Goal: Navigation & Orientation: Understand site structure

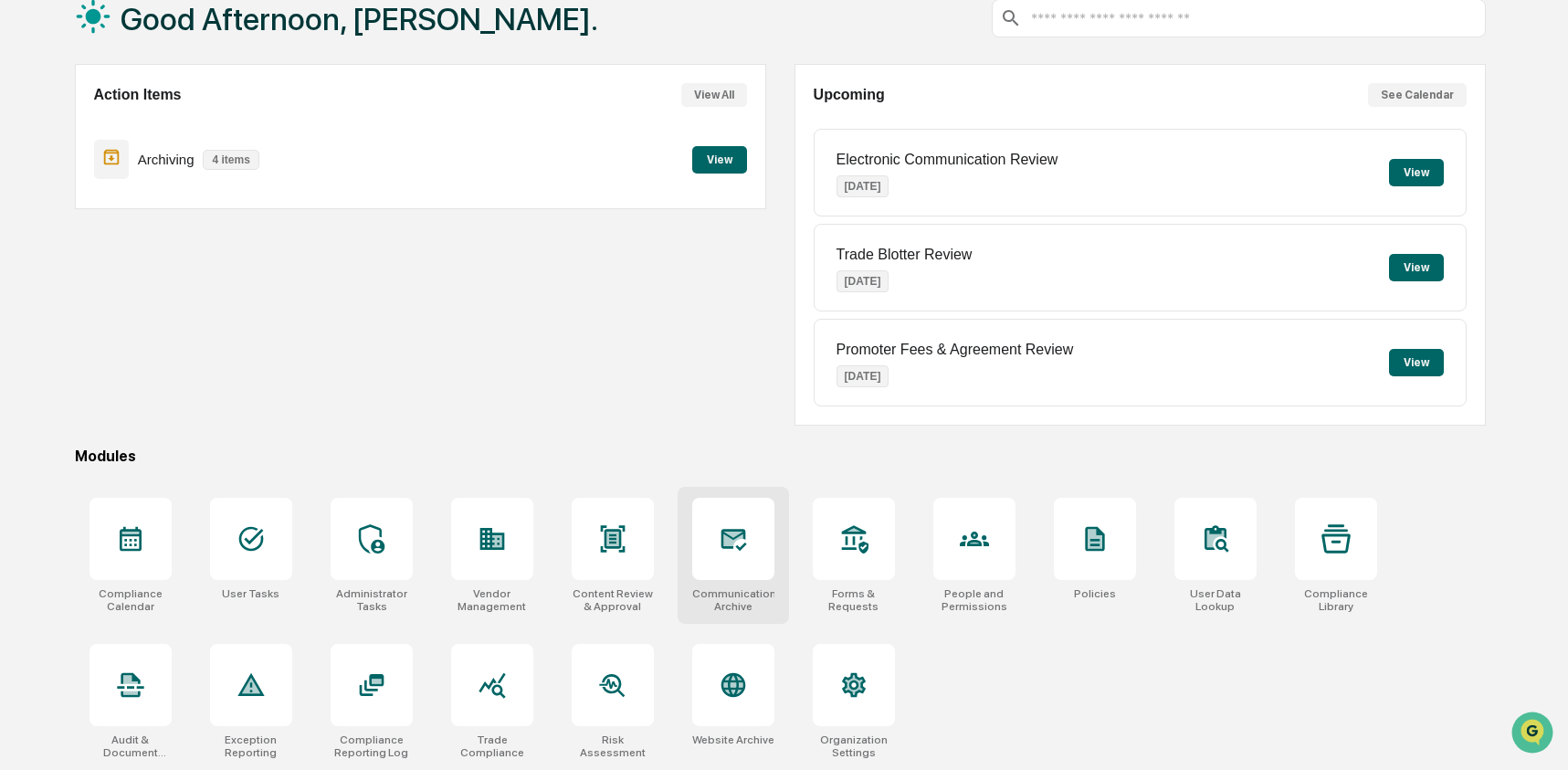
scroll to position [118, 0]
click at [972, 524] on icon at bounding box center [974, 538] width 29 height 29
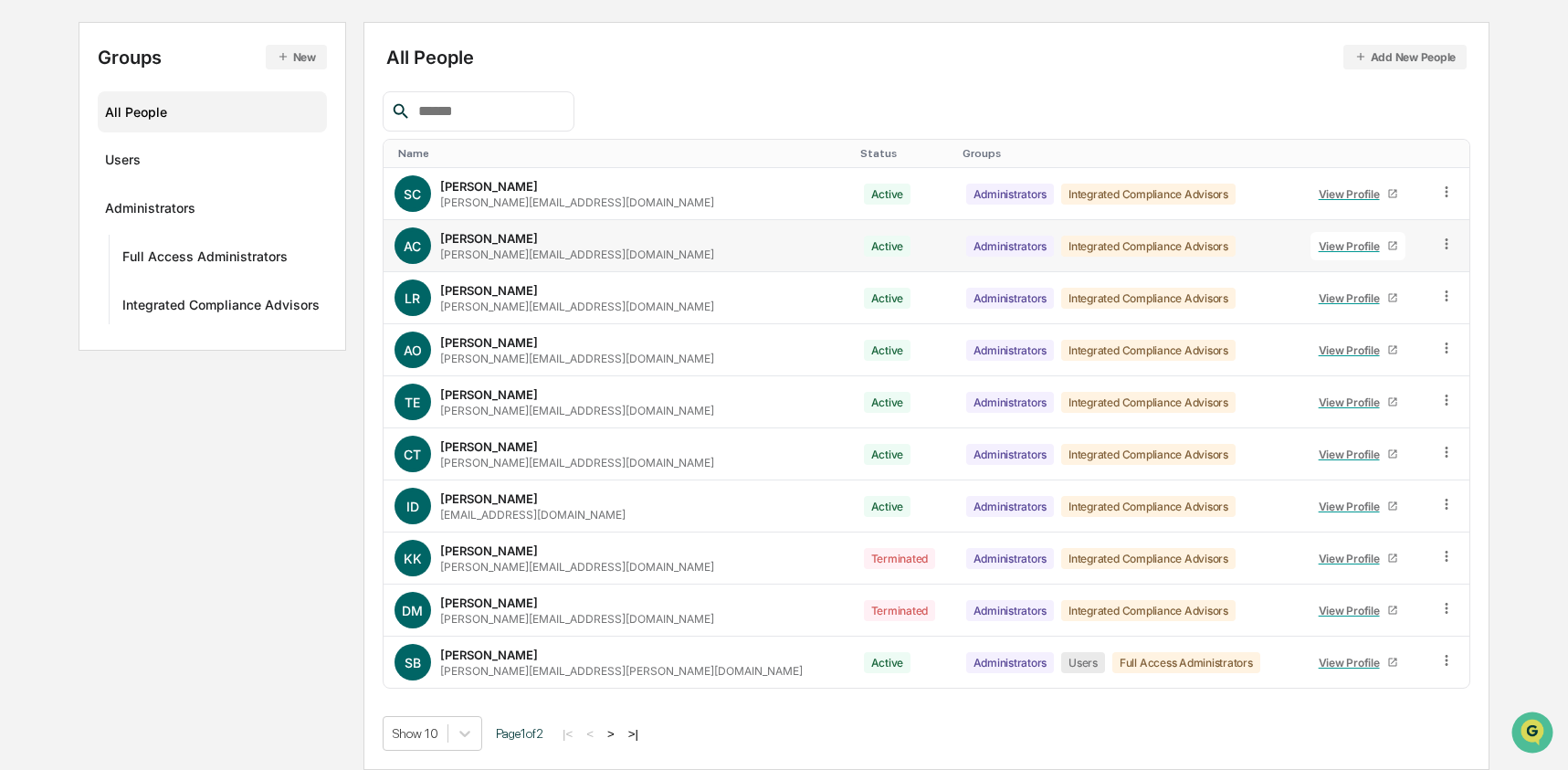
click at [1444, 251] on icon at bounding box center [1446, 244] width 17 height 17
click at [1382, 299] on div "Change Status" at bounding box center [1361, 310] width 157 height 22
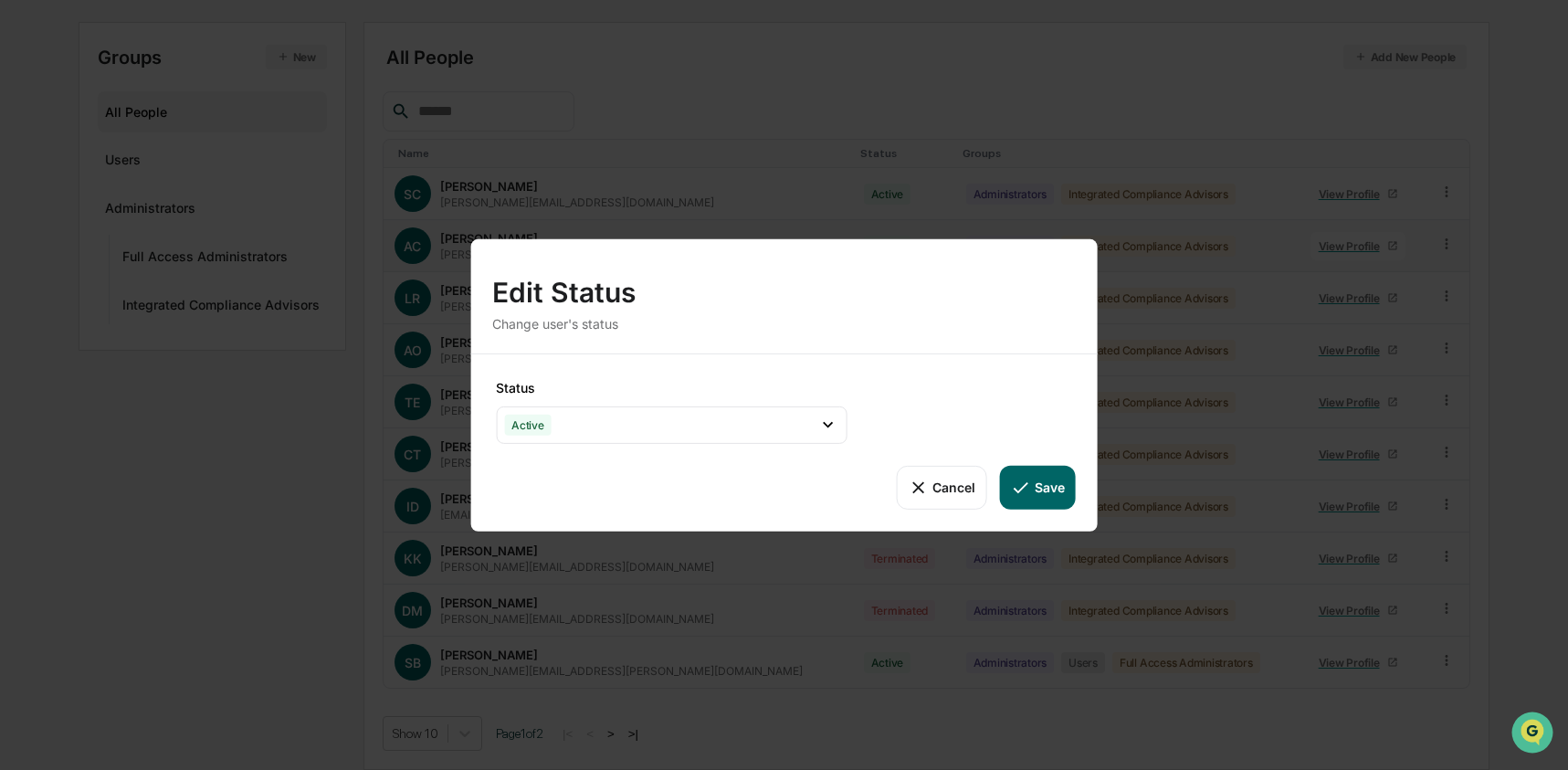
click at [932, 474] on button "Cancel" at bounding box center [941, 486] width 91 height 43
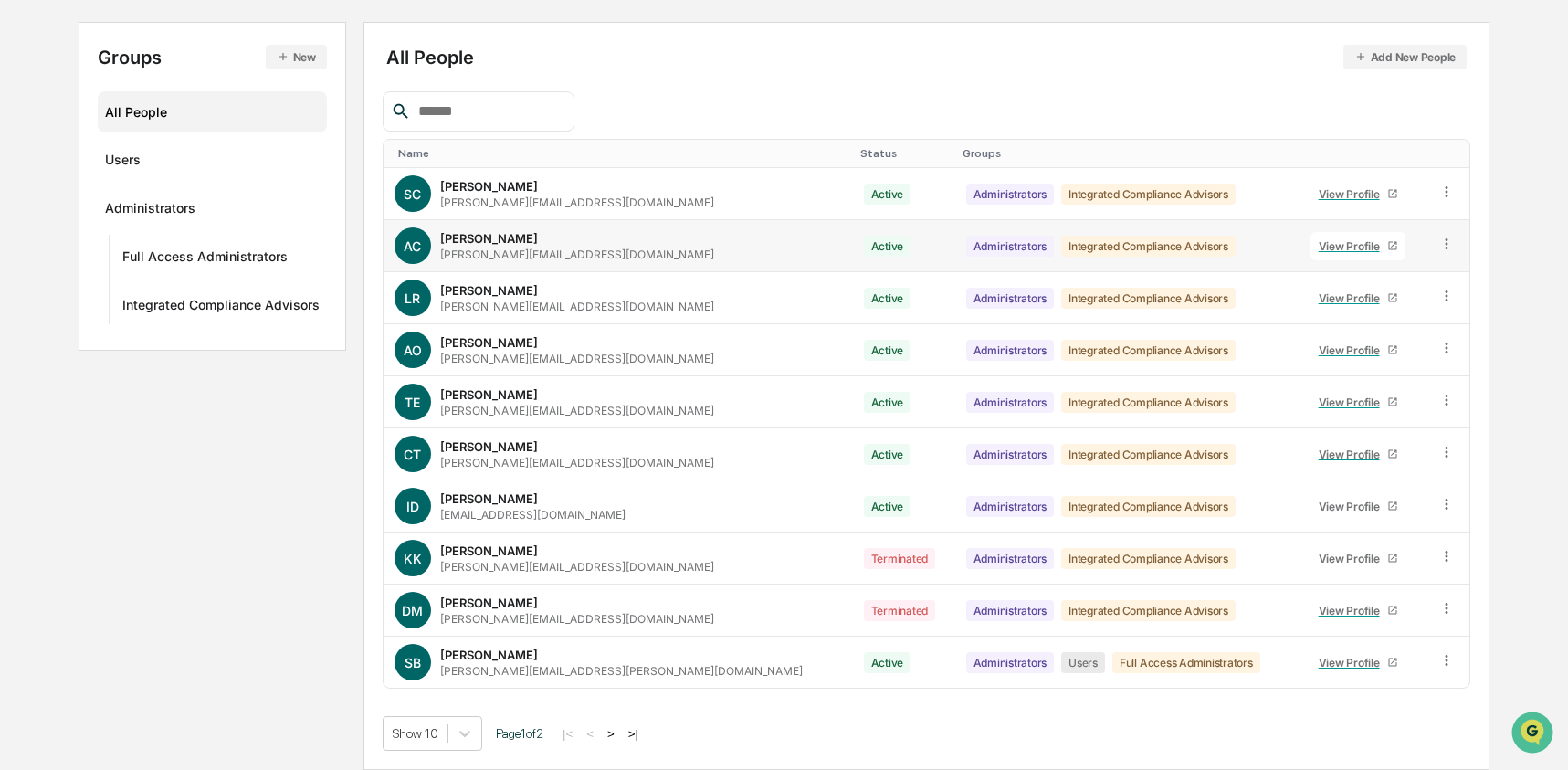
click at [1438, 245] on icon at bounding box center [1446, 244] width 17 height 17
click at [1345, 280] on div "Groups & Permissions" at bounding box center [1361, 273] width 157 height 22
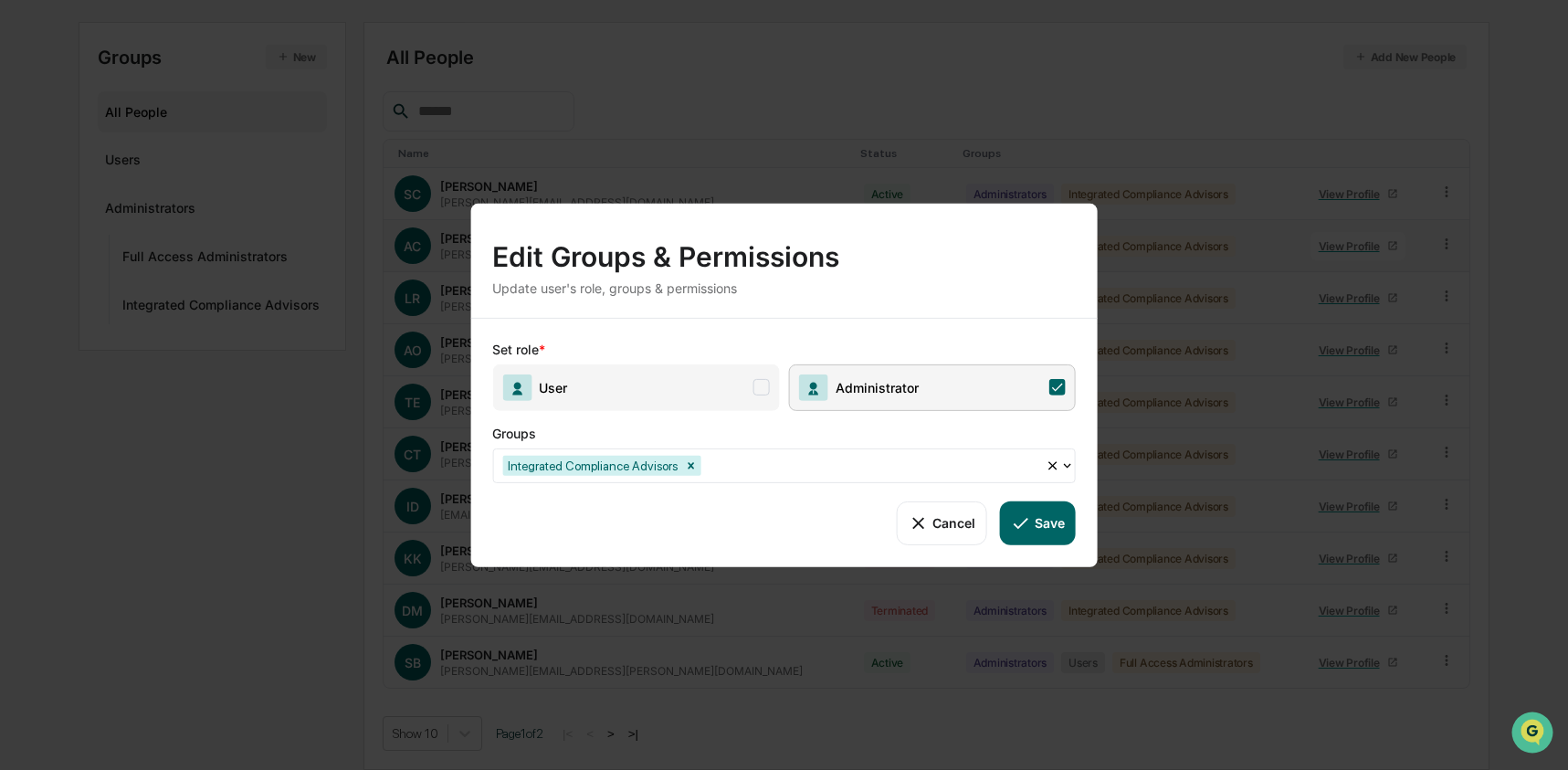
click at [656, 388] on span "User" at bounding box center [635, 386] width 287 height 46
click at [1052, 529] on button "Save" at bounding box center [1038, 522] width 75 height 43
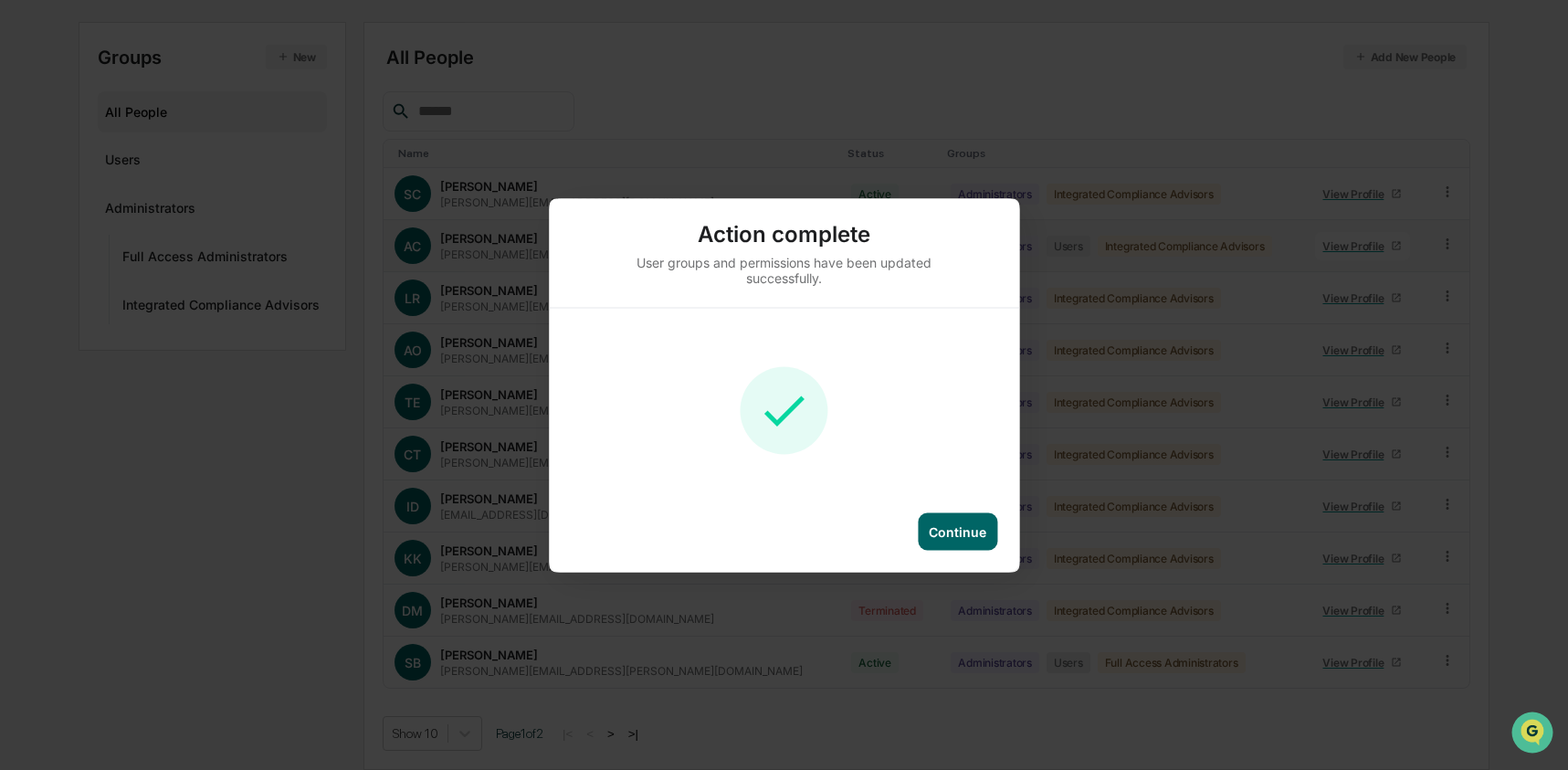
click at [940, 521] on div "Continue" at bounding box center [957, 530] width 79 height 38
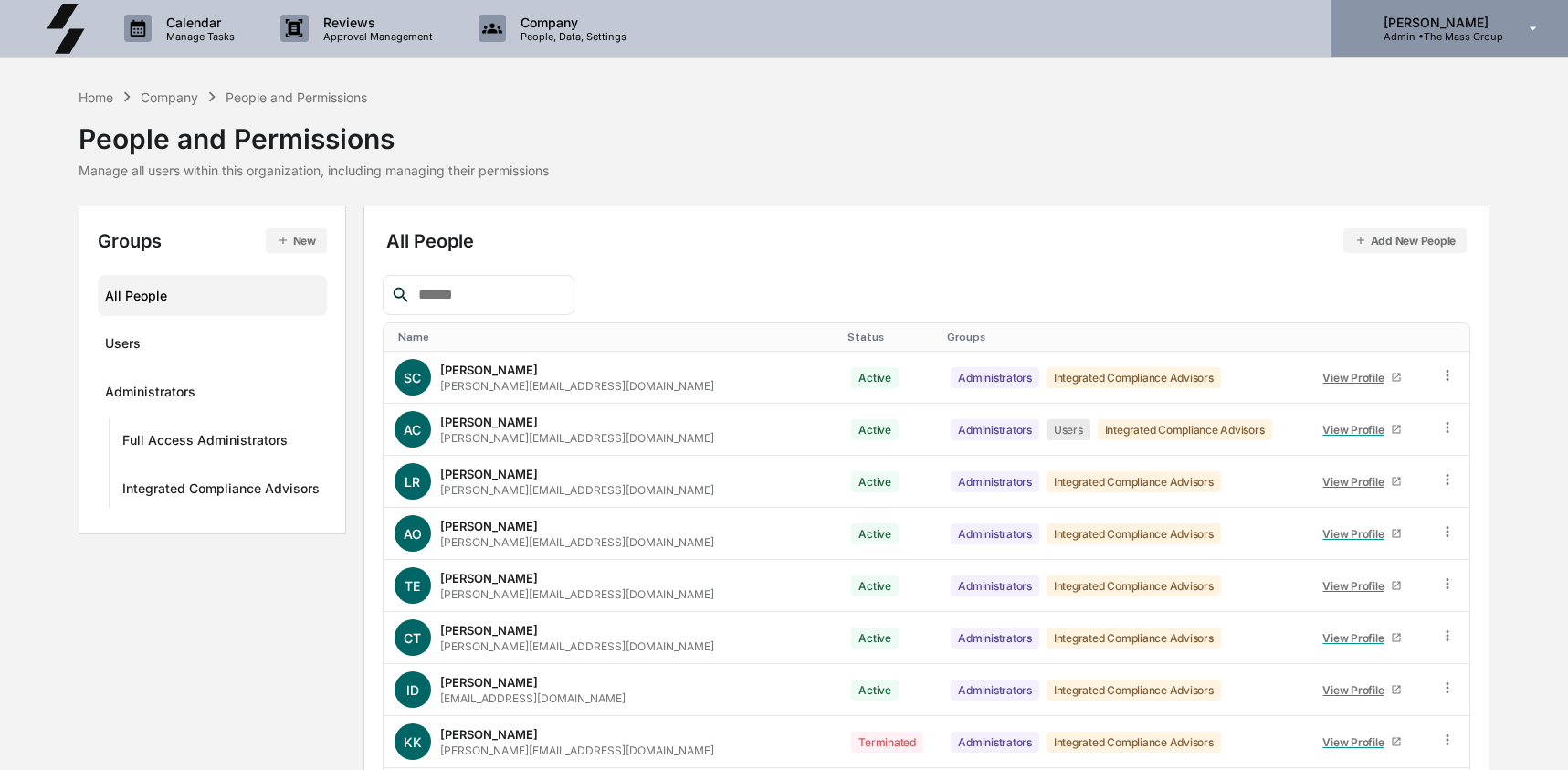
click at [1416, 26] on p "[PERSON_NAME]" at bounding box center [1436, 22] width 134 height 15
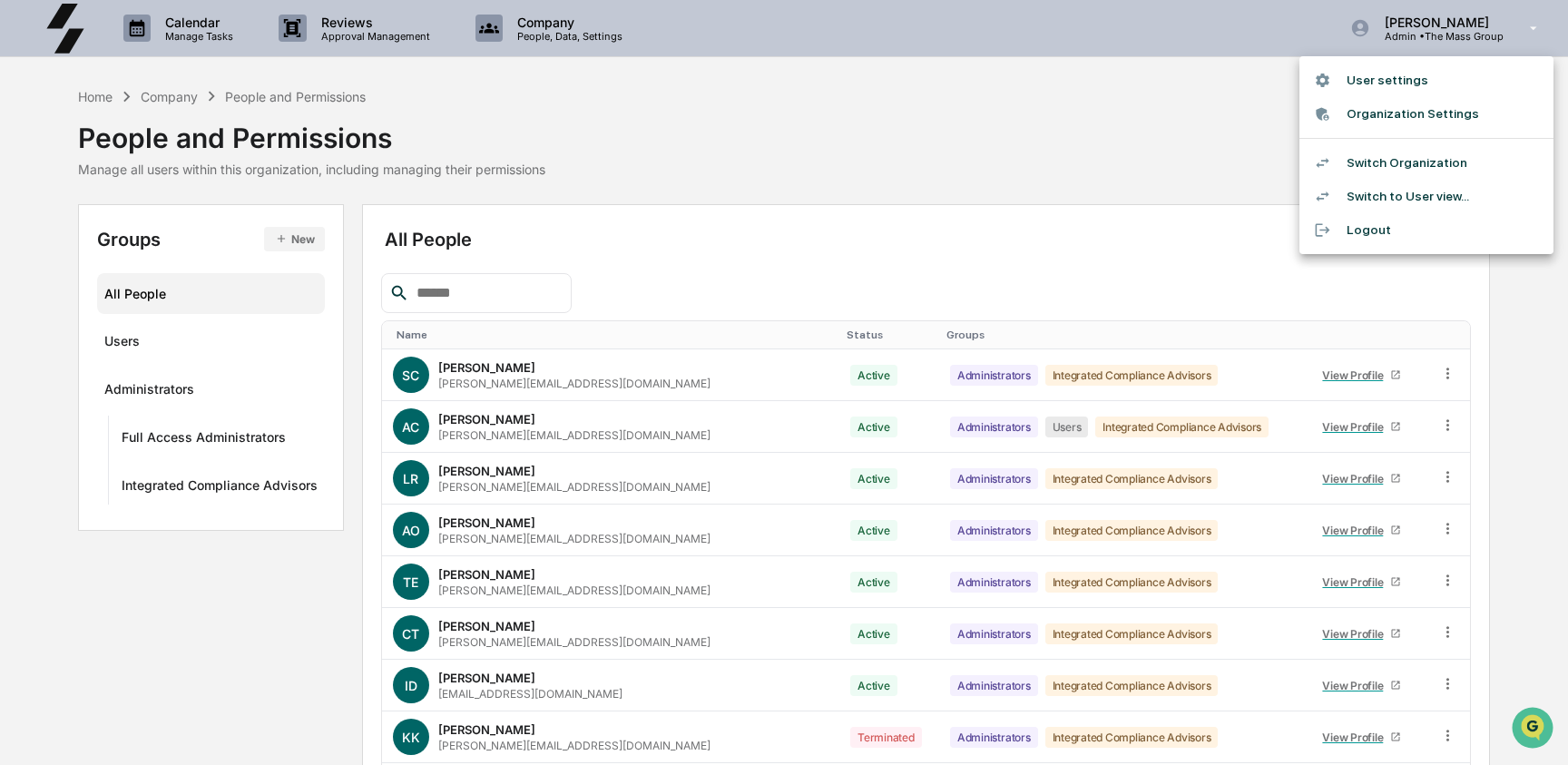
click at [1431, 187] on li "Switch to User view..." at bounding box center [1426, 196] width 254 height 34
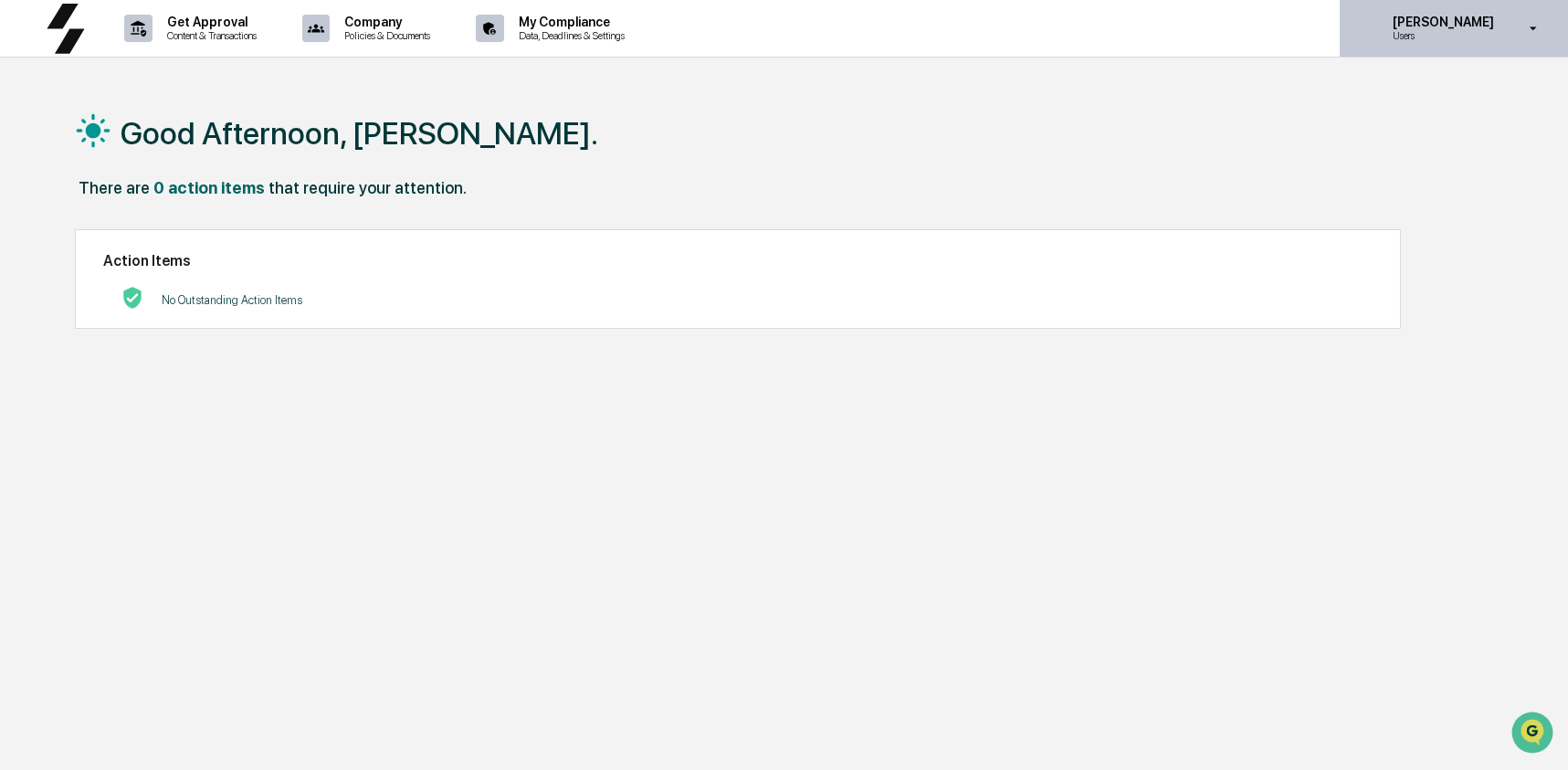
click at [1428, 25] on p "[PERSON_NAME]" at bounding box center [1440, 21] width 125 height 14
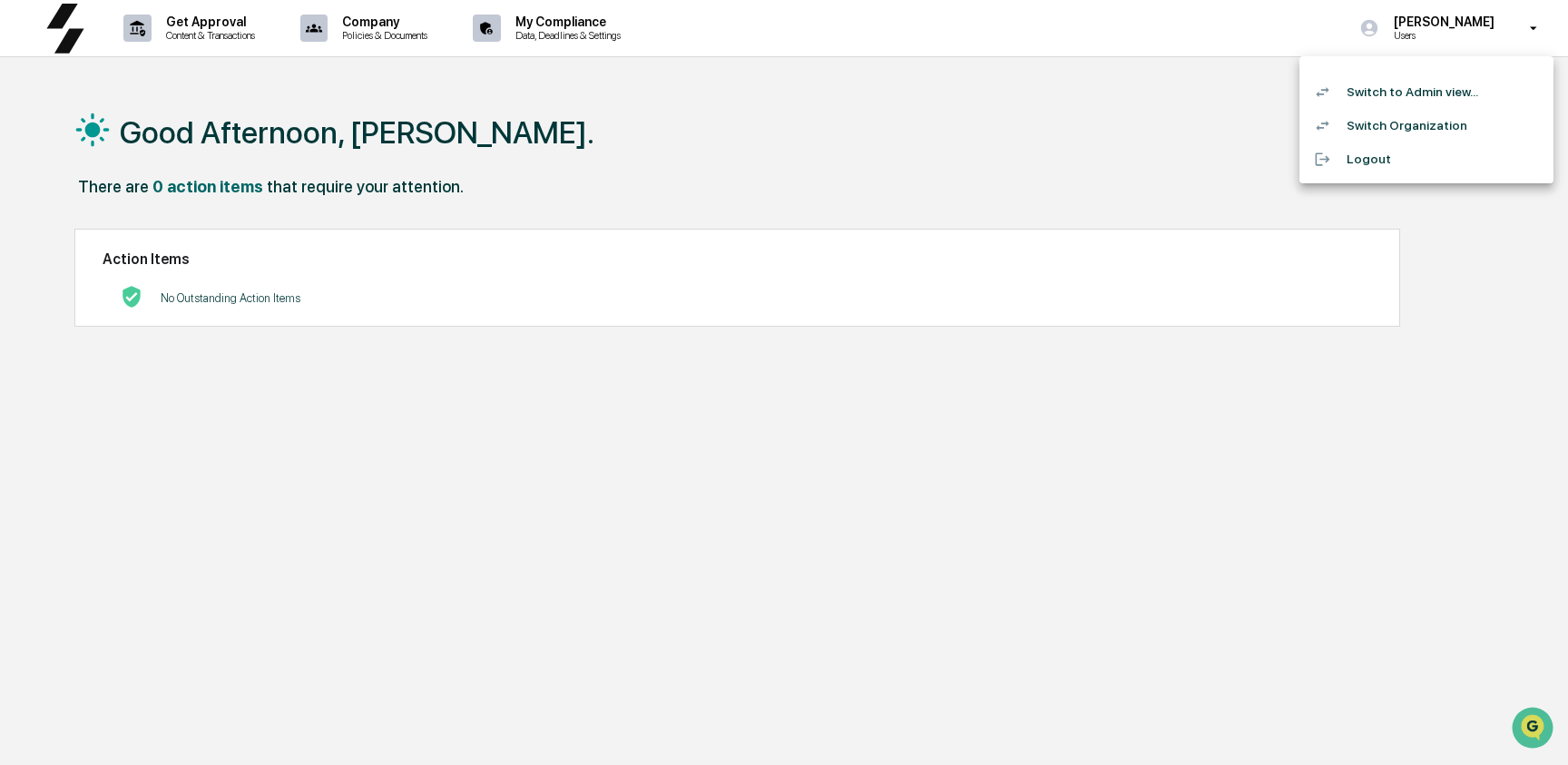
click at [1164, 112] on div at bounding box center [784, 382] width 1568 height 765
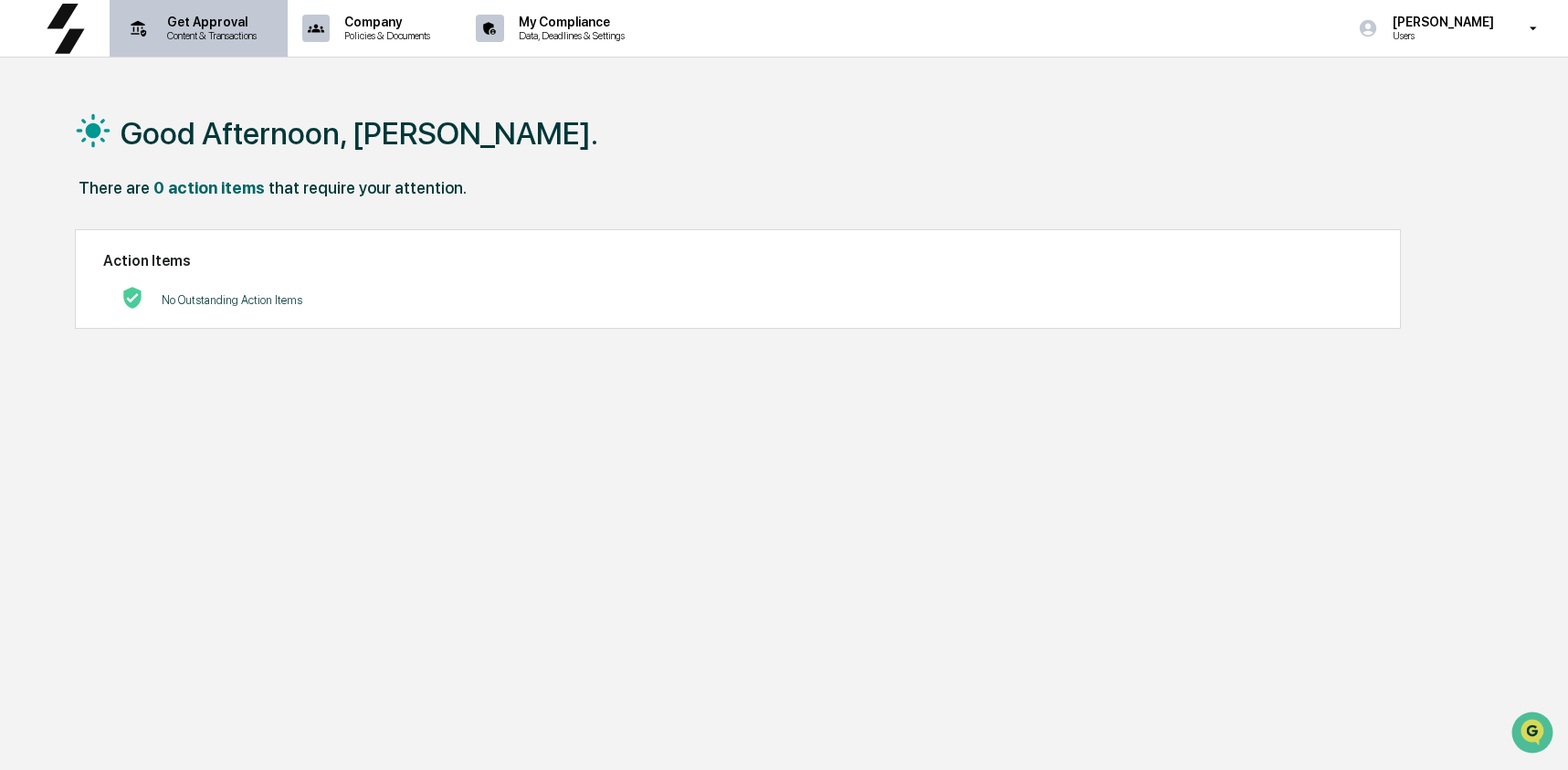
click at [181, 25] on p "Get Approval" at bounding box center [209, 21] width 113 height 14
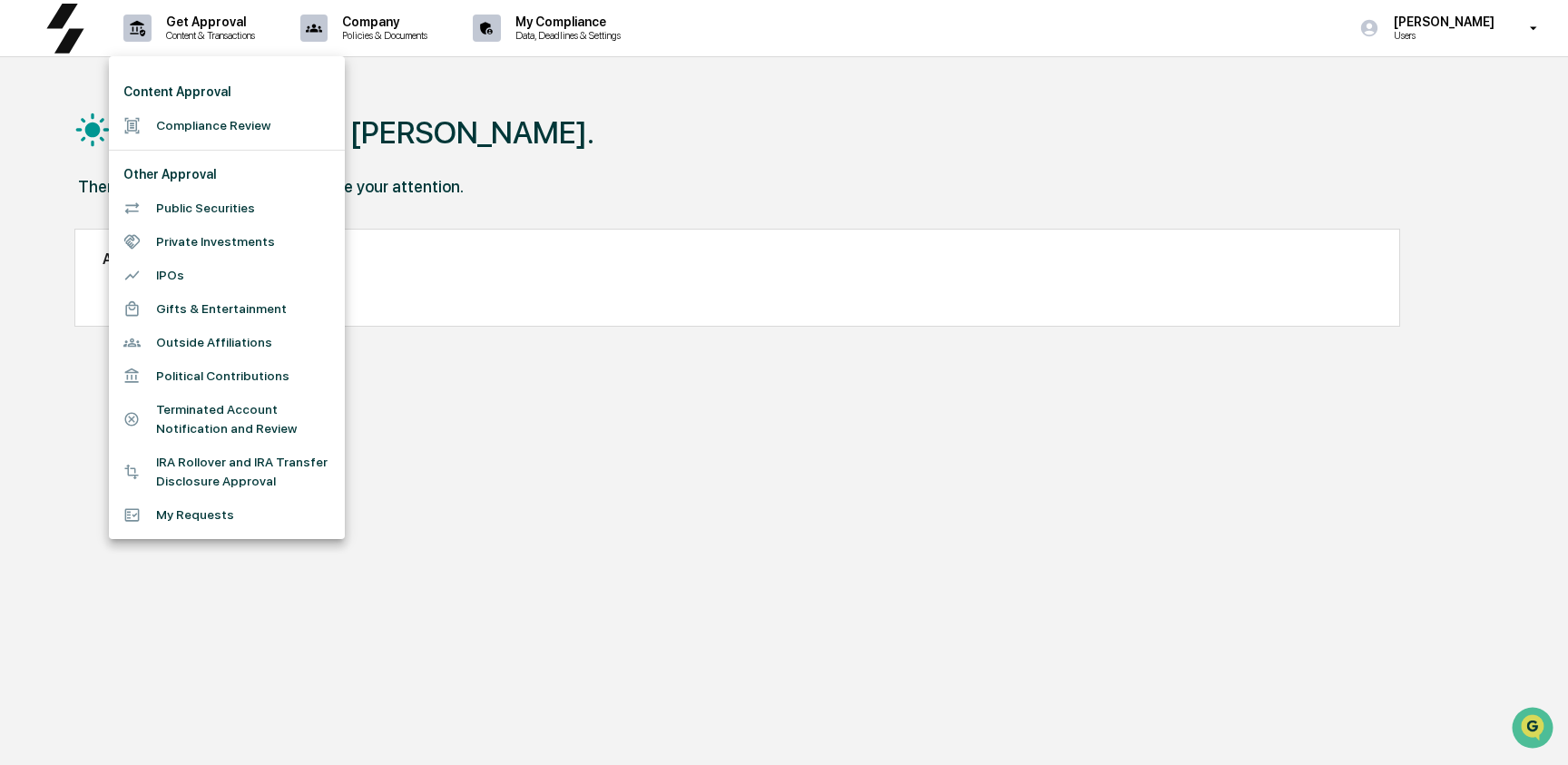
click at [206, 127] on li "Compliance Review" at bounding box center [227, 125] width 236 height 34
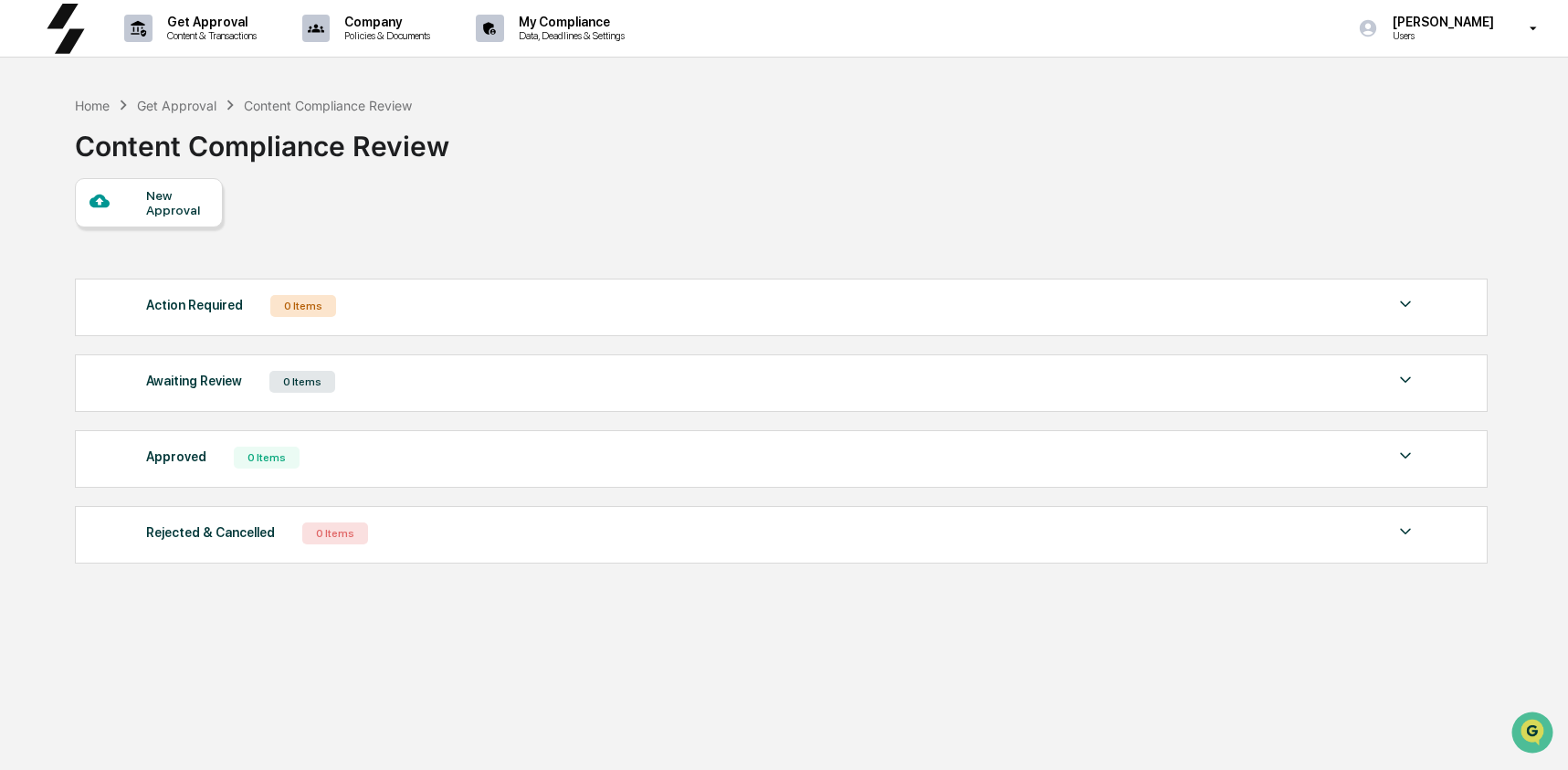
click at [158, 214] on div "New Approval" at bounding box center [176, 203] width 61 height 29
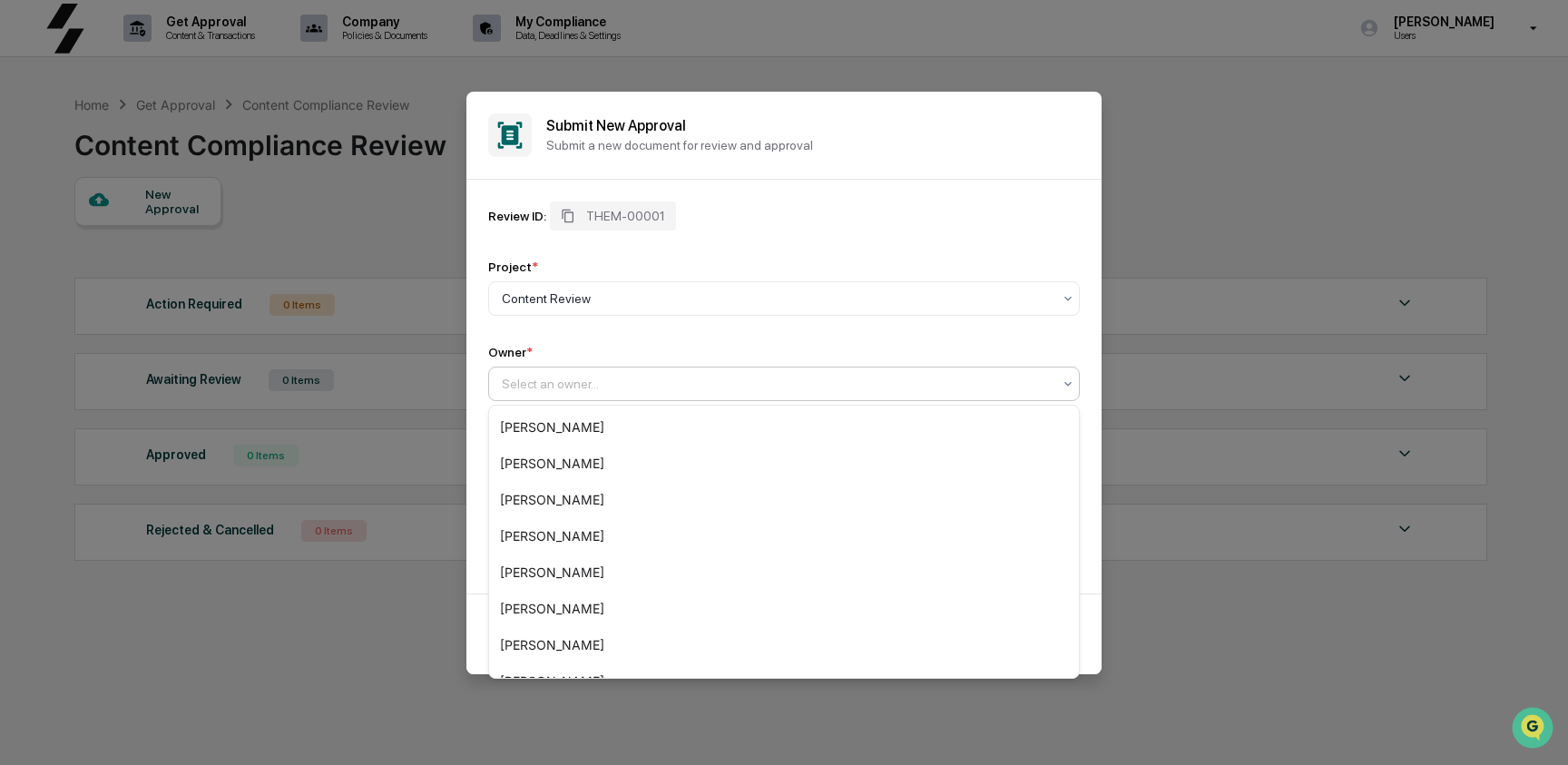
click at [653, 385] on div at bounding box center [777, 383] width 550 height 18
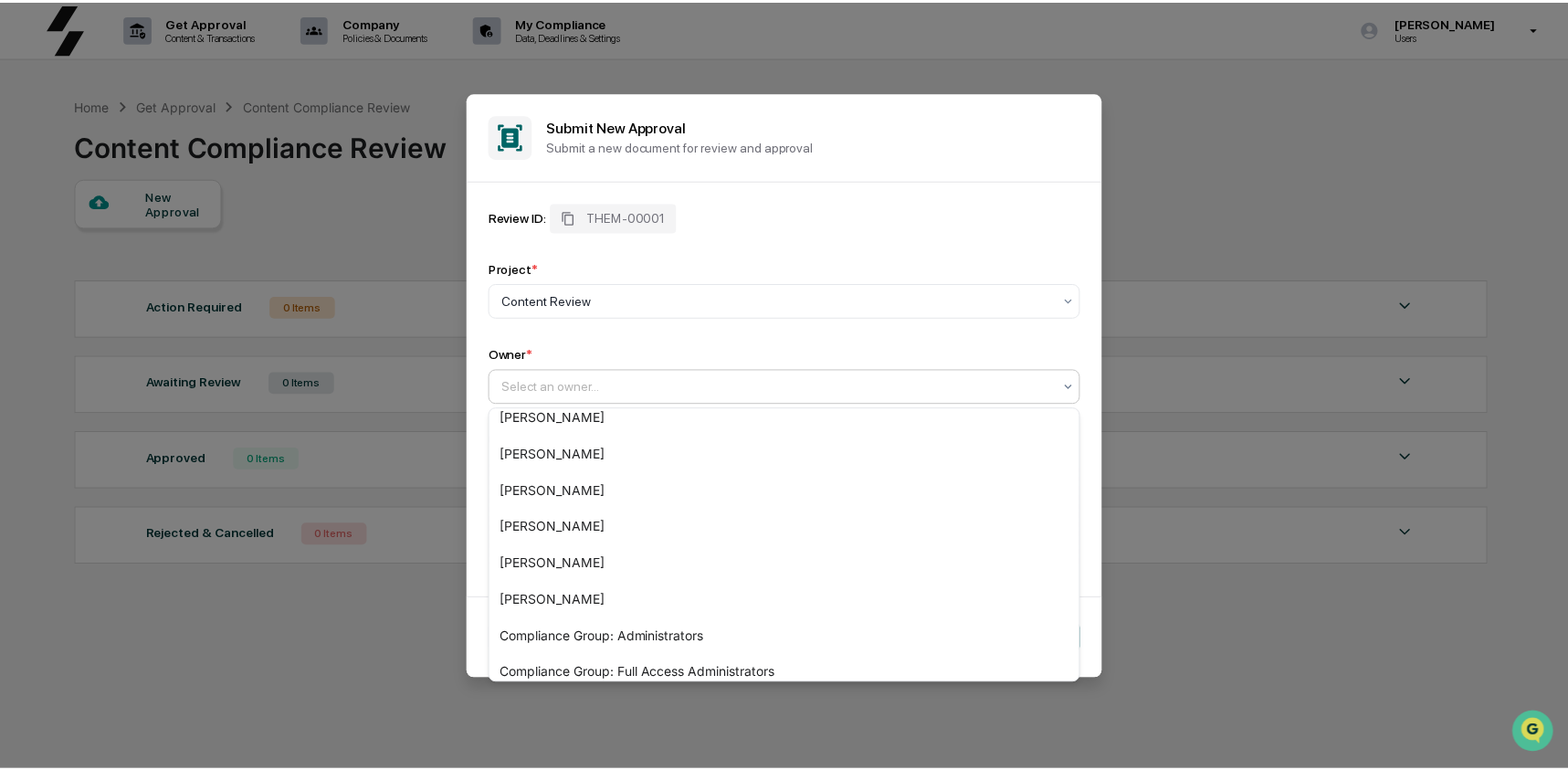
scroll to position [281, 0]
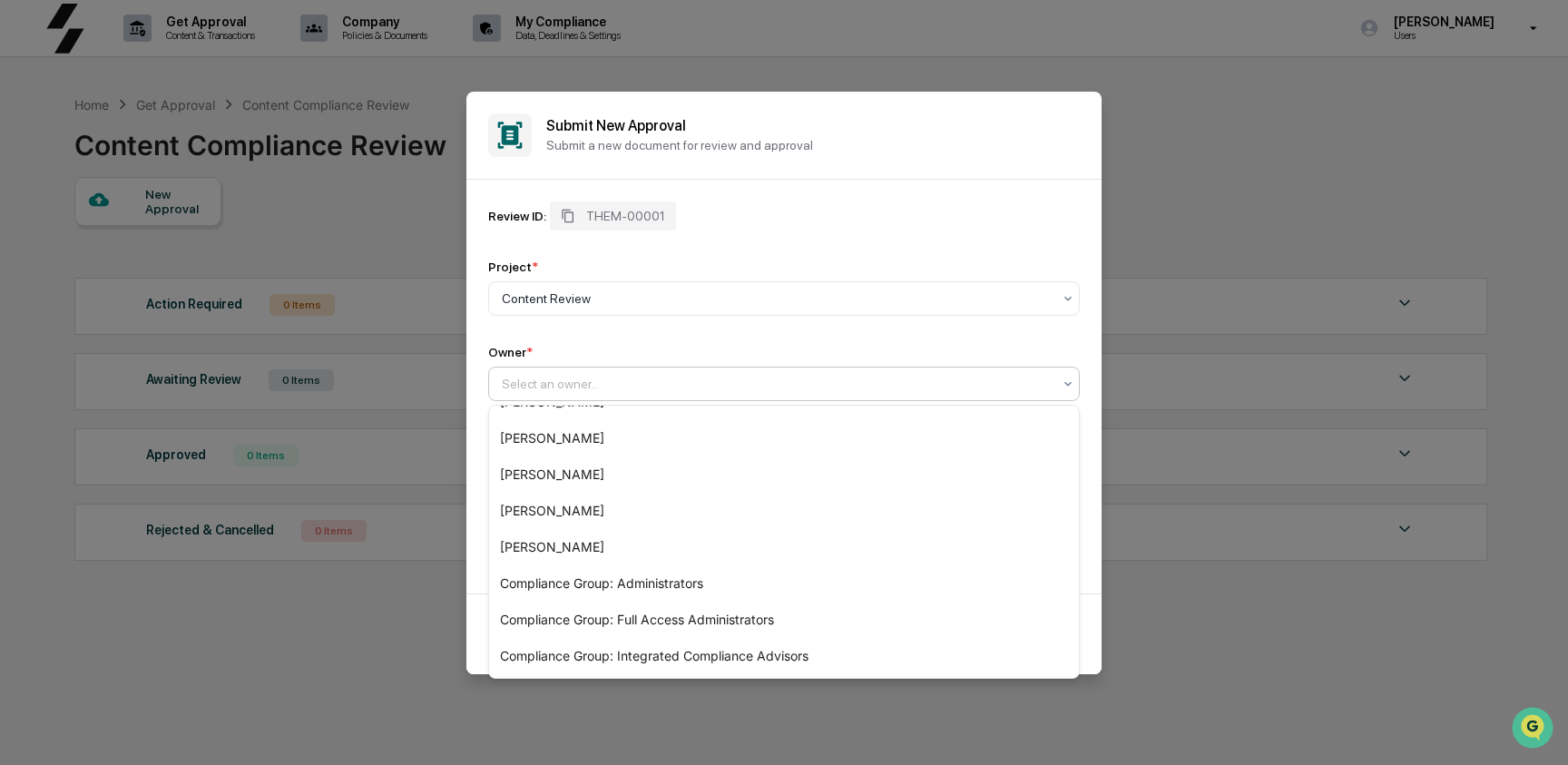
click at [708, 380] on div at bounding box center [777, 383] width 550 height 18
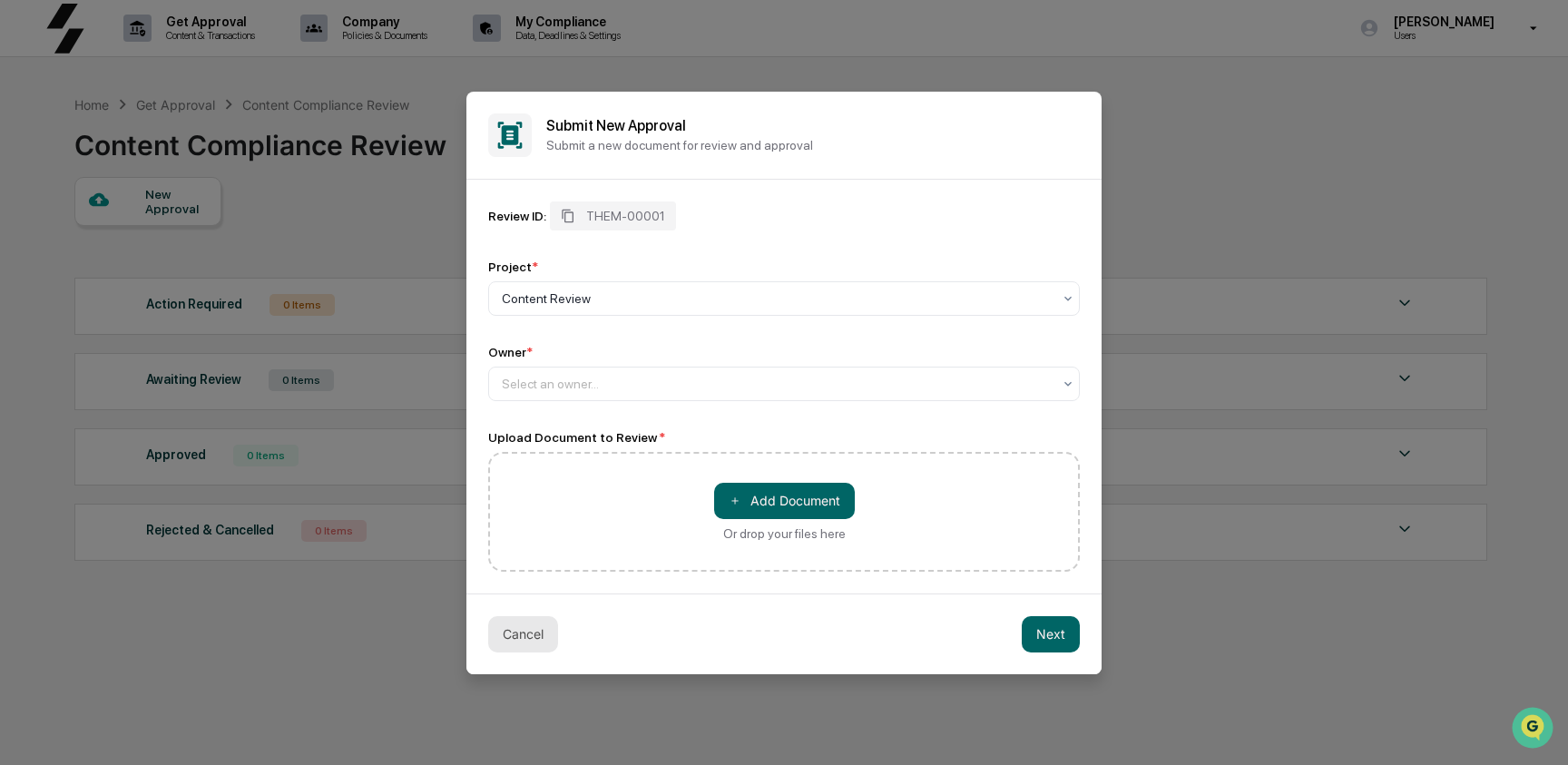
click at [520, 643] on button "Cancel" at bounding box center [522, 634] width 70 height 36
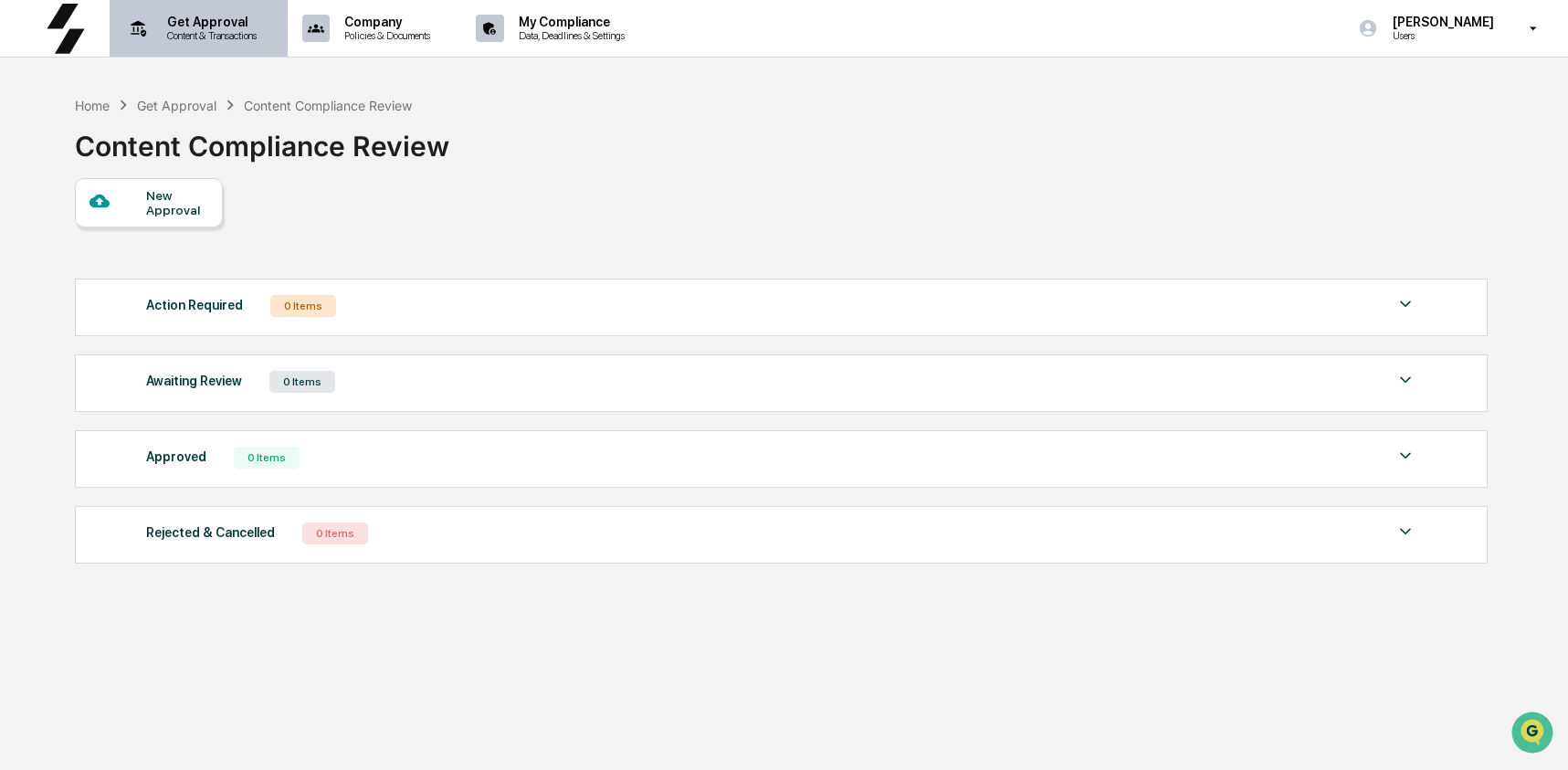
click at [215, 42] on p "Content & Transactions" at bounding box center [209, 35] width 113 height 13
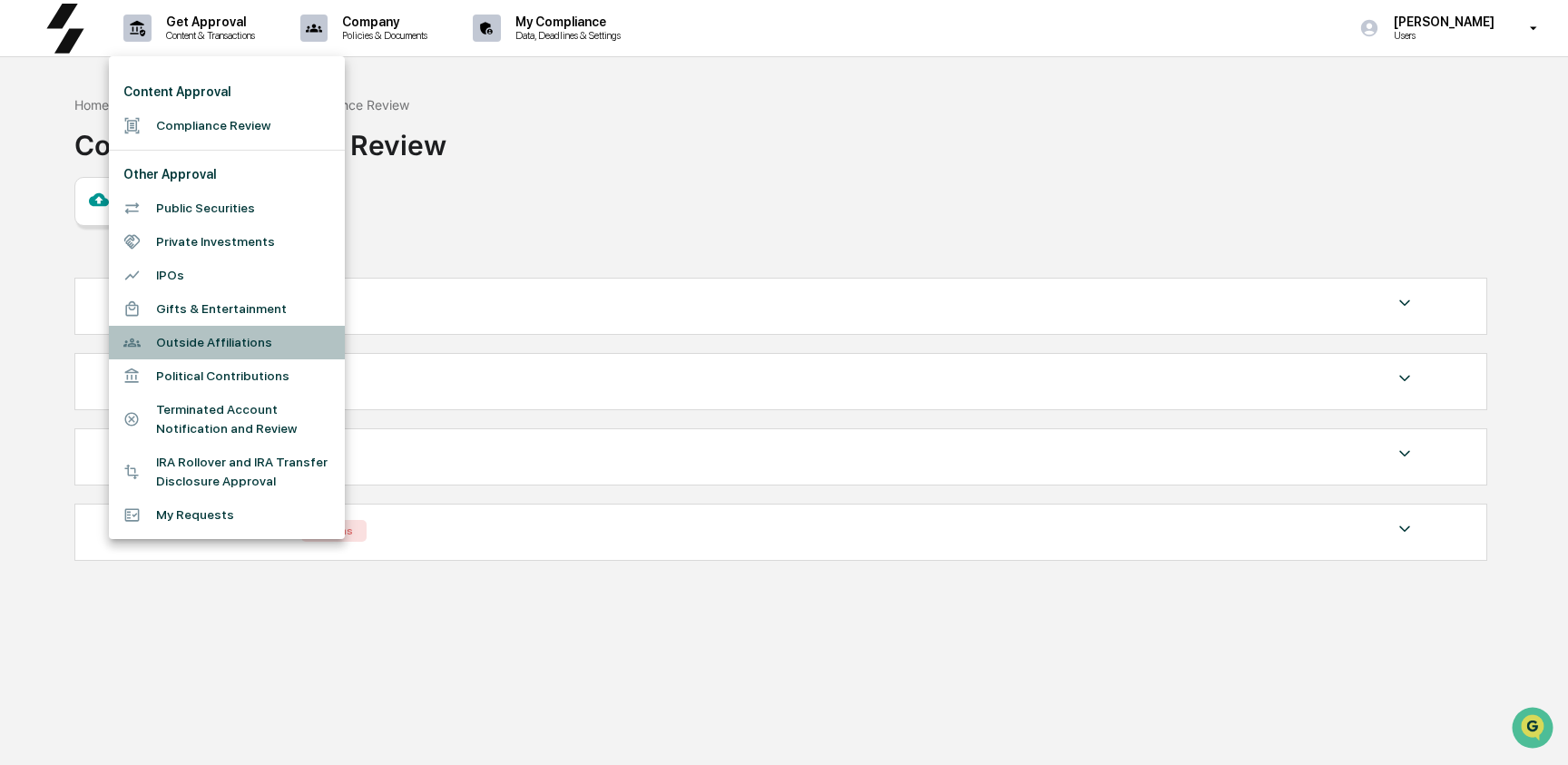
click at [208, 344] on li "Outside Affiliations" at bounding box center [227, 342] width 236 height 34
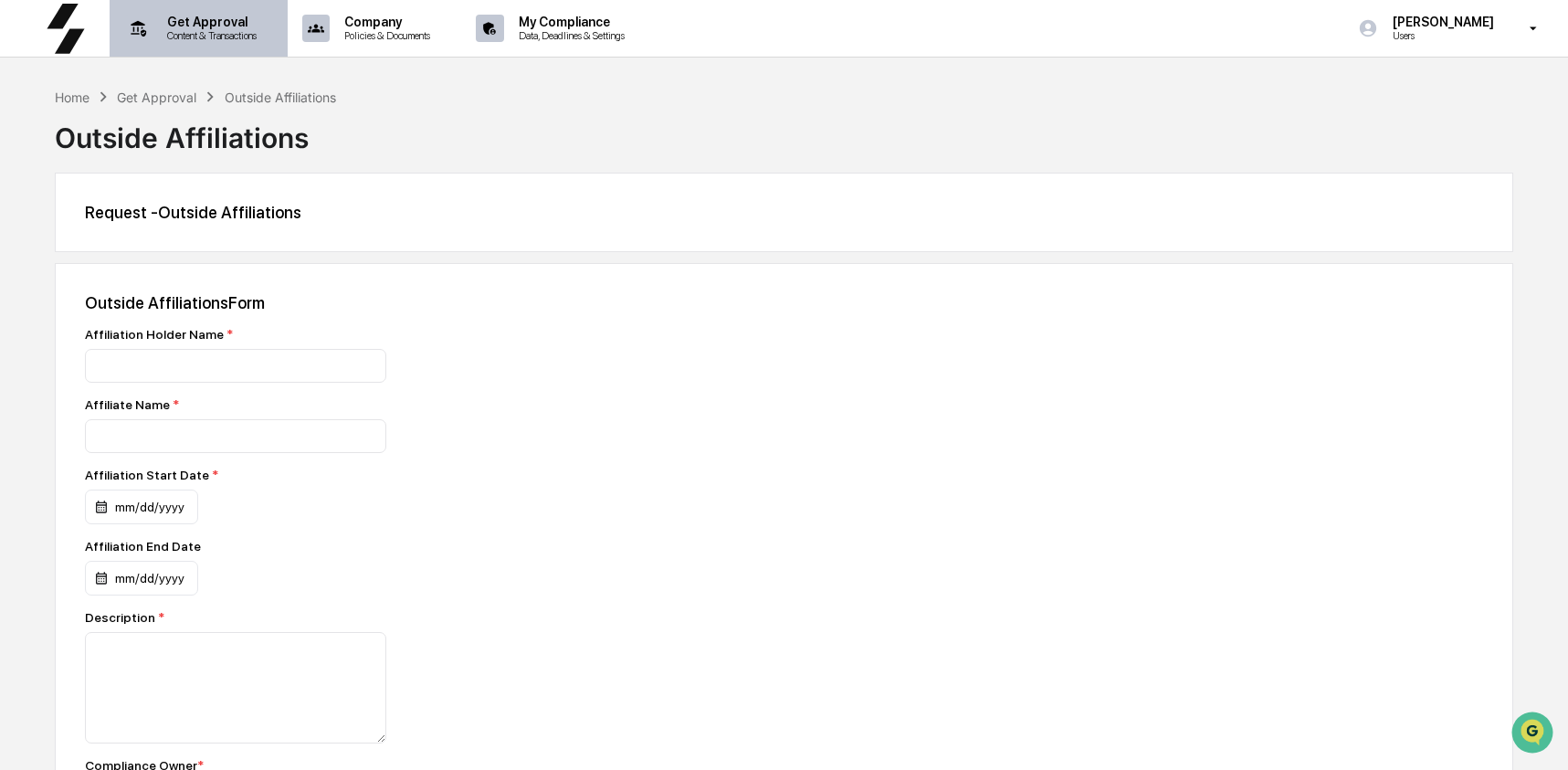
click at [213, 27] on p "Get Approval" at bounding box center [209, 21] width 113 height 14
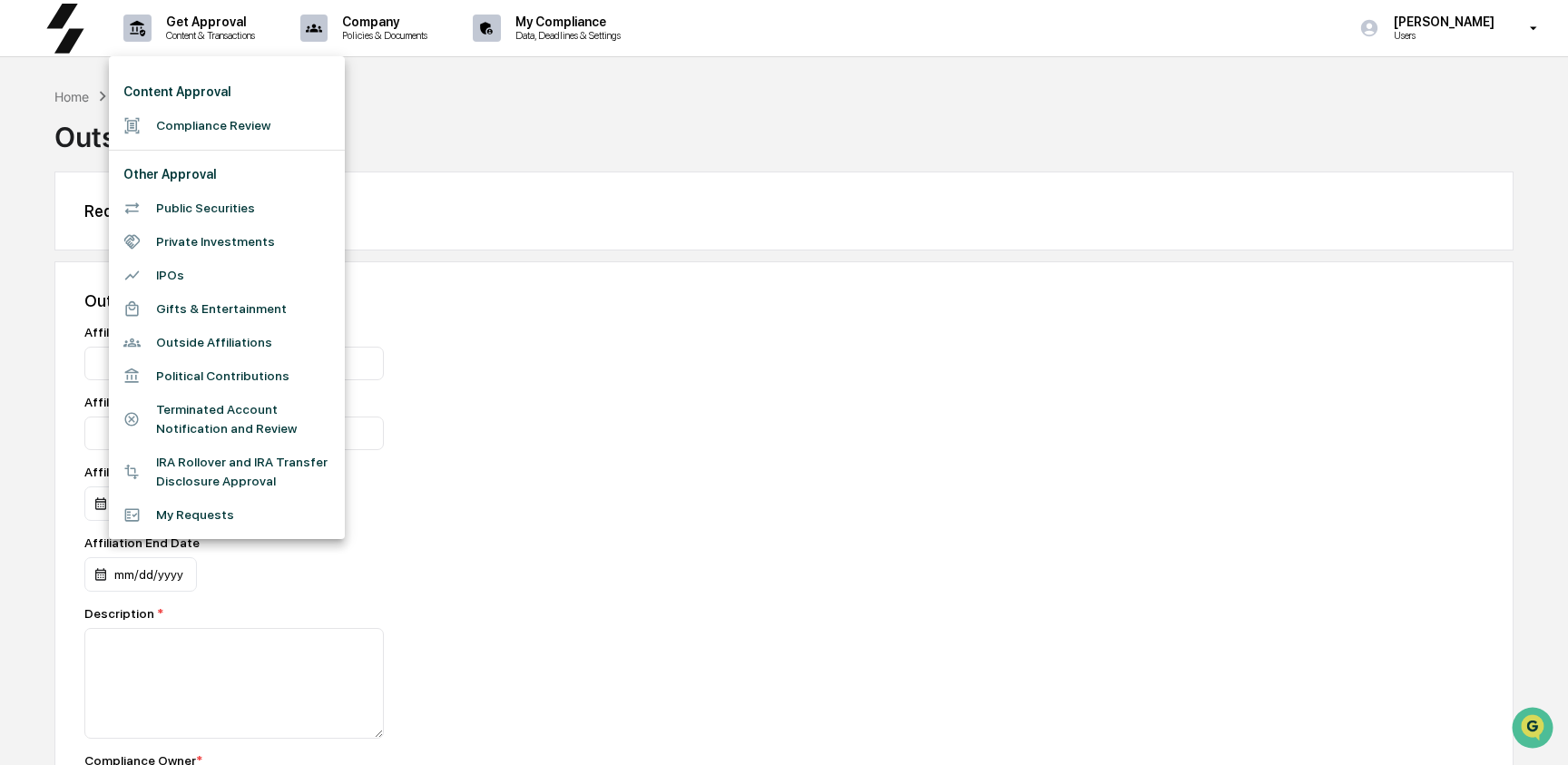
click at [601, 20] on div at bounding box center [784, 382] width 1568 height 765
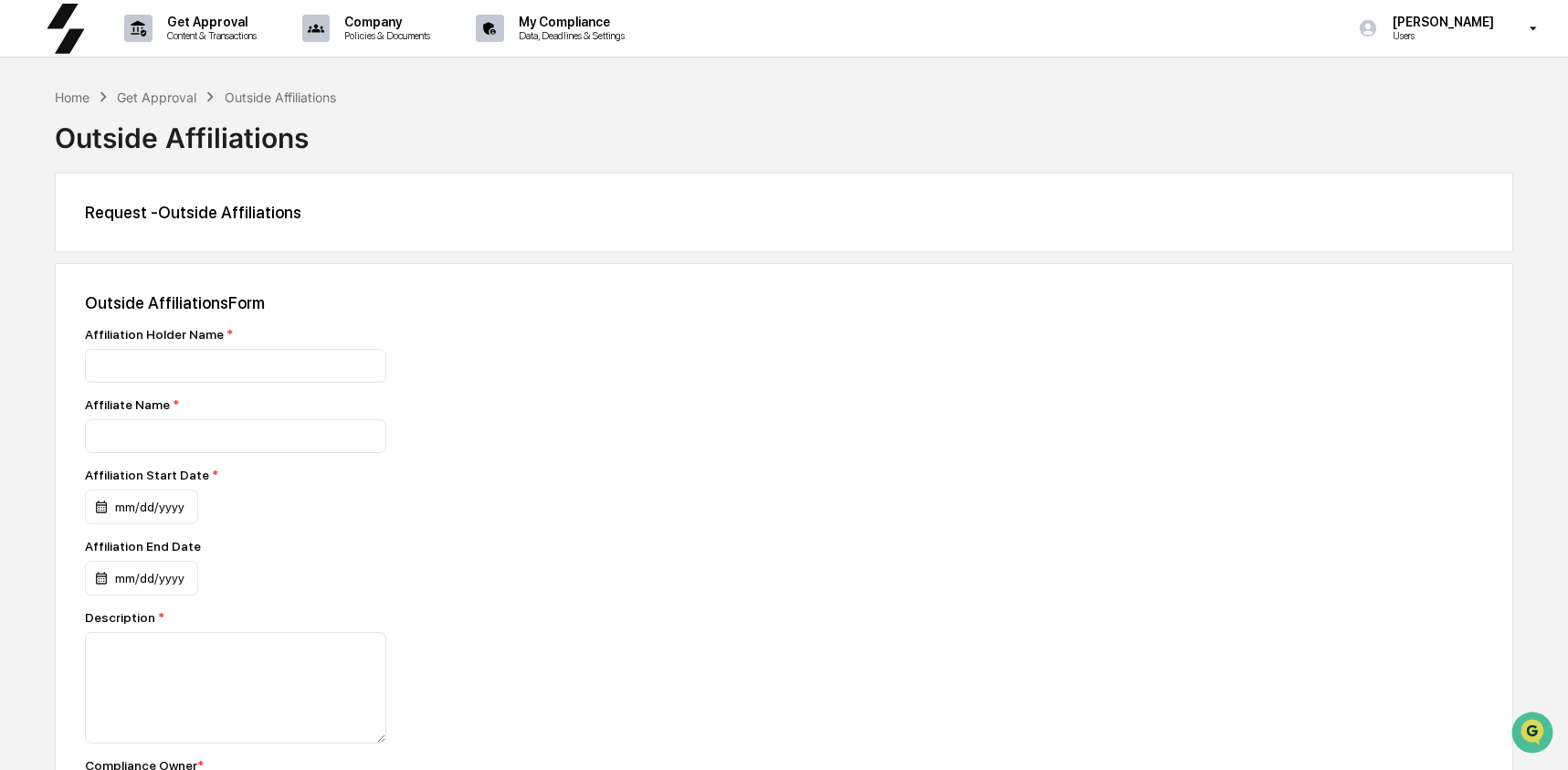
click at [605, 31] on p "Data, Deadlines & Settings" at bounding box center [569, 35] width 129 height 13
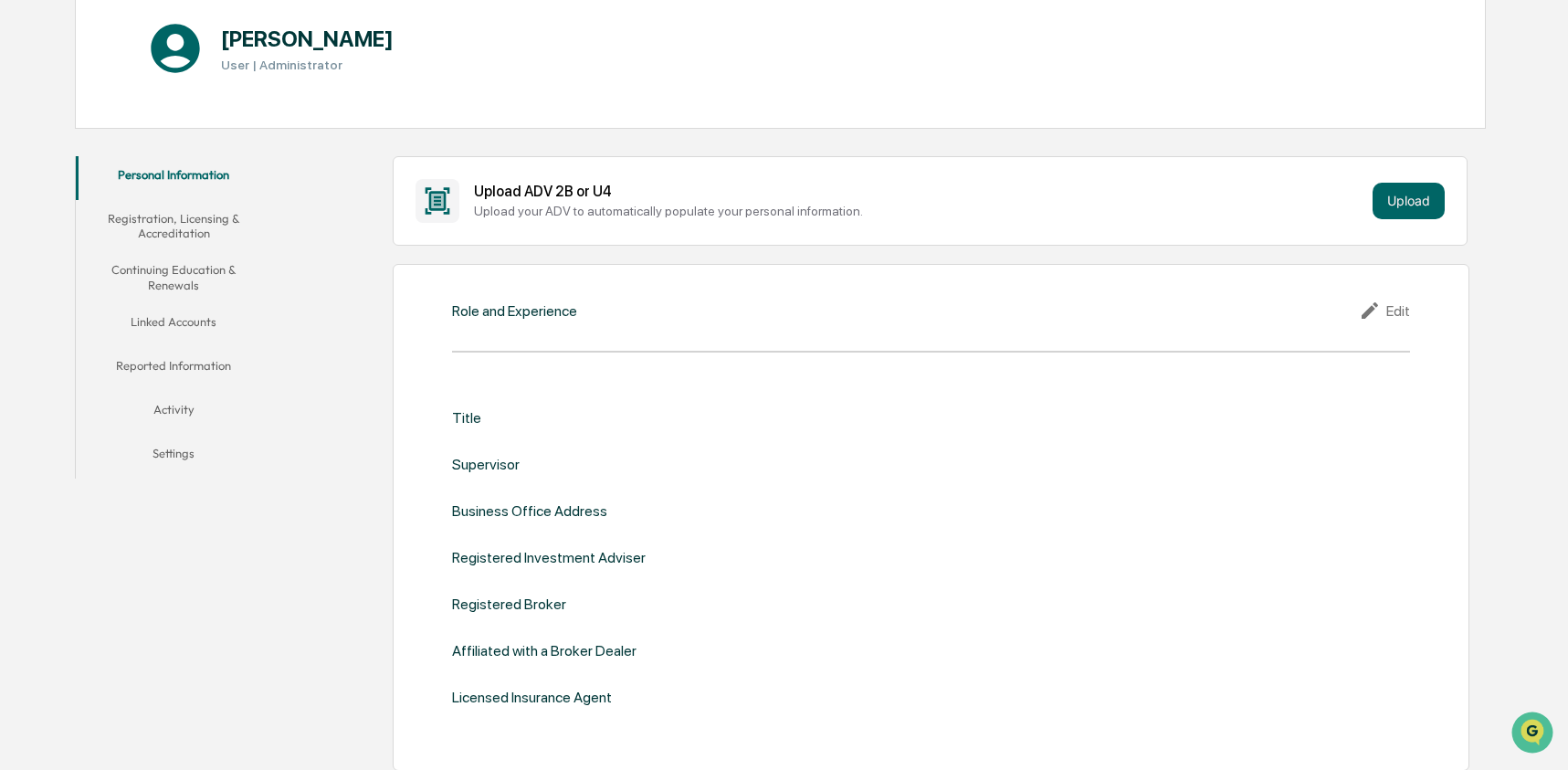
scroll to position [221, 0]
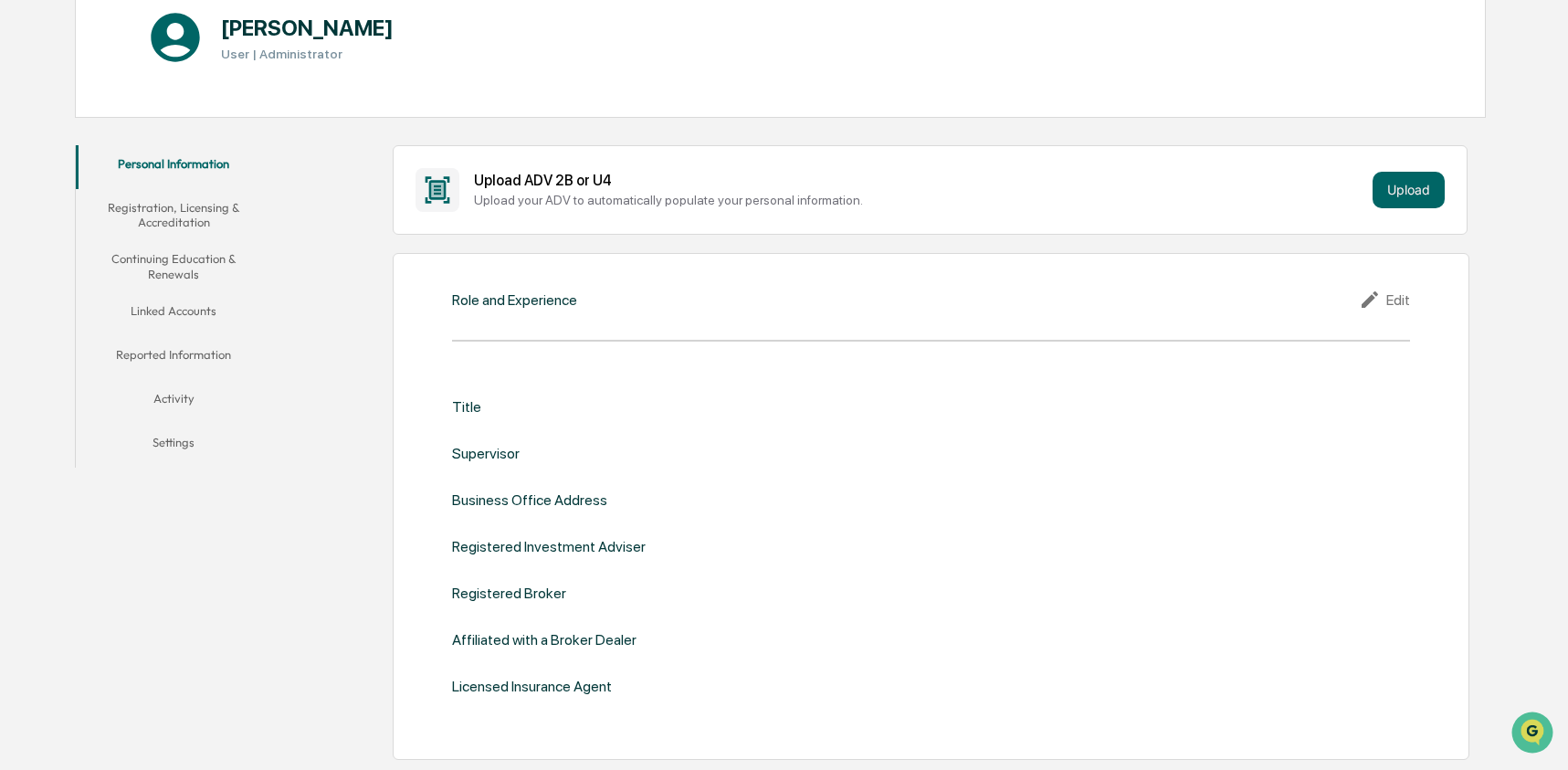
click at [174, 307] on button "Linked Accounts" at bounding box center [173, 313] width 196 height 43
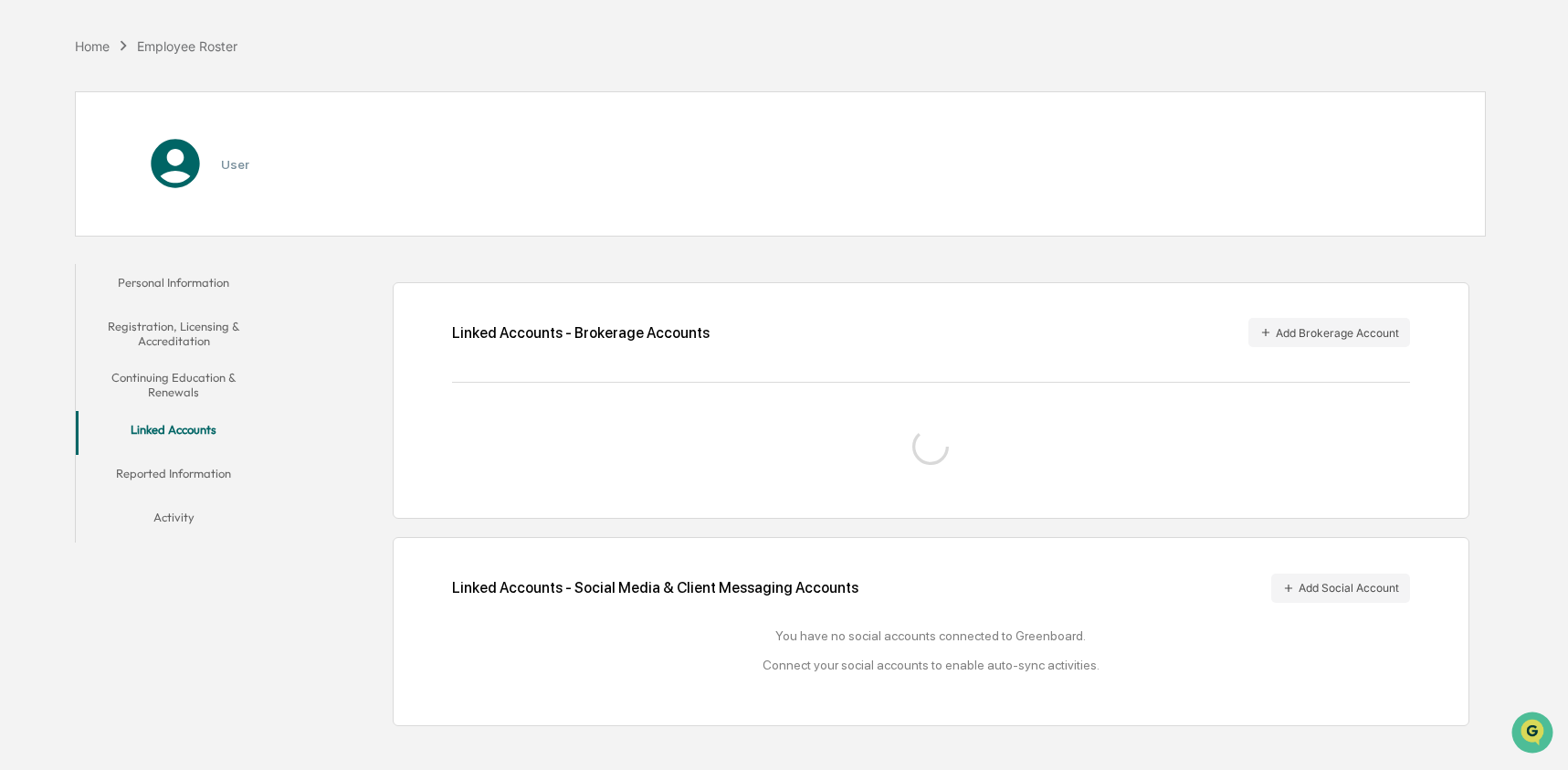
scroll to position [117, 0]
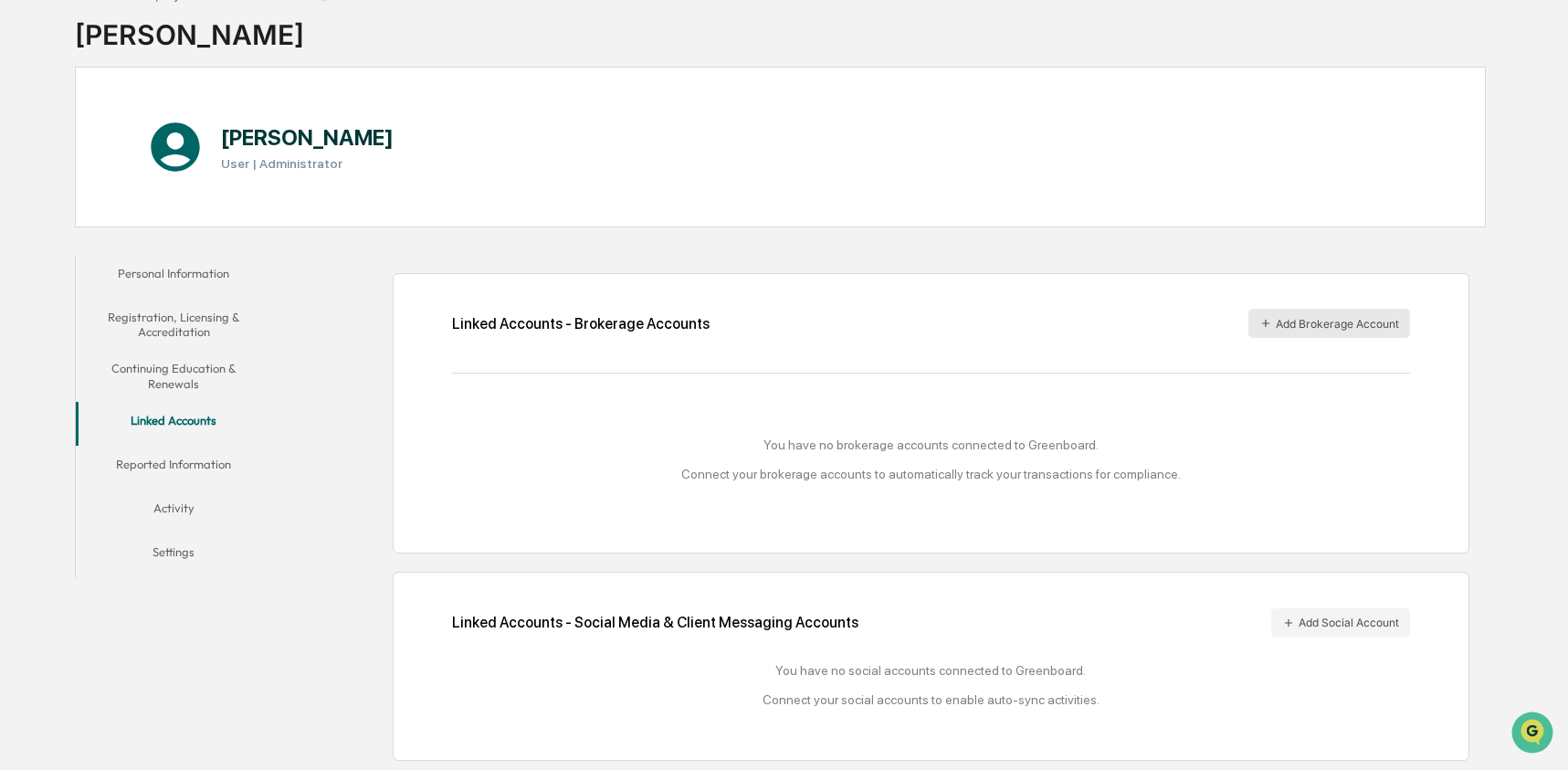
click at [1270, 311] on button "Add Brokerage Account" at bounding box center [1328, 323] width 161 height 29
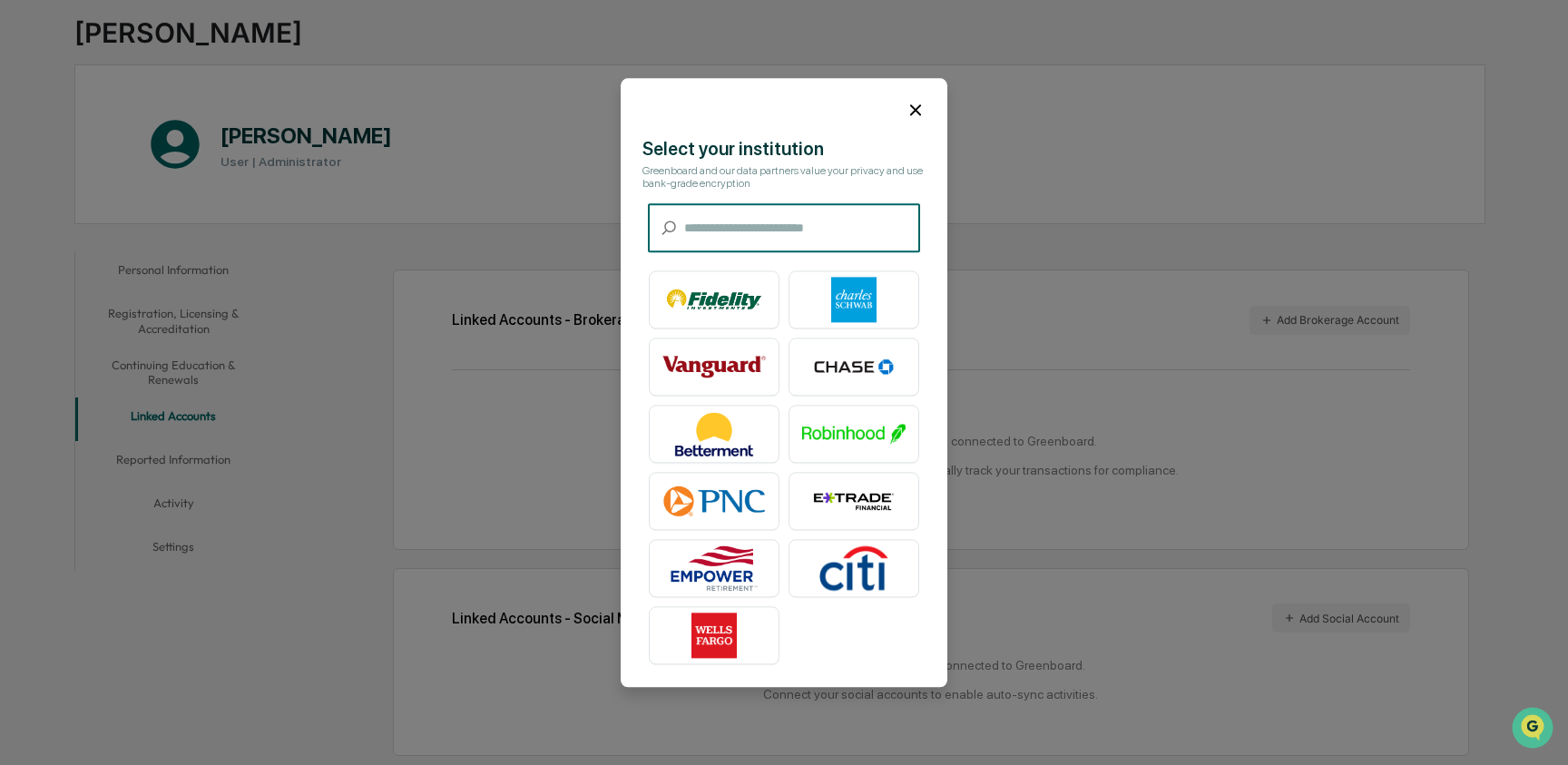
click at [739, 227] on input "text" at bounding box center [803, 228] width 236 height 48
click at [908, 104] on icon at bounding box center [915, 109] width 20 height 20
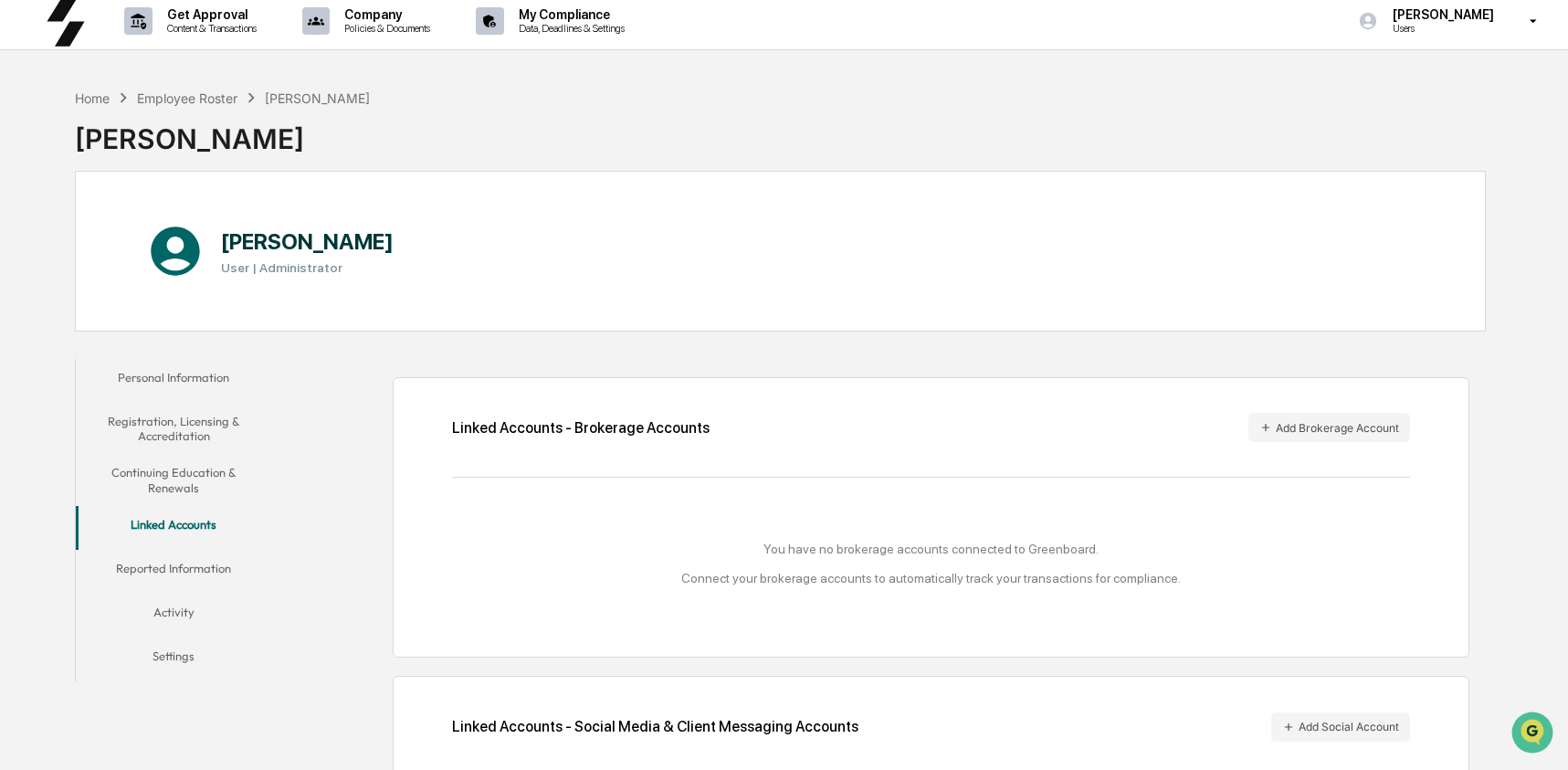
scroll to position [0, 0]
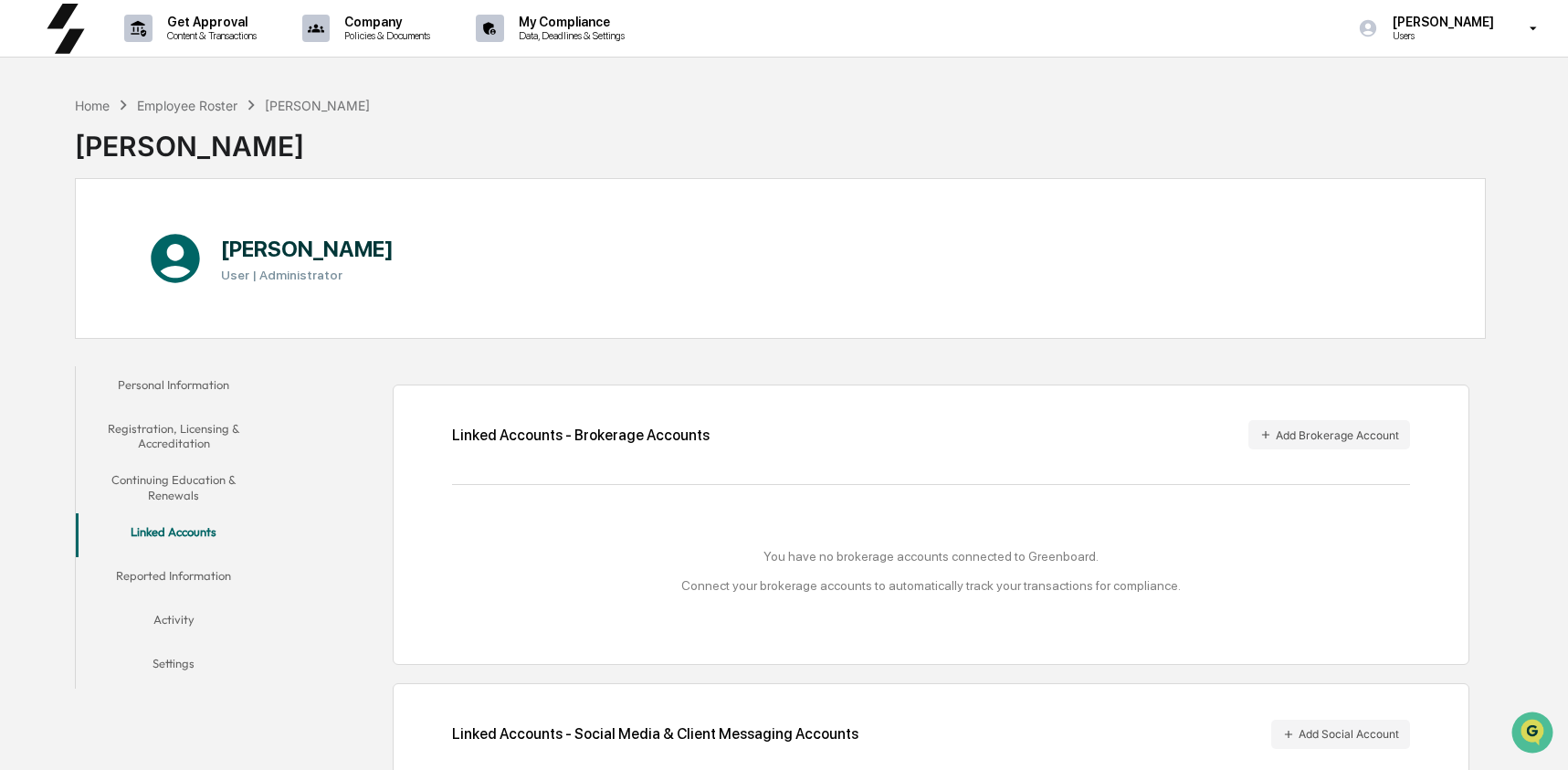
click at [1331, 141] on div "Home Employee Roster Ashley Craddock Ashley Craddock" at bounding box center [780, 132] width 1411 height 91
click at [1315, 128] on div "Home Employee Roster Ashley Craddock Ashley Craddock" at bounding box center [780, 132] width 1411 height 91
click at [1452, 25] on p "[PERSON_NAME]" at bounding box center [1440, 21] width 125 height 14
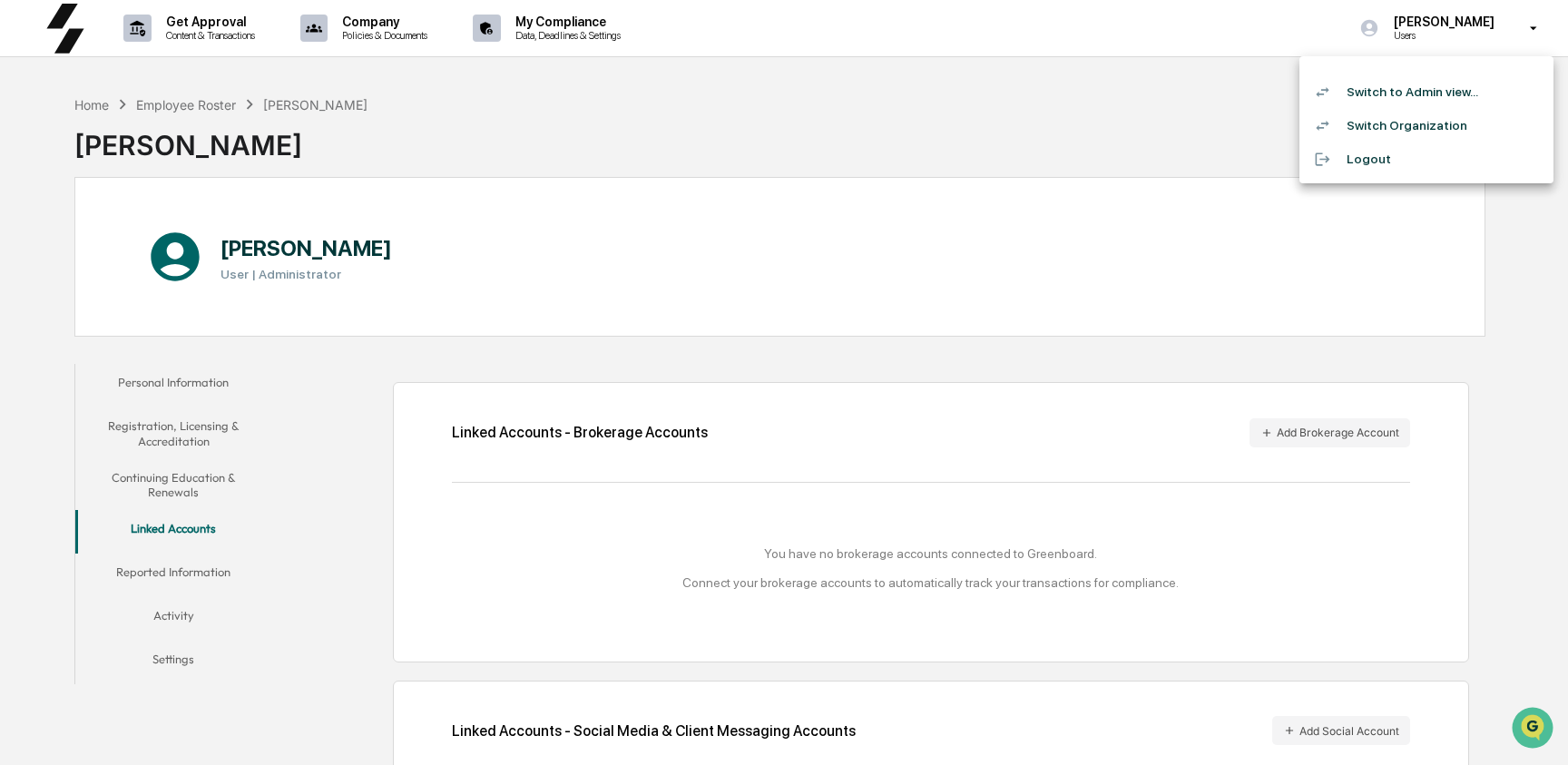
click at [1421, 94] on li "Switch to Admin view..." at bounding box center [1426, 91] width 254 height 34
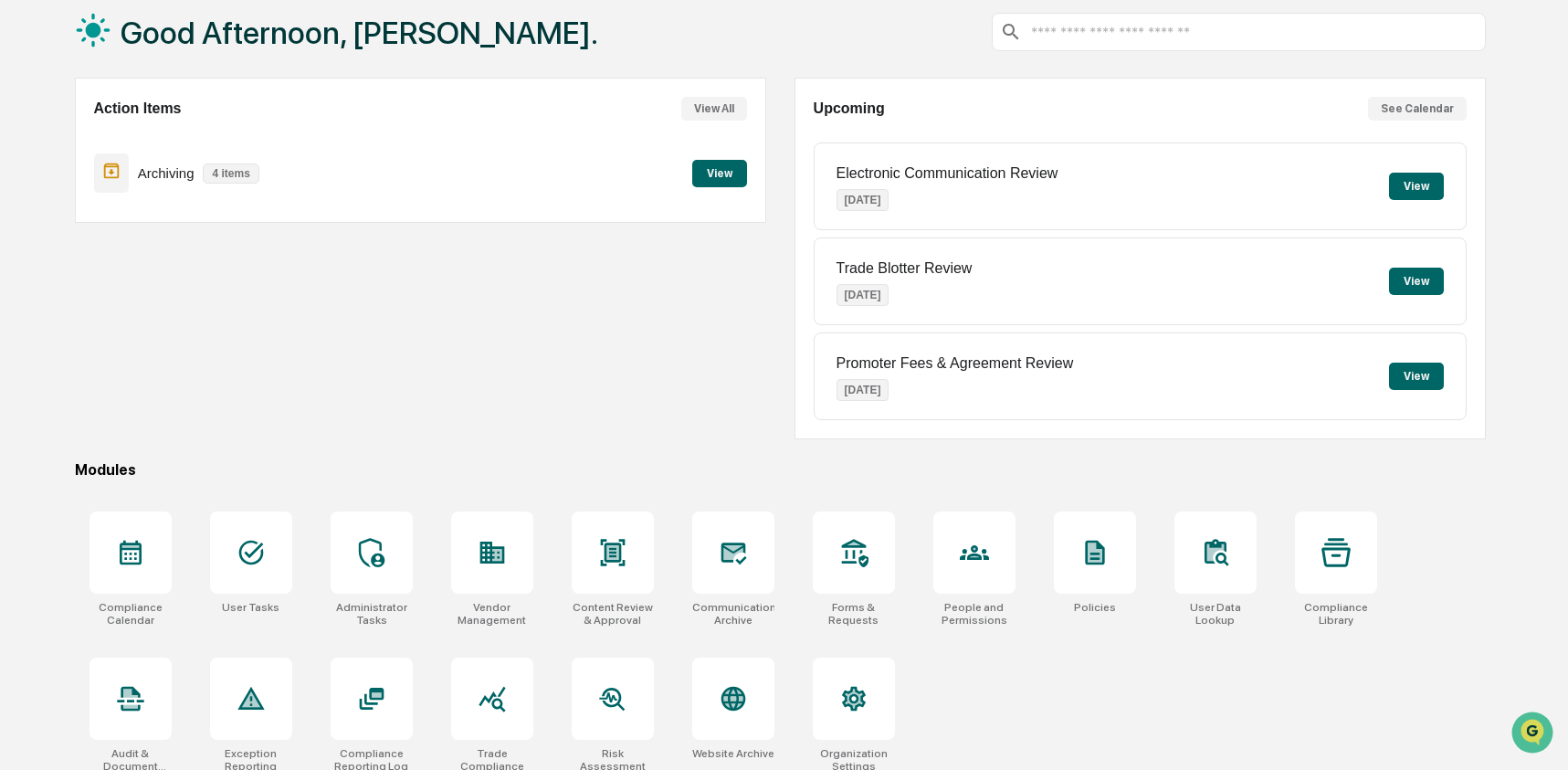
scroll to position [118, 0]
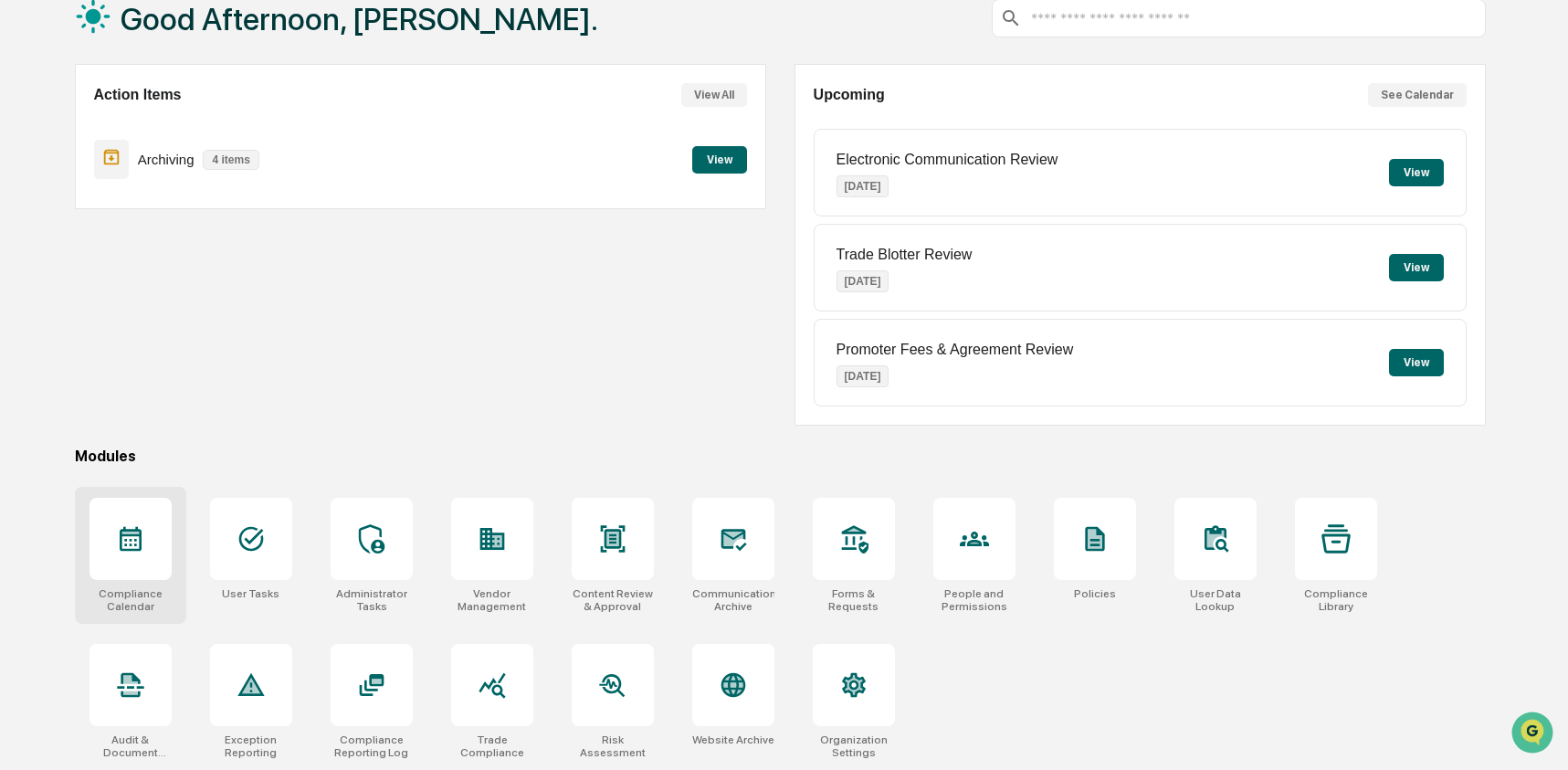
click at [128, 524] on icon at bounding box center [130, 538] width 29 height 29
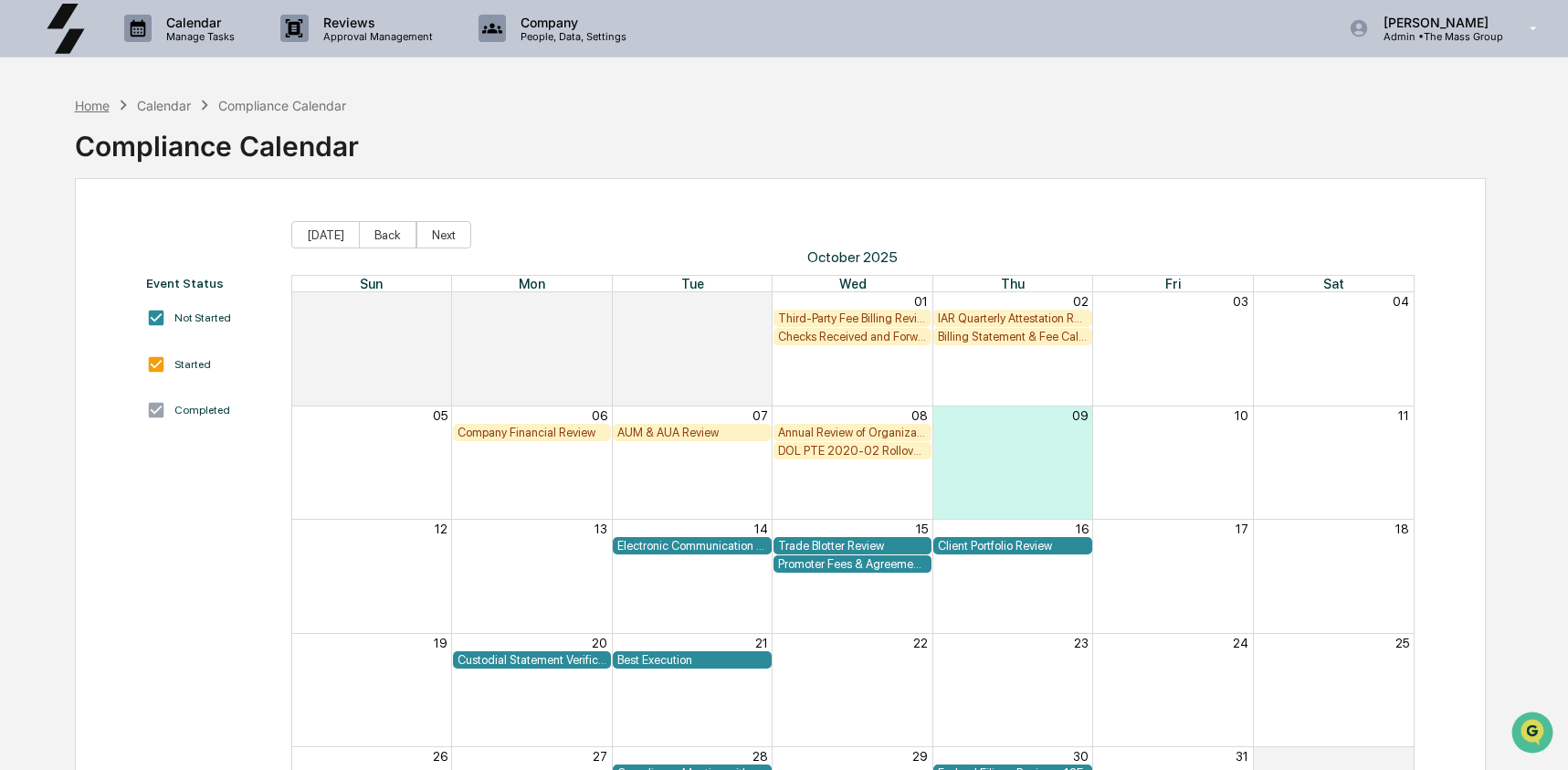
click at [95, 110] on div "Home" at bounding box center [92, 105] width 35 height 15
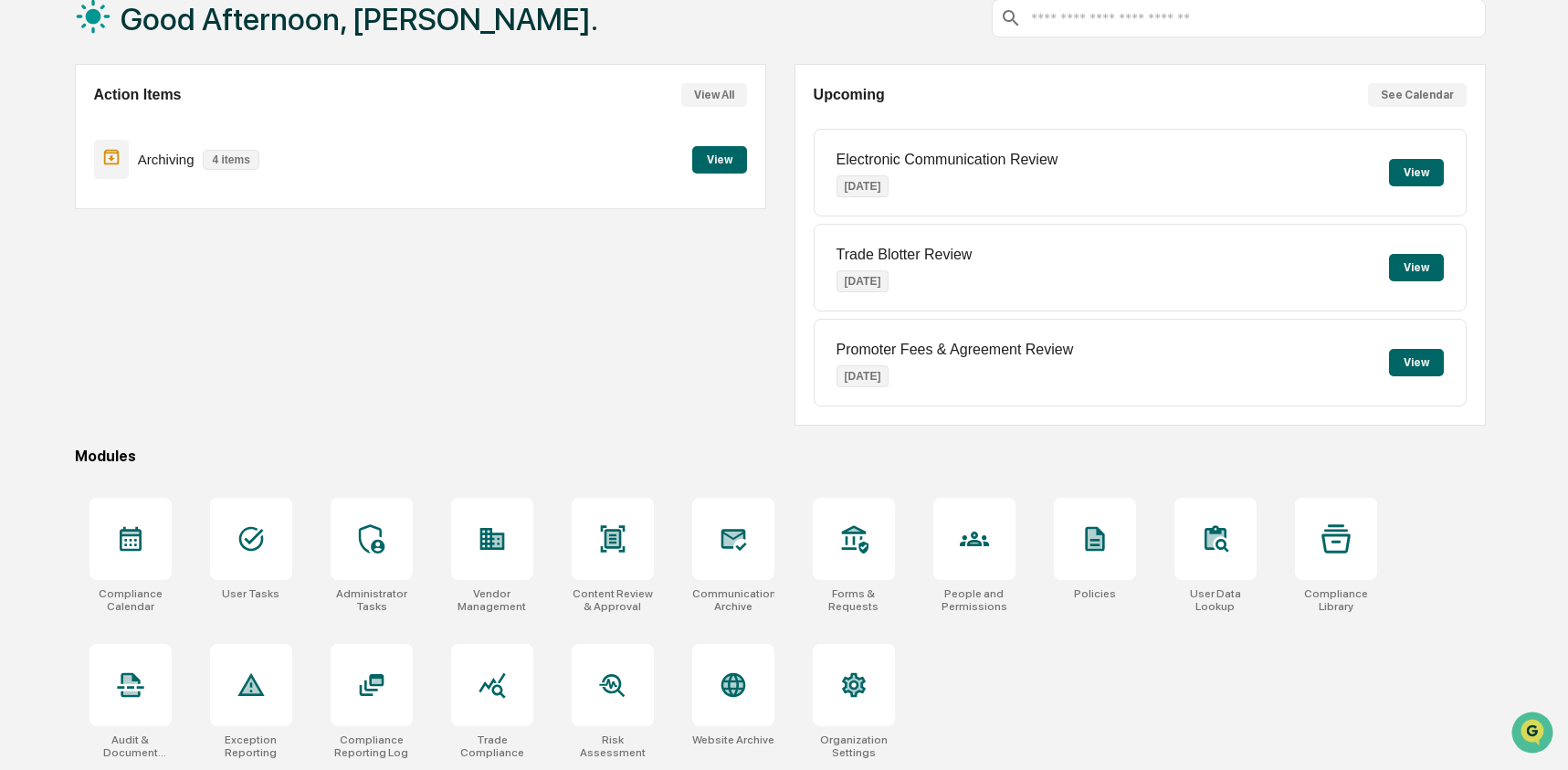
scroll to position [118, 0]
click at [348, 687] on div at bounding box center [371, 684] width 82 height 82
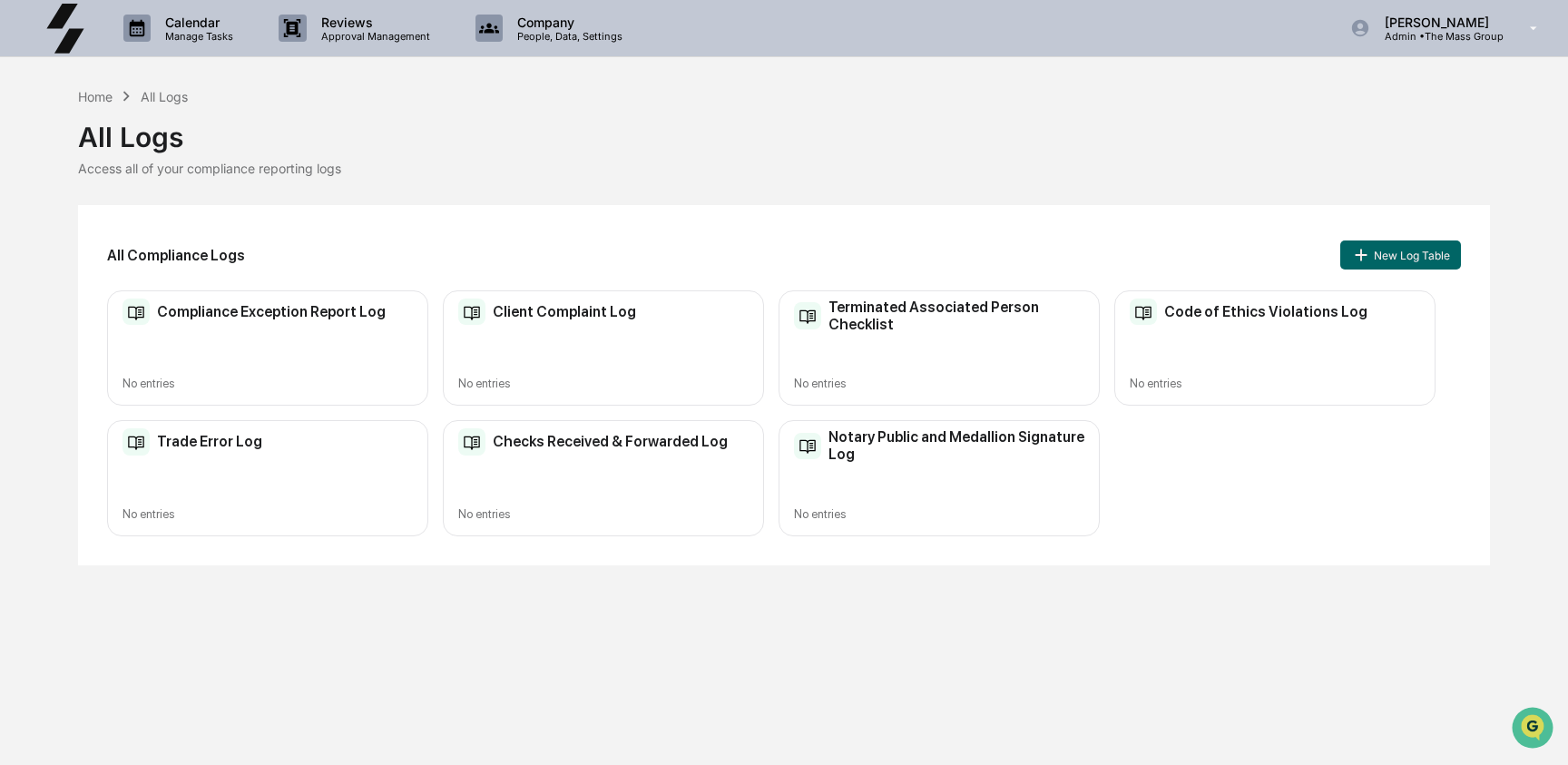
click at [92, 108] on div "All Logs" at bounding box center [783, 130] width 1411 height 47
click at [93, 96] on div "Home" at bounding box center [95, 97] width 35 height 15
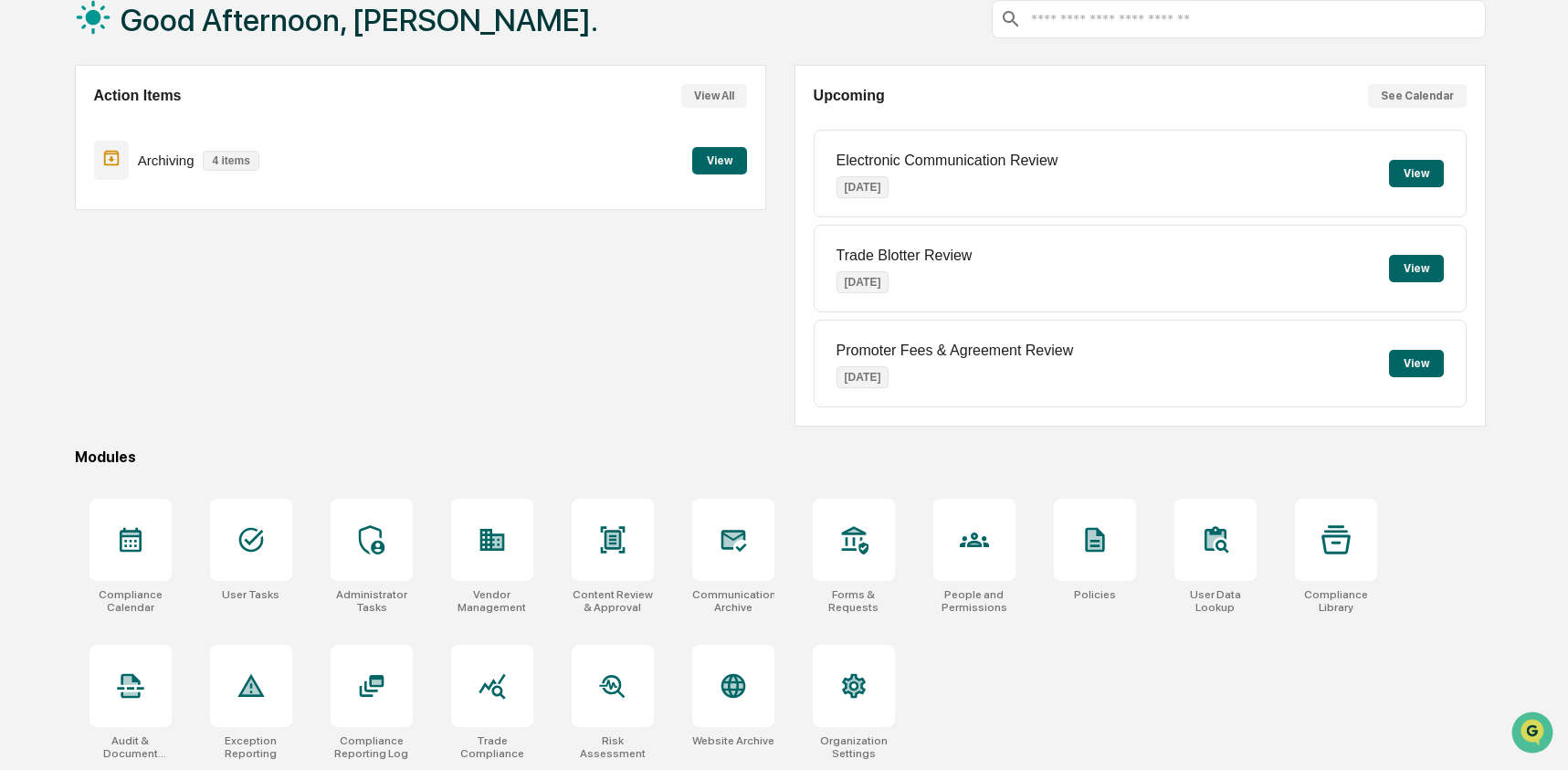
scroll to position [118, 0]
click at [494, 561] on div at bounding box center [492, 538] width 82 height 82
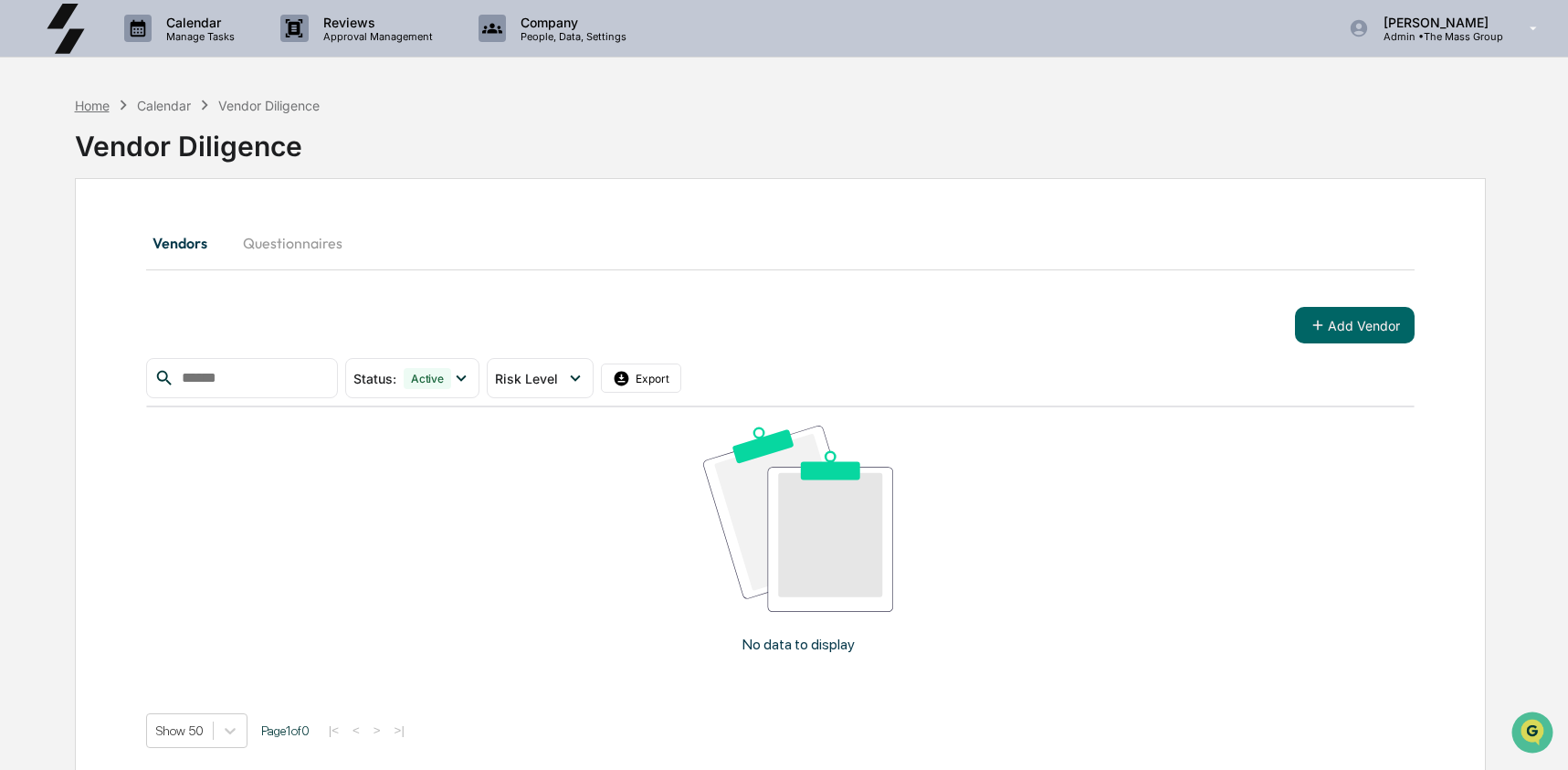
click at [99, 109] on div "Home" at bounding box center [92, 105] width 35 height 15
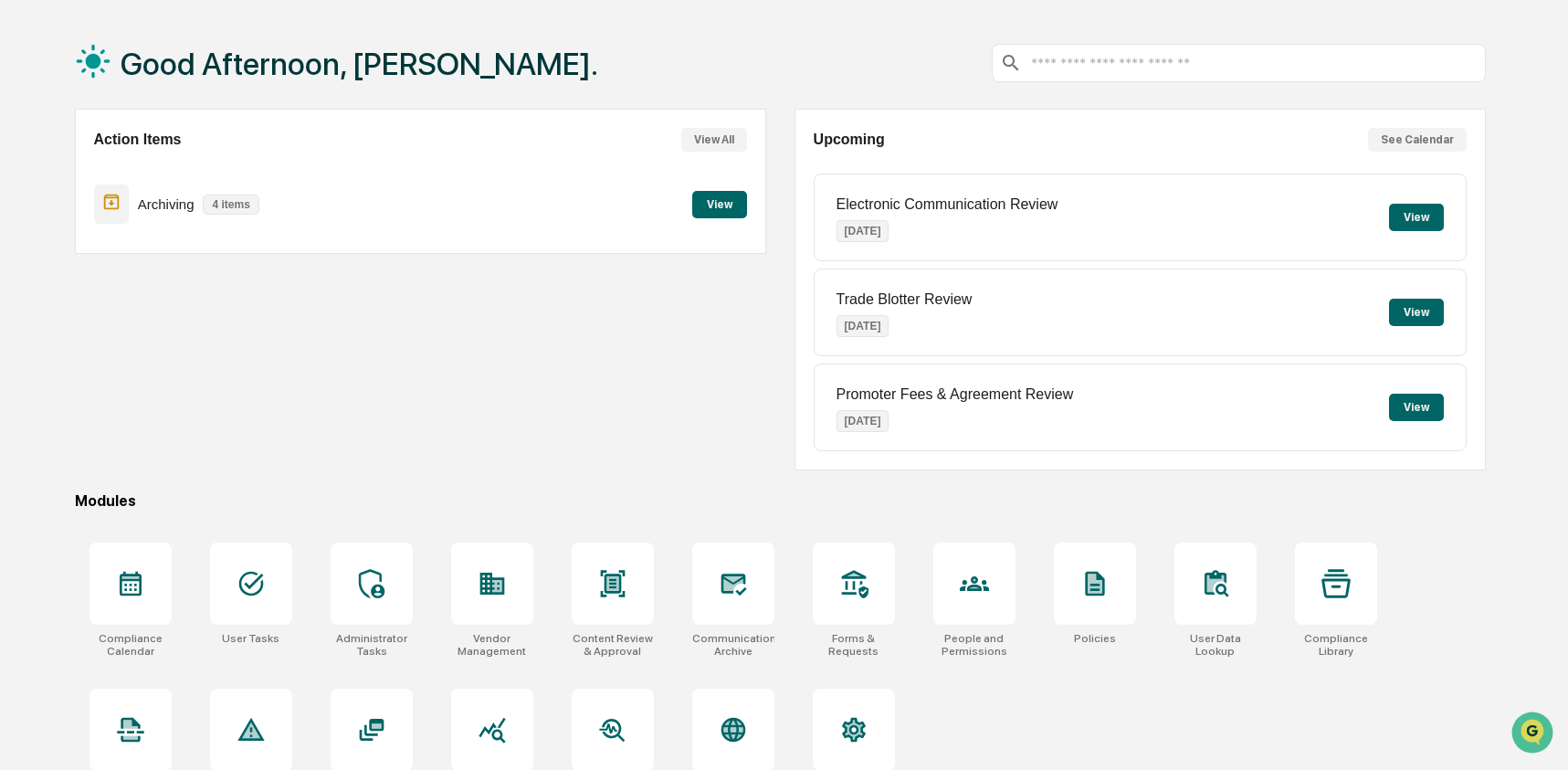
scroll to position [82, 0]
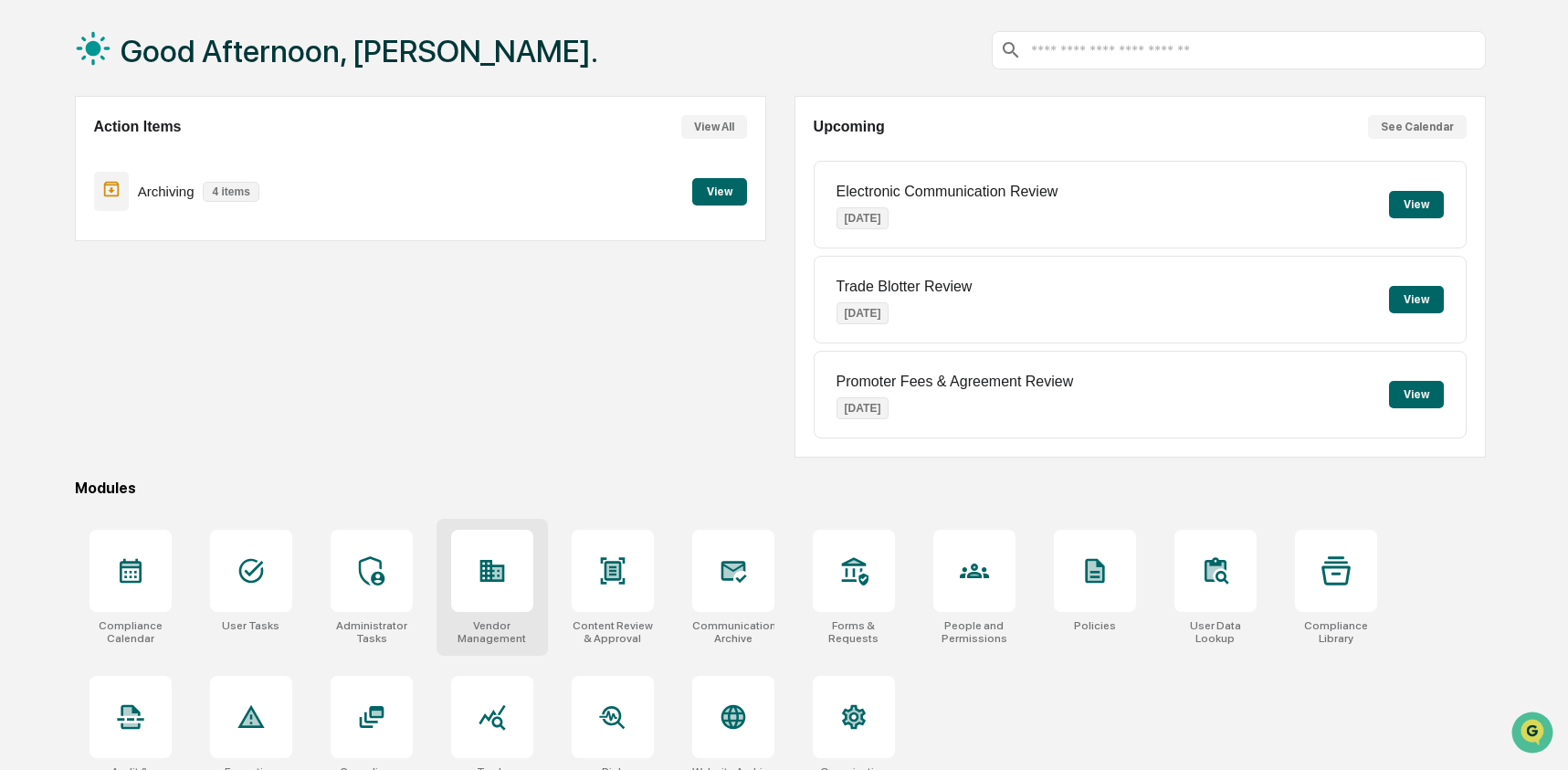
click at [496, 556] on icon at bounding box center [492, 570] width 29 height 29
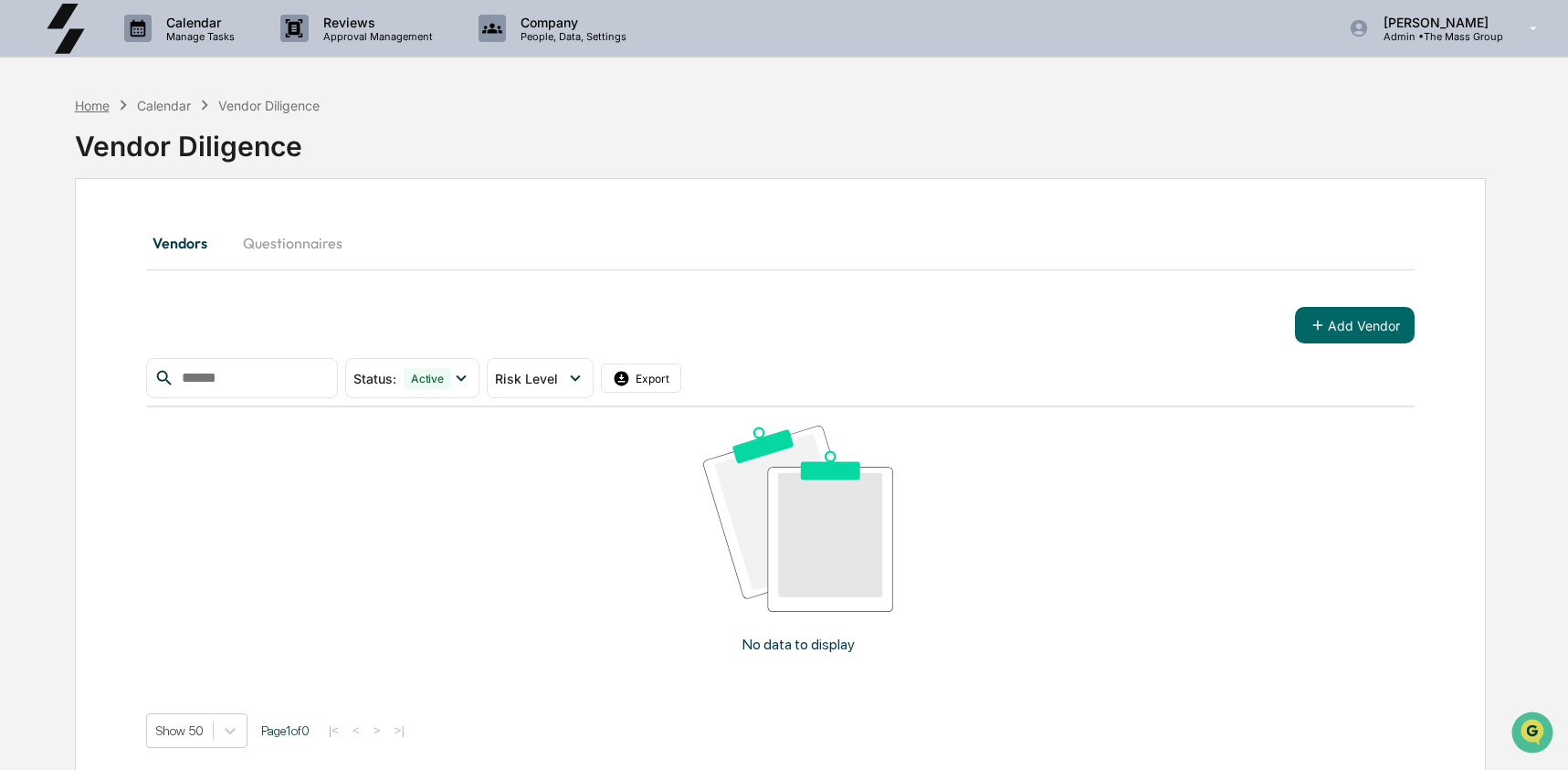
click at [104, 109] on div "Home" at bounding box center [92, 105] width 35 height 15
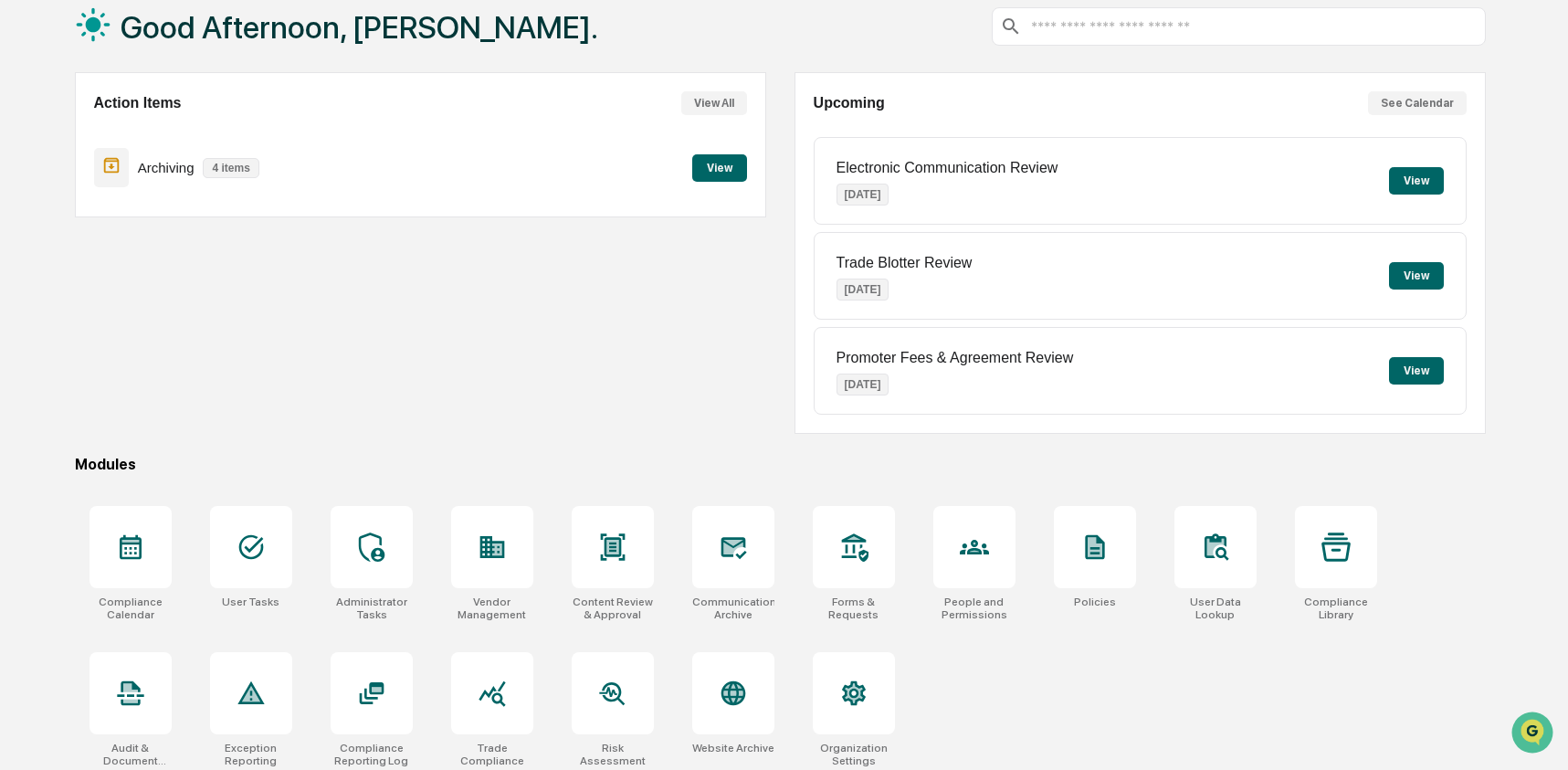
scroll to position [118, 0]
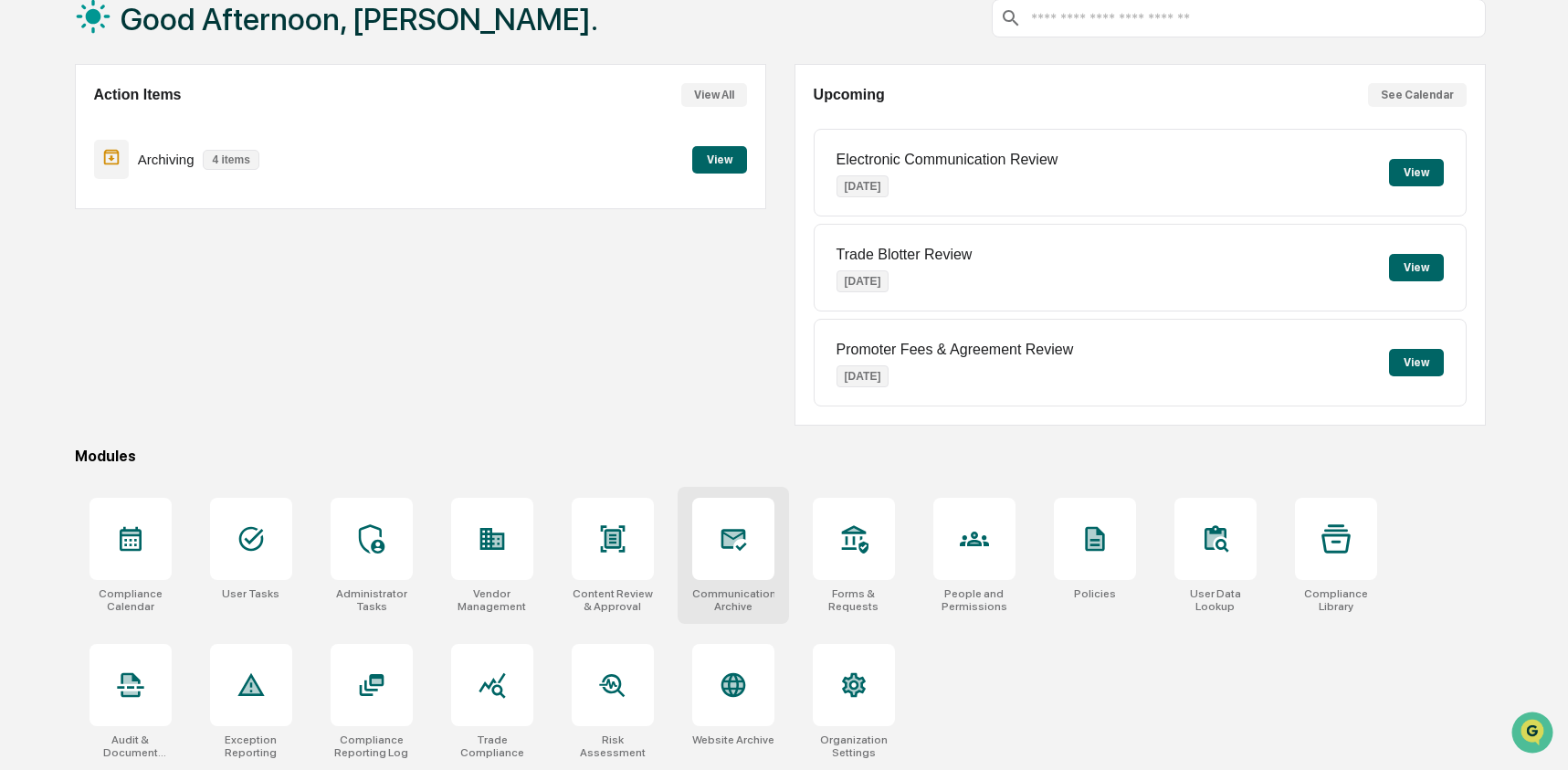
click at [741, 541] on icon at bounding box center [733, 539] width 25 height 22
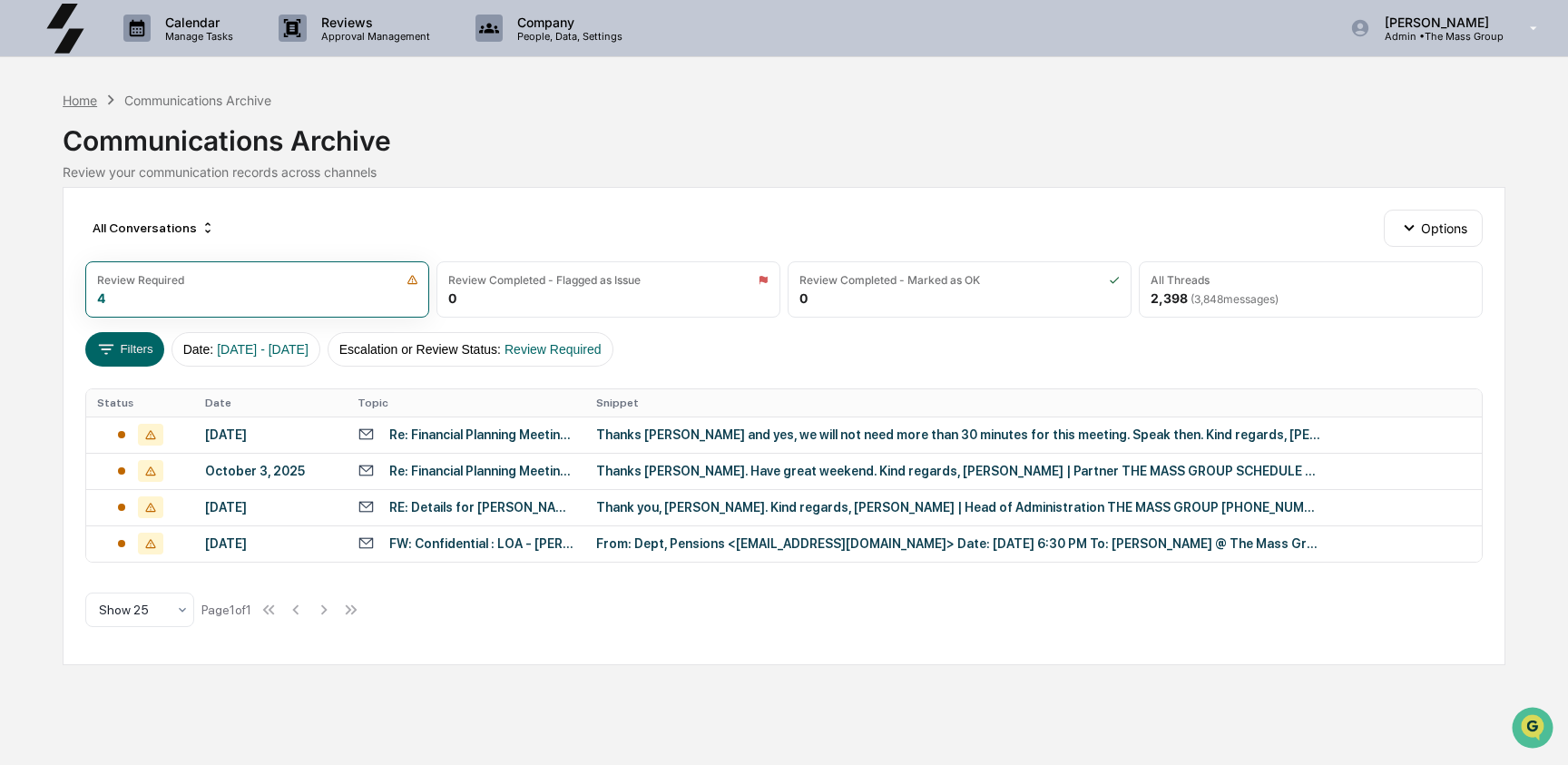
click at [93, 101] on div "Home" at bounding box center [80, 100] width 35 height 15
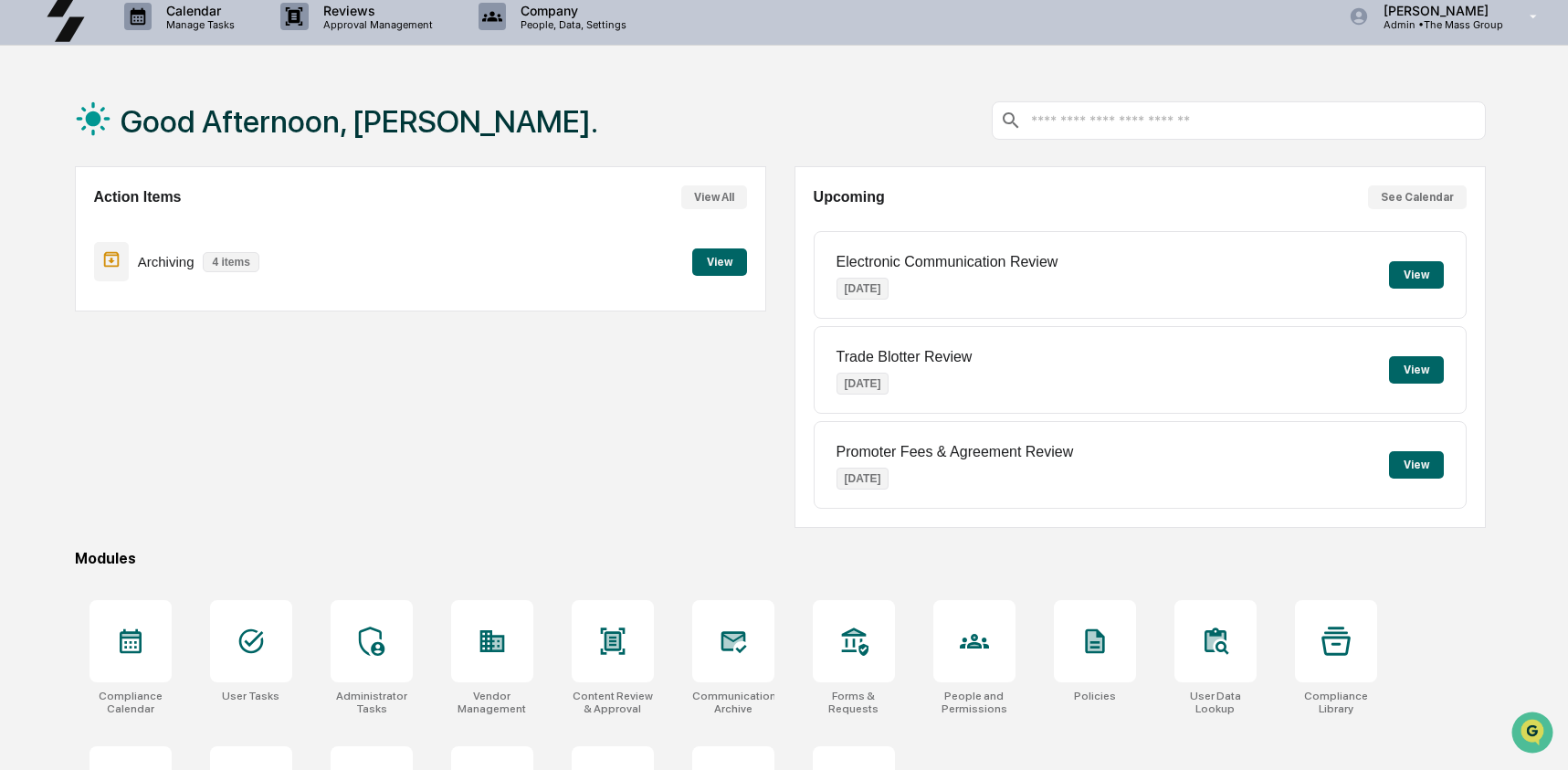
scroll to position [118, 0]
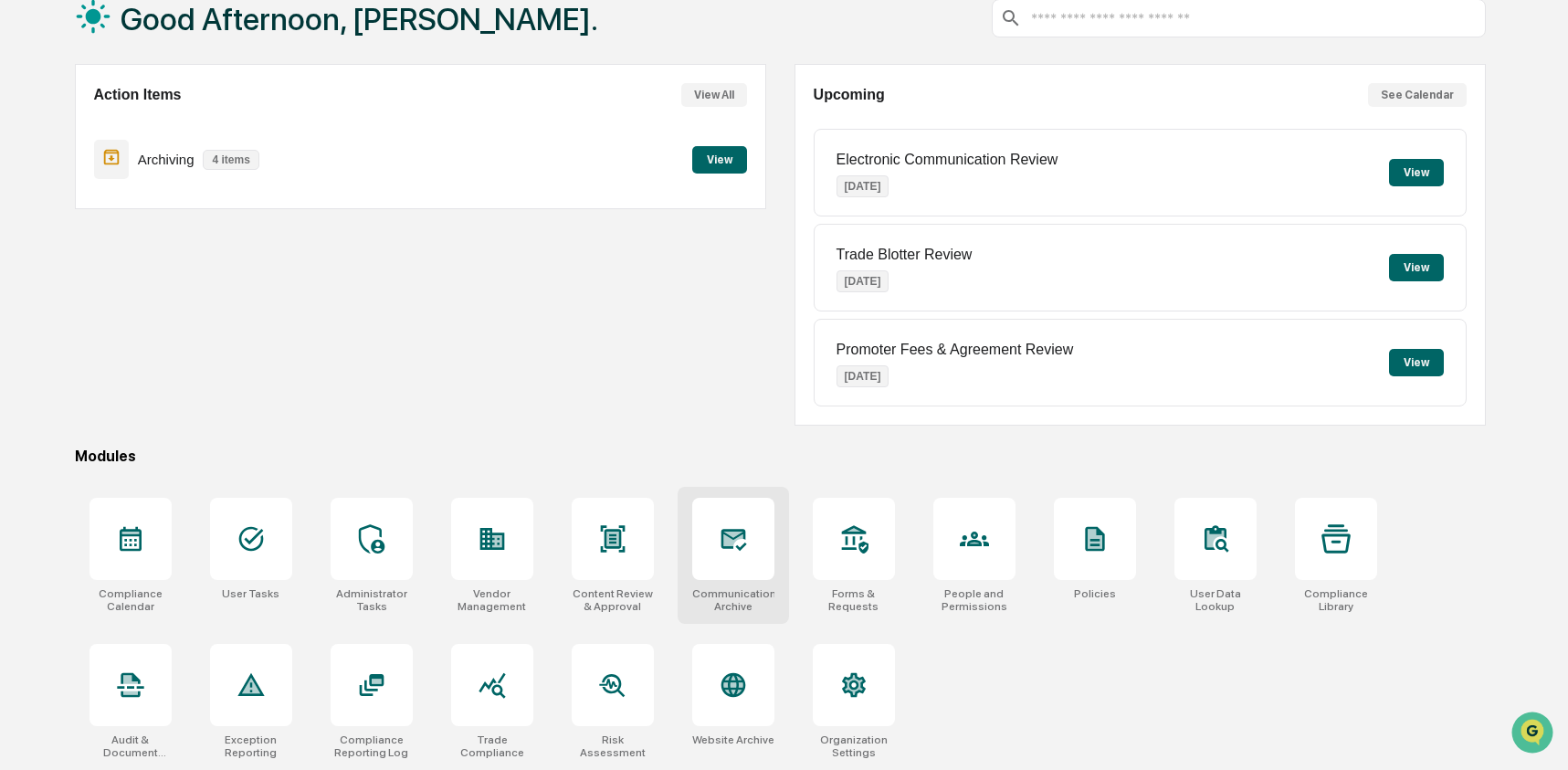
click at [740, 535] on icon at bounding box center [733, 538] width 29 height 29
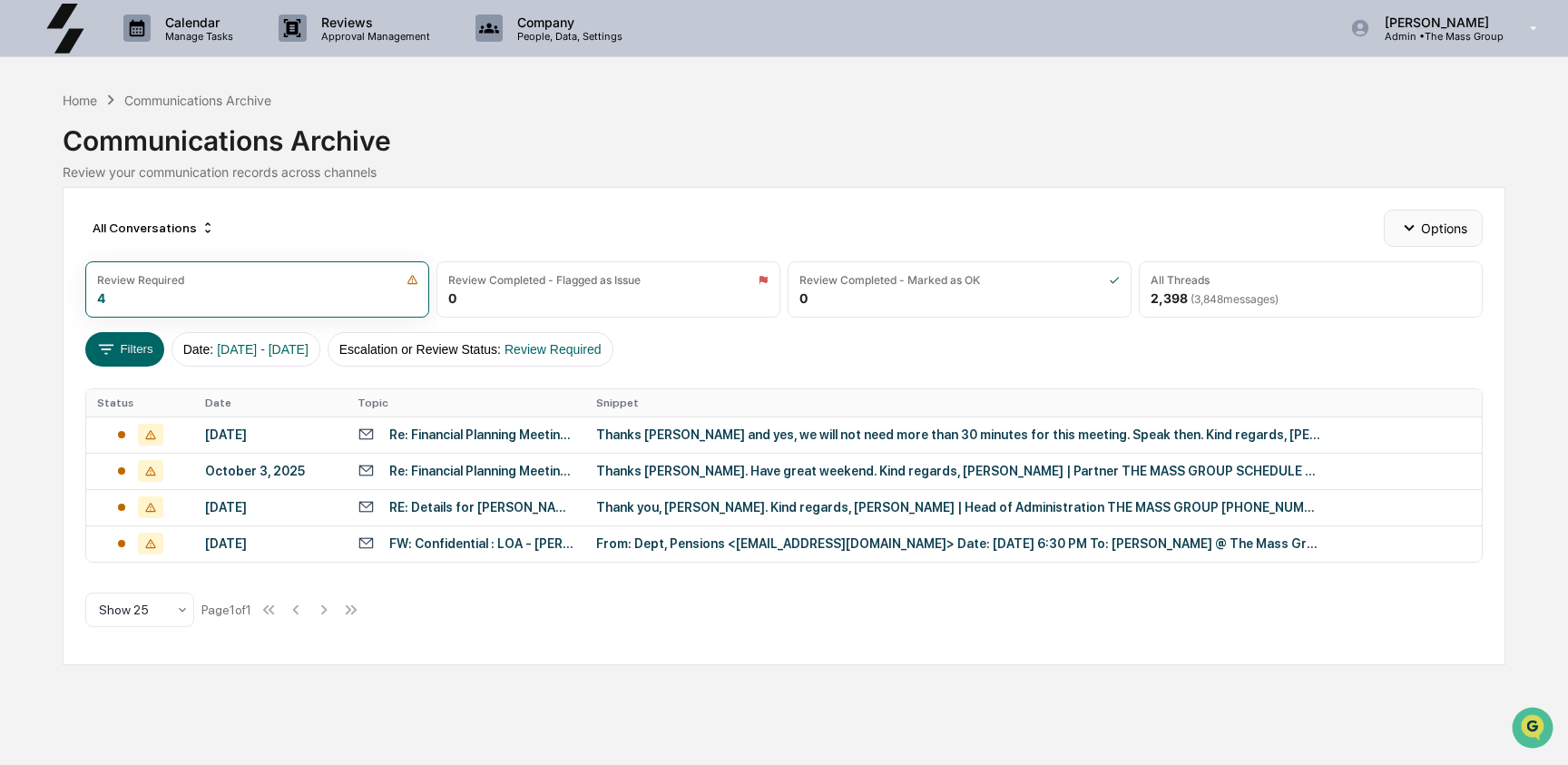
click at [1460, 222] on button "Options" at bounding box center [1433, 227] width 99 height 36
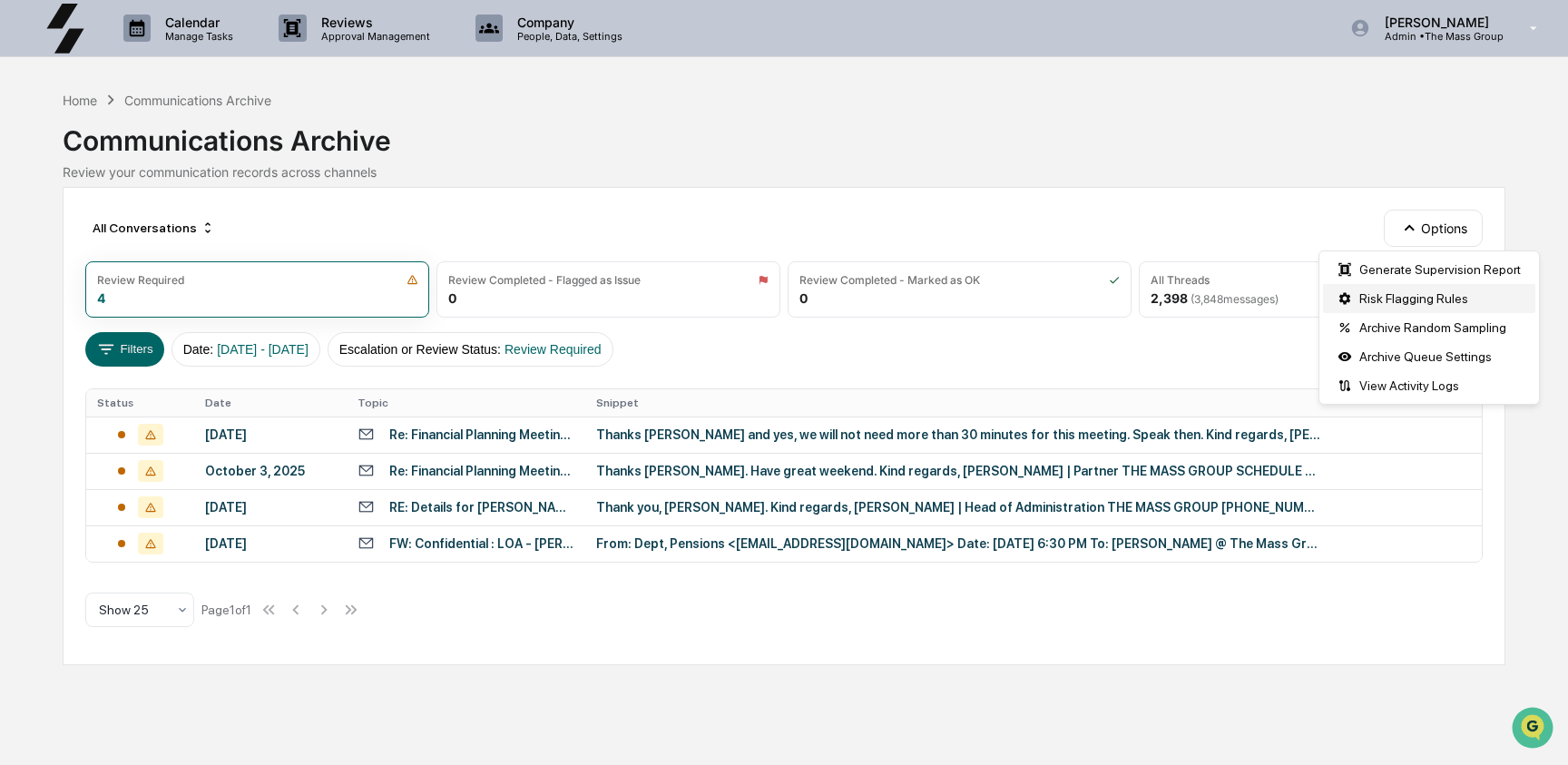
click at [1427, 301] on div "Risk Flagging Rules" at bounding box center [1429, 299] width 212 height 29
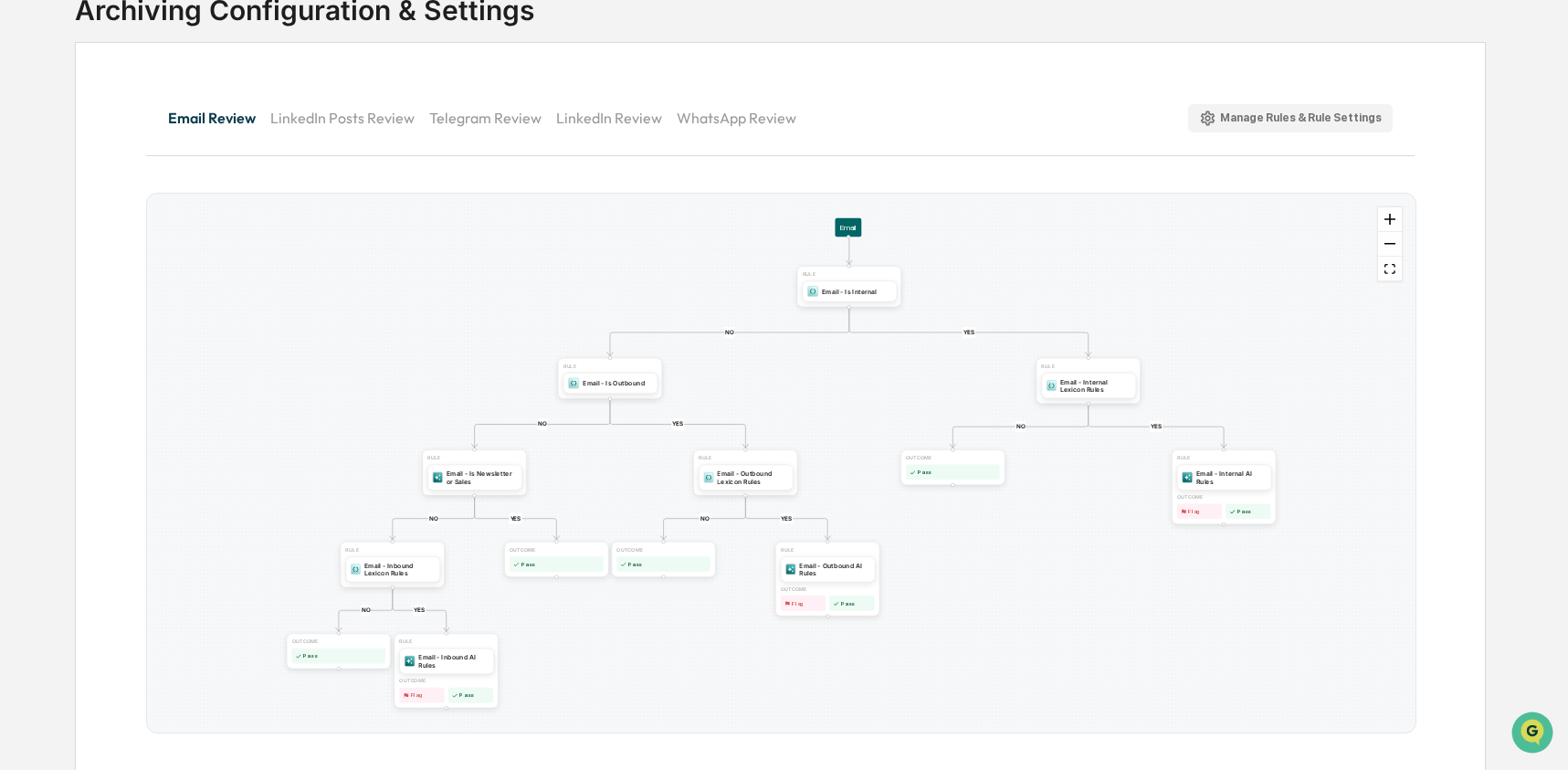
scroll to position [143, 0]
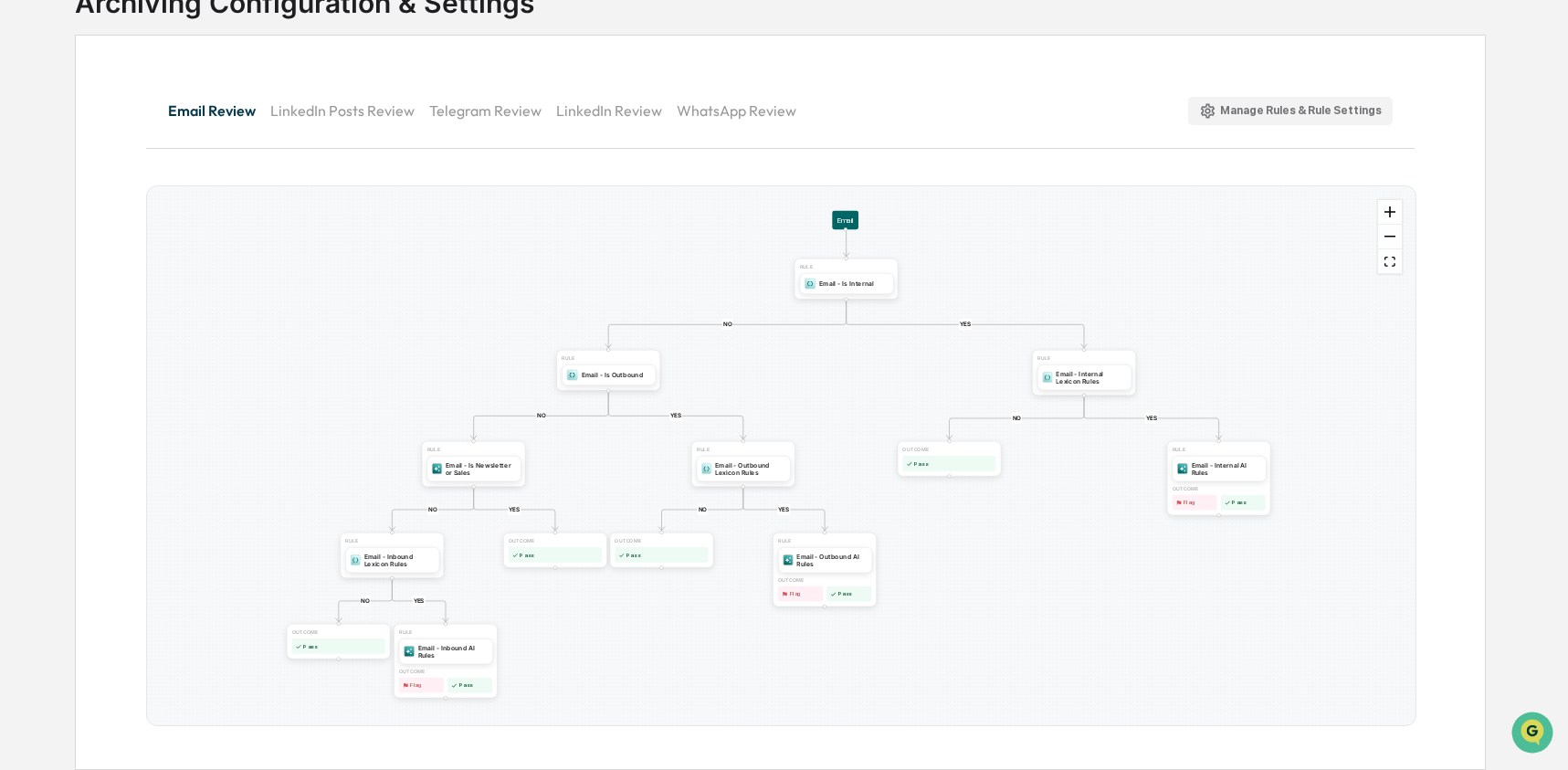
click at [310, 121] on button "LinkedIn Posts Review" at bounding box center [350, 110] width 158 height 43
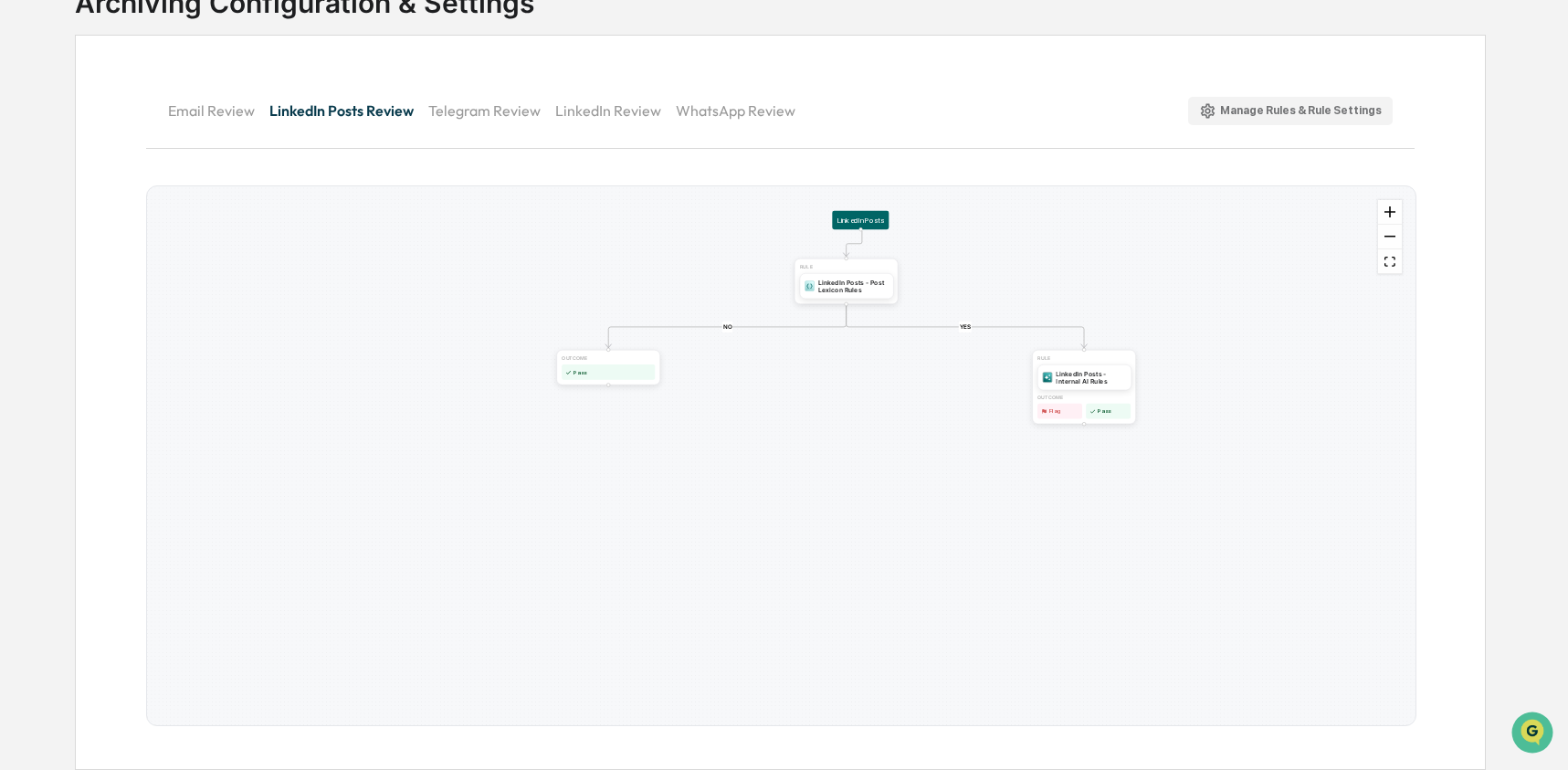
click at [478, 113] on button "Telegram Review" at bounding box center [491, 110] width 127 height 43
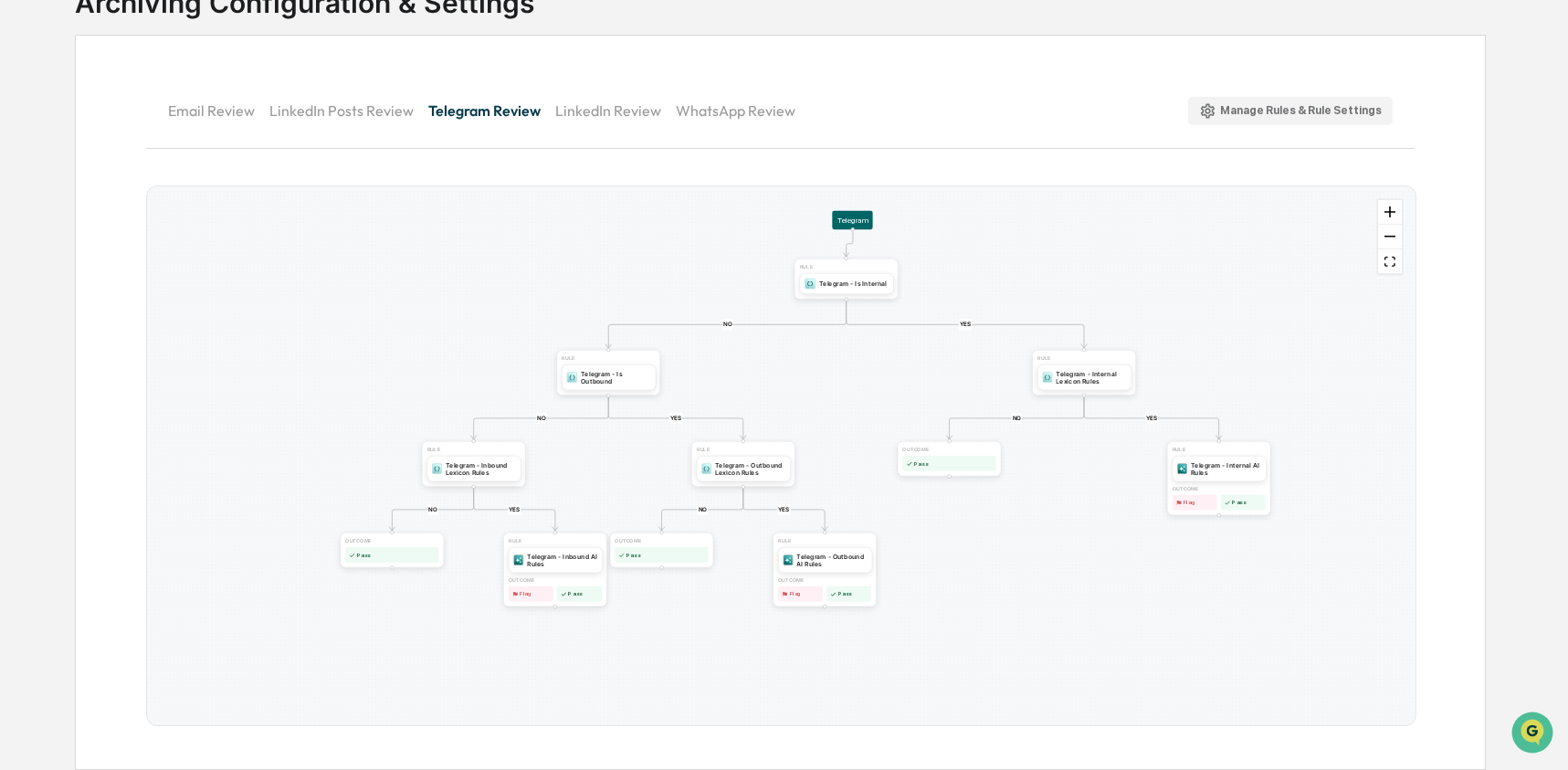
click at [650, 111] on button "LinkedIn Review" at bounding box center [615, 110] width 121 height 43
click at [214, 113] on button "Email Review" at bounding box center [218, 110] width 101 height 43
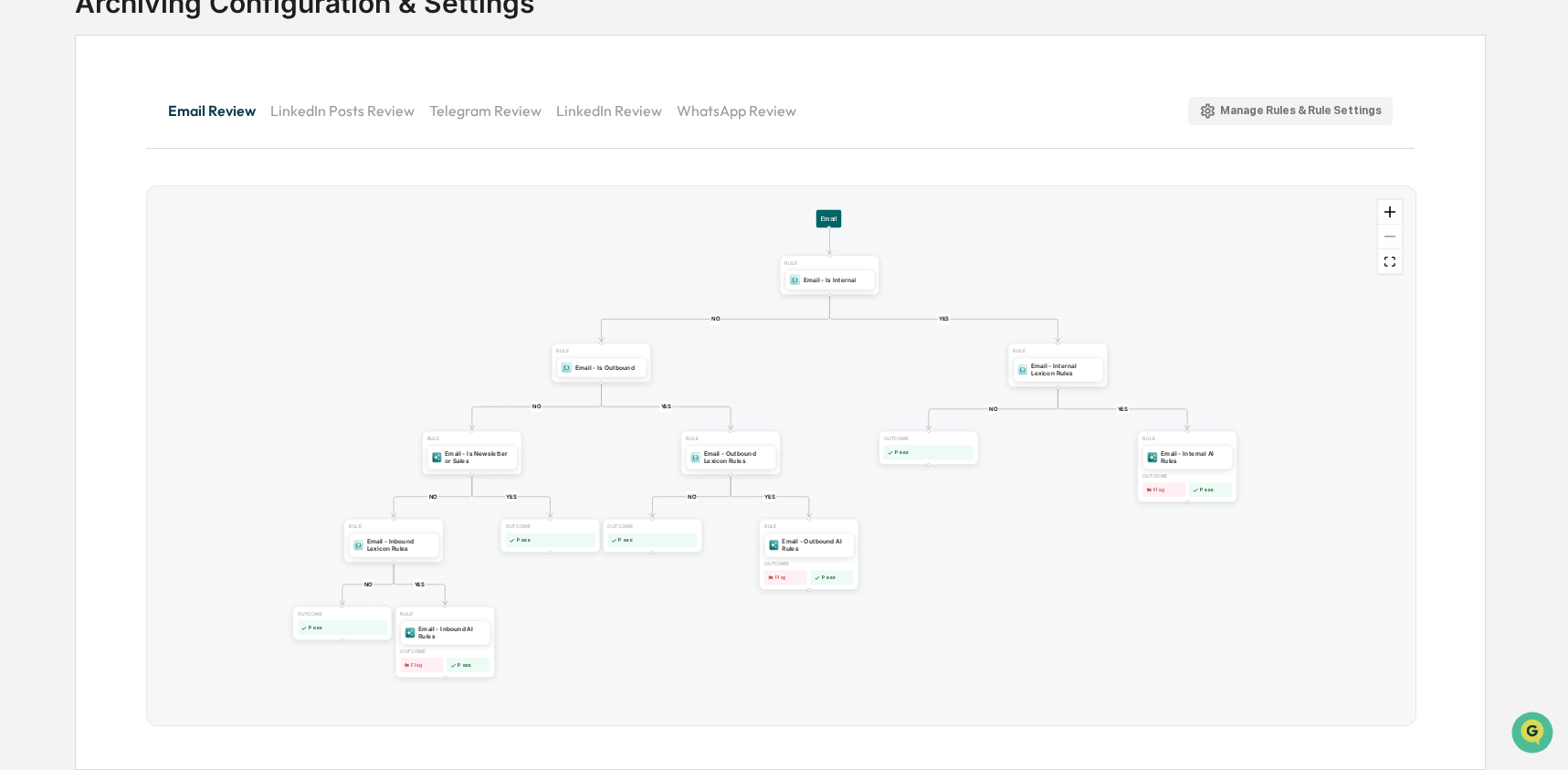
click at [1285, 119] on div "Manage Rules & Rule Settings" at bounding box center [1290, 111] width 183 height 17
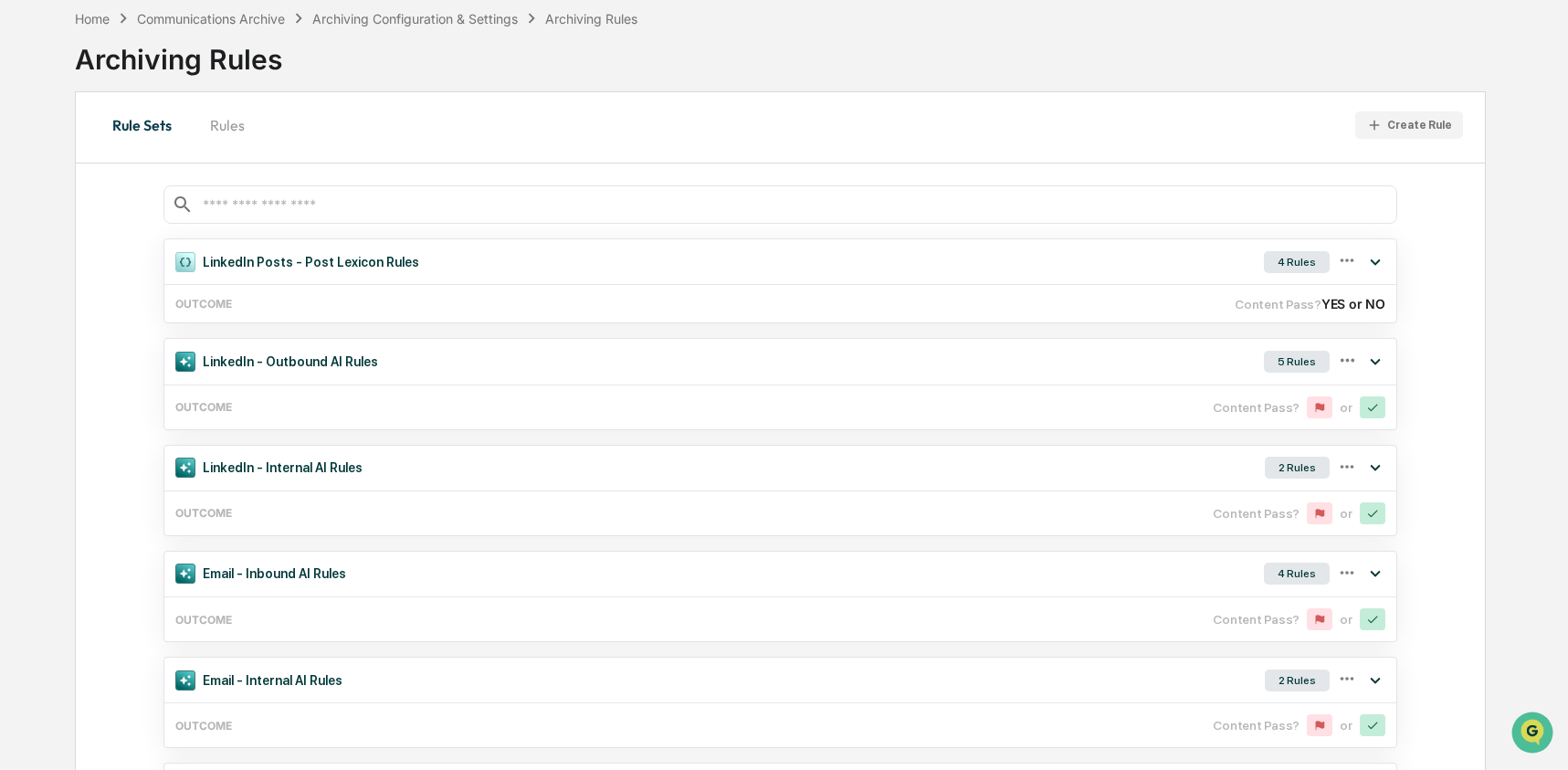
scroll to position [143, 0]
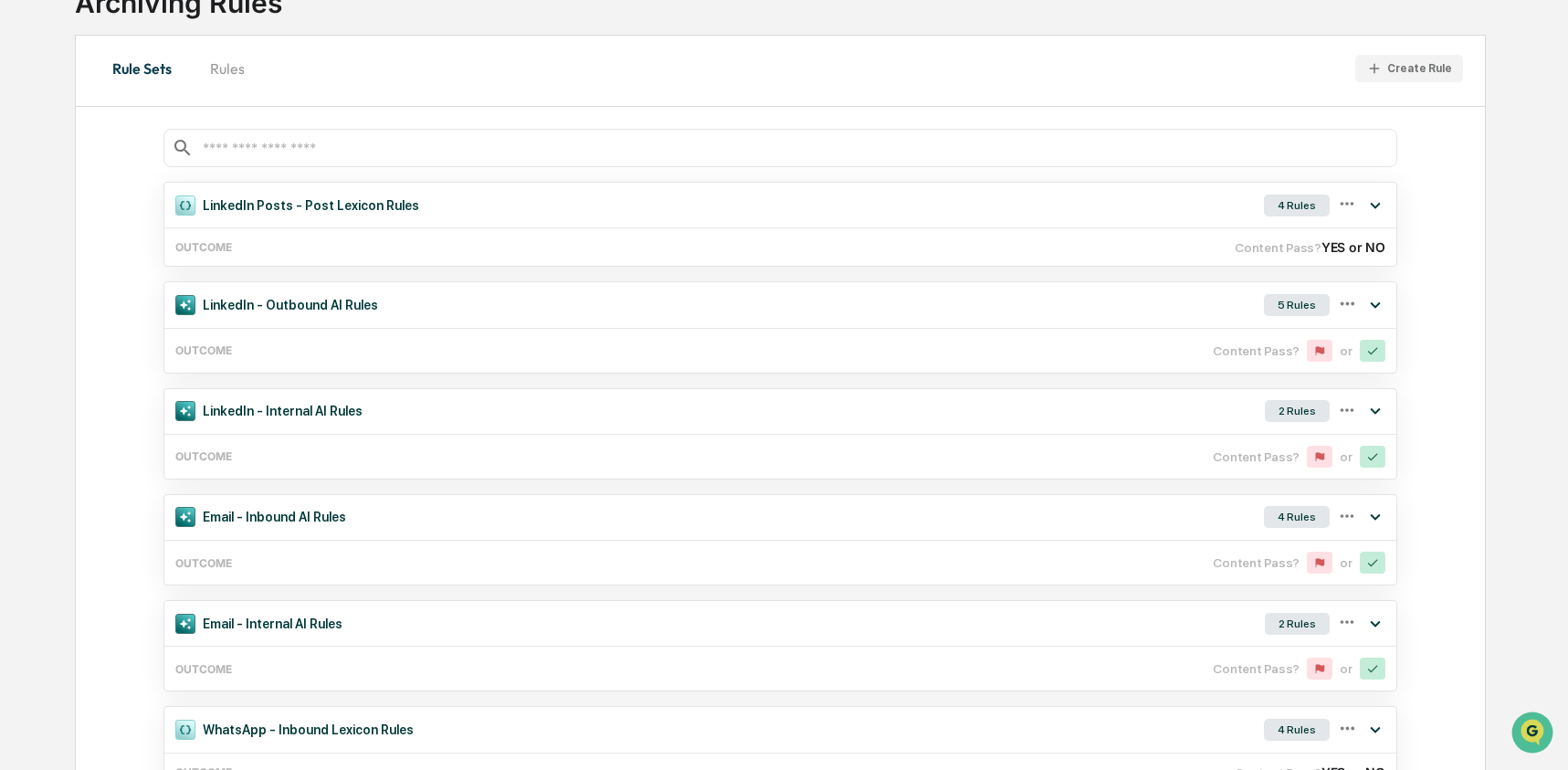
click at [229, 59] on button "Rules" at bounding box center [227, 68] width 82 height 43
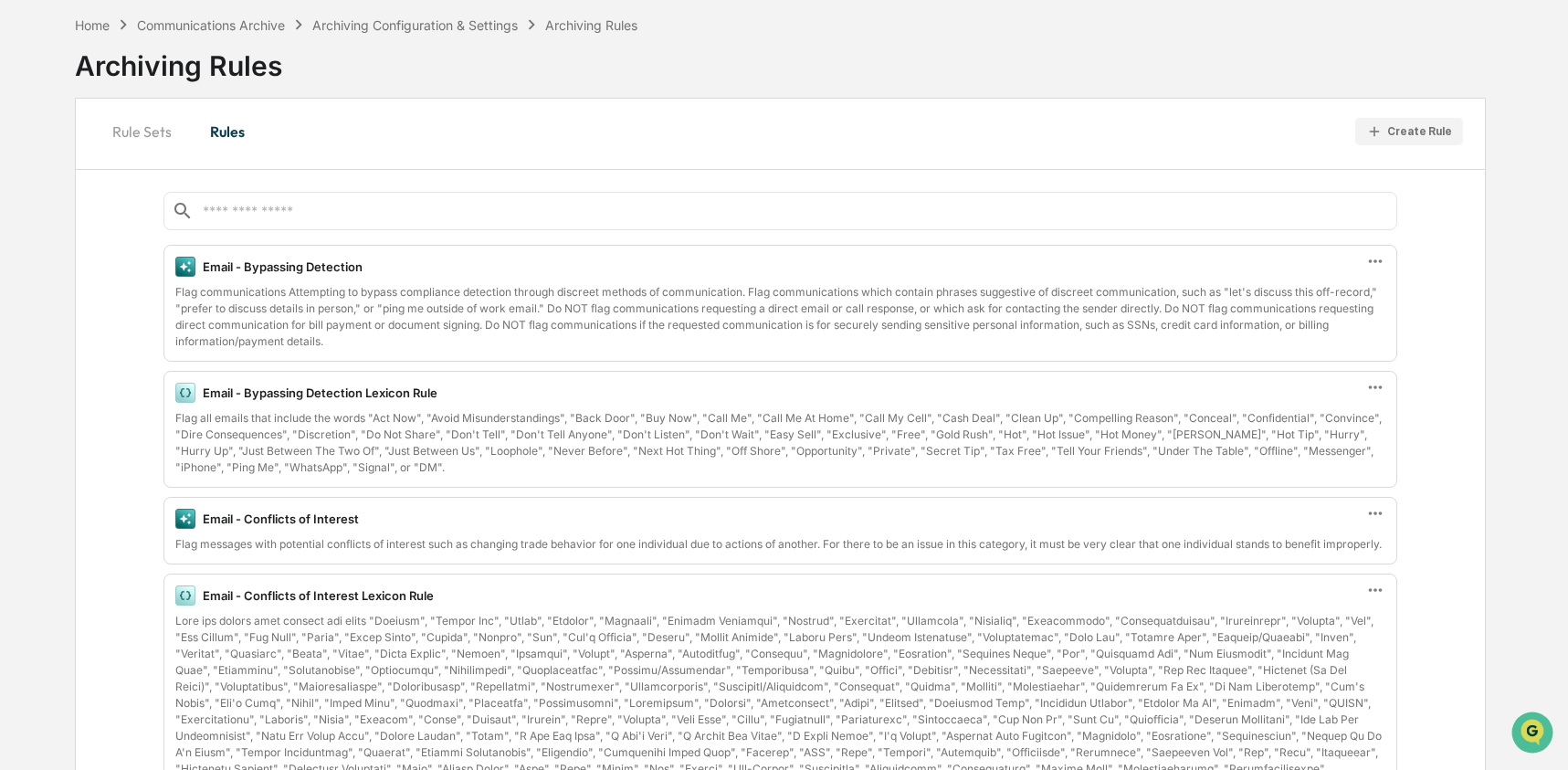
scroll to position [0, 0]
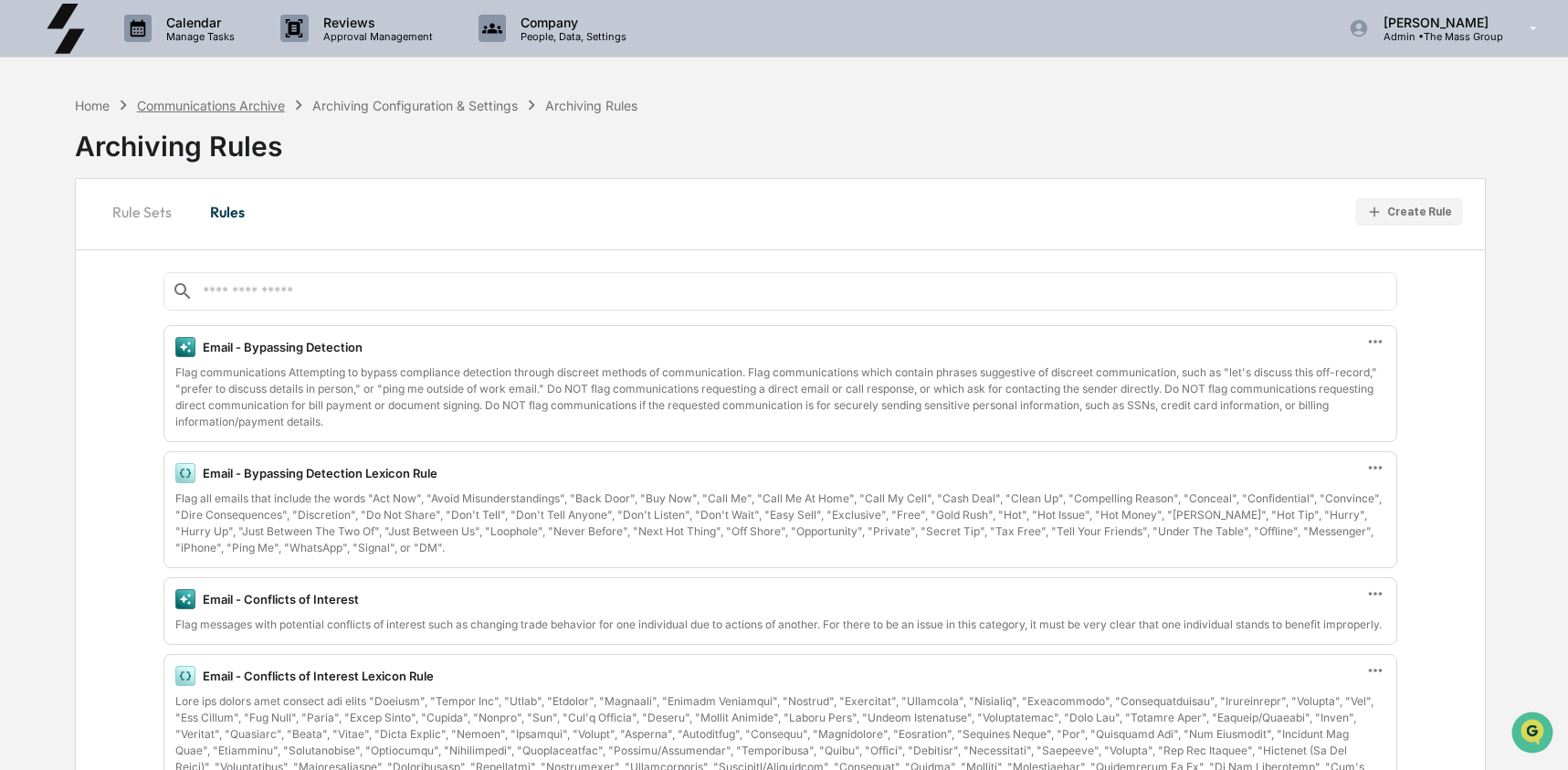
click at [200, 109] on div "Communications Archive" at bounding box center [211, 105] width 148 height 15
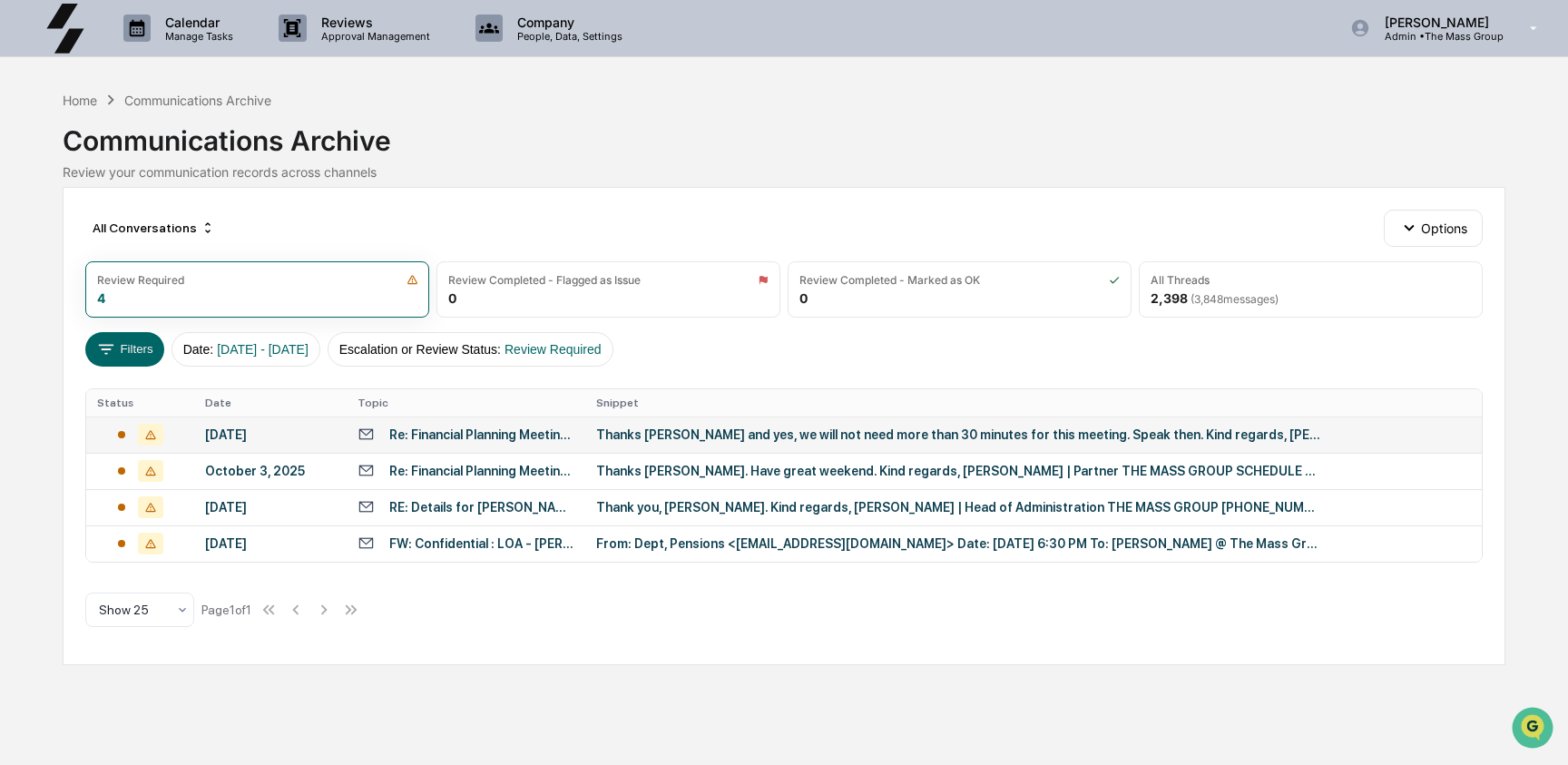
click at [420, 436] on div "Re: Financial Planning Meeting (UK State Pension) w/ [PERSON_NAME]" at bounding box center [482, 434] width 186 height 14
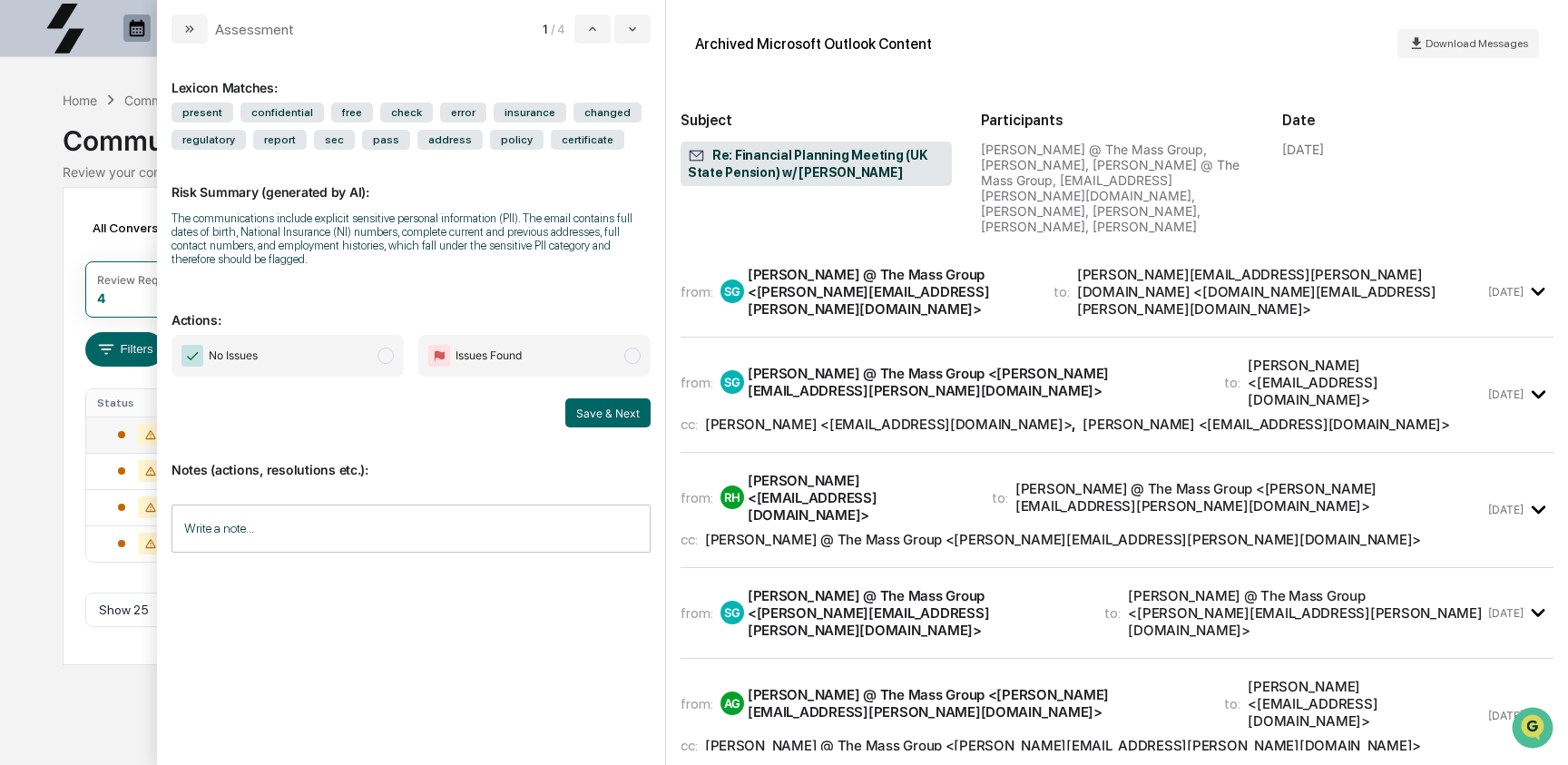
click at [496, 236] on div "The communications include explicit sensitive personal information (PII). The e…" at bounding box center [411, 238] width 479 height 55
click at [507, 235] on div "The communications include explicit sensitive personal information (PII). The e…" at bounding box center [411, 238] width 479 height 55
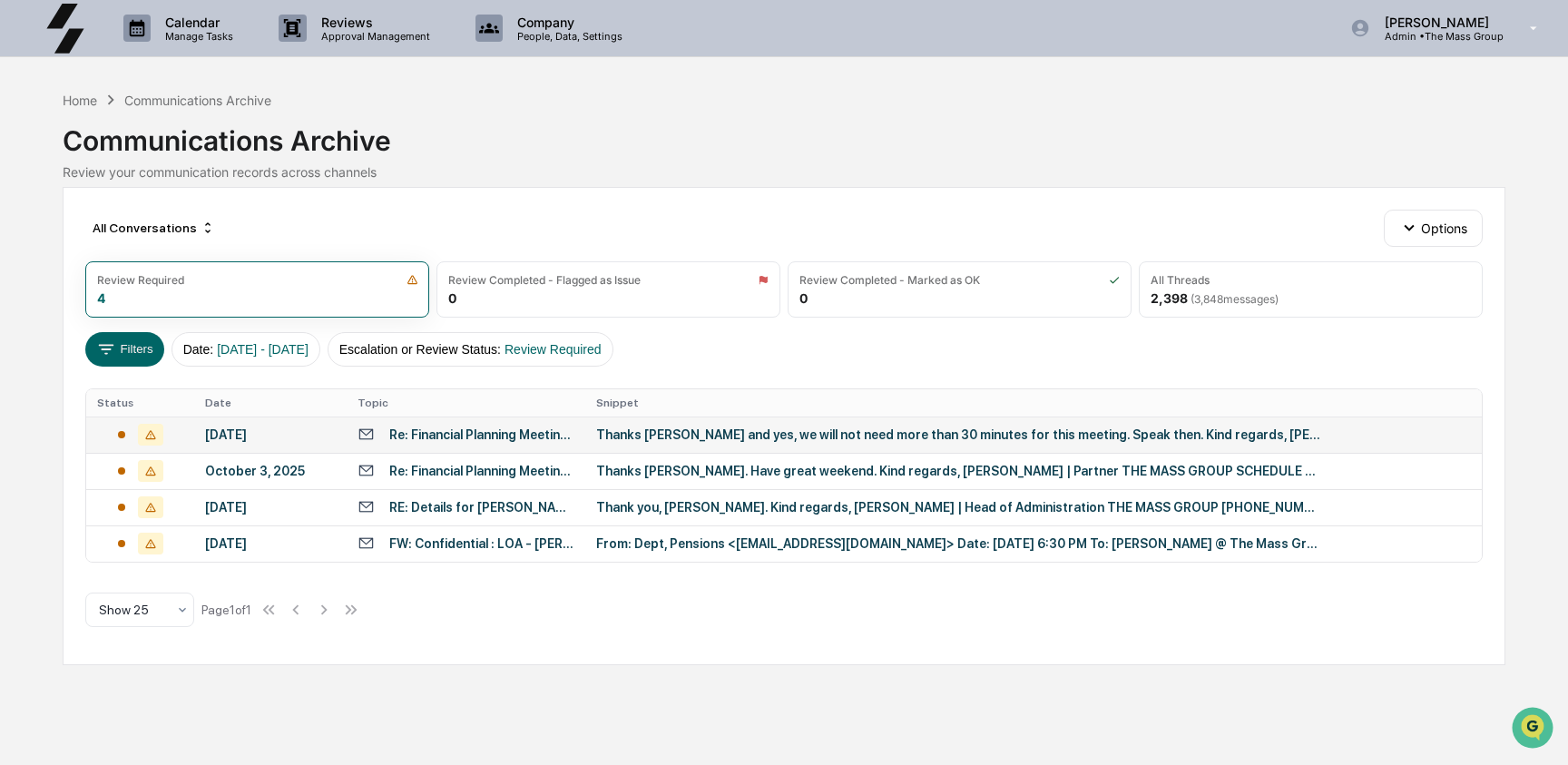
click at [53, 508] on div "Calendar Manage Tasks Reviews Approval Management Company People, Data, Setting…" at bounding box center [784, 382] width 1568 height 765
click at [79, 96] on div "Home" at bounding box center [80, 100] width 35 height 15
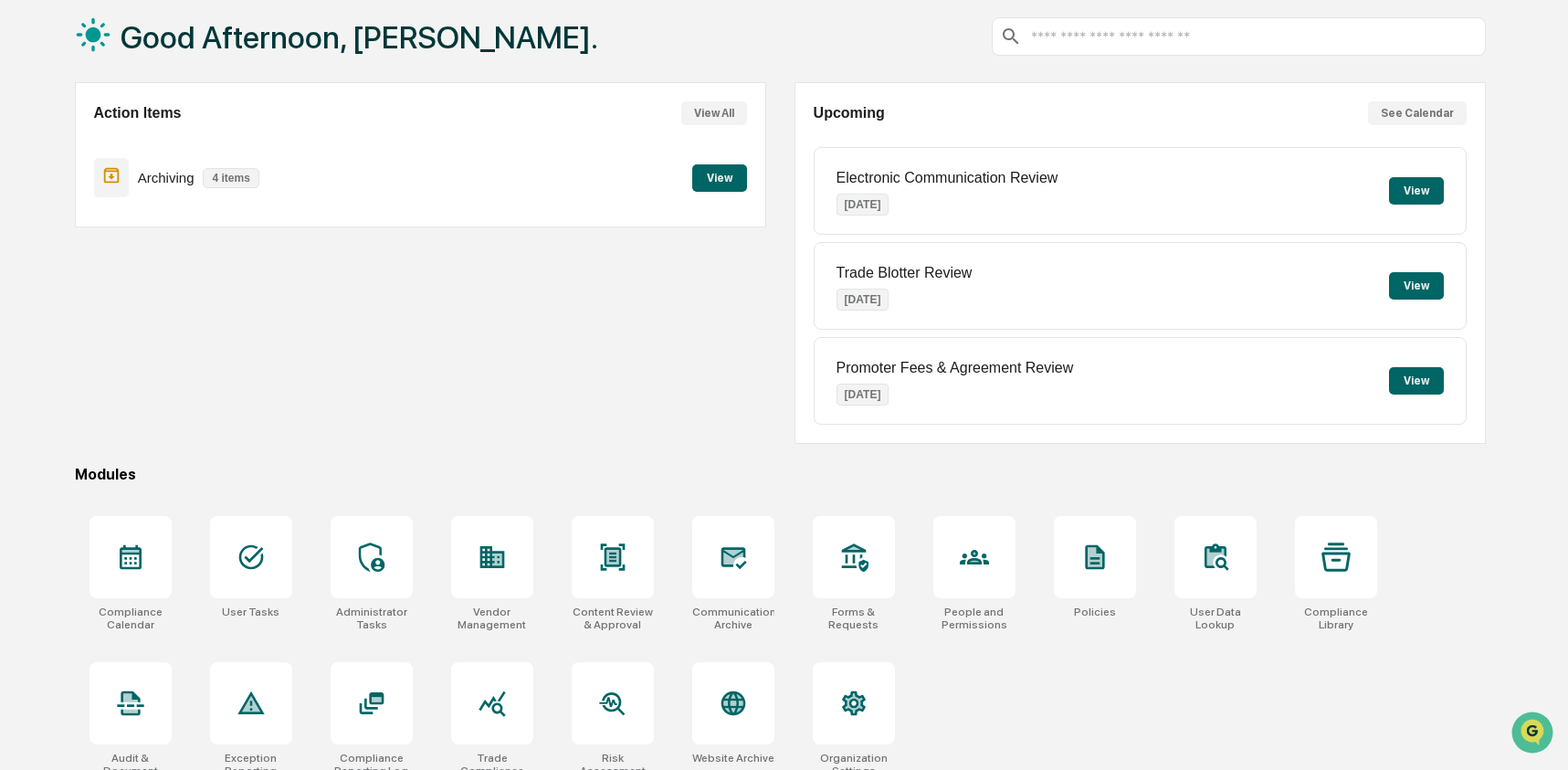
scroll to position [118, 0]
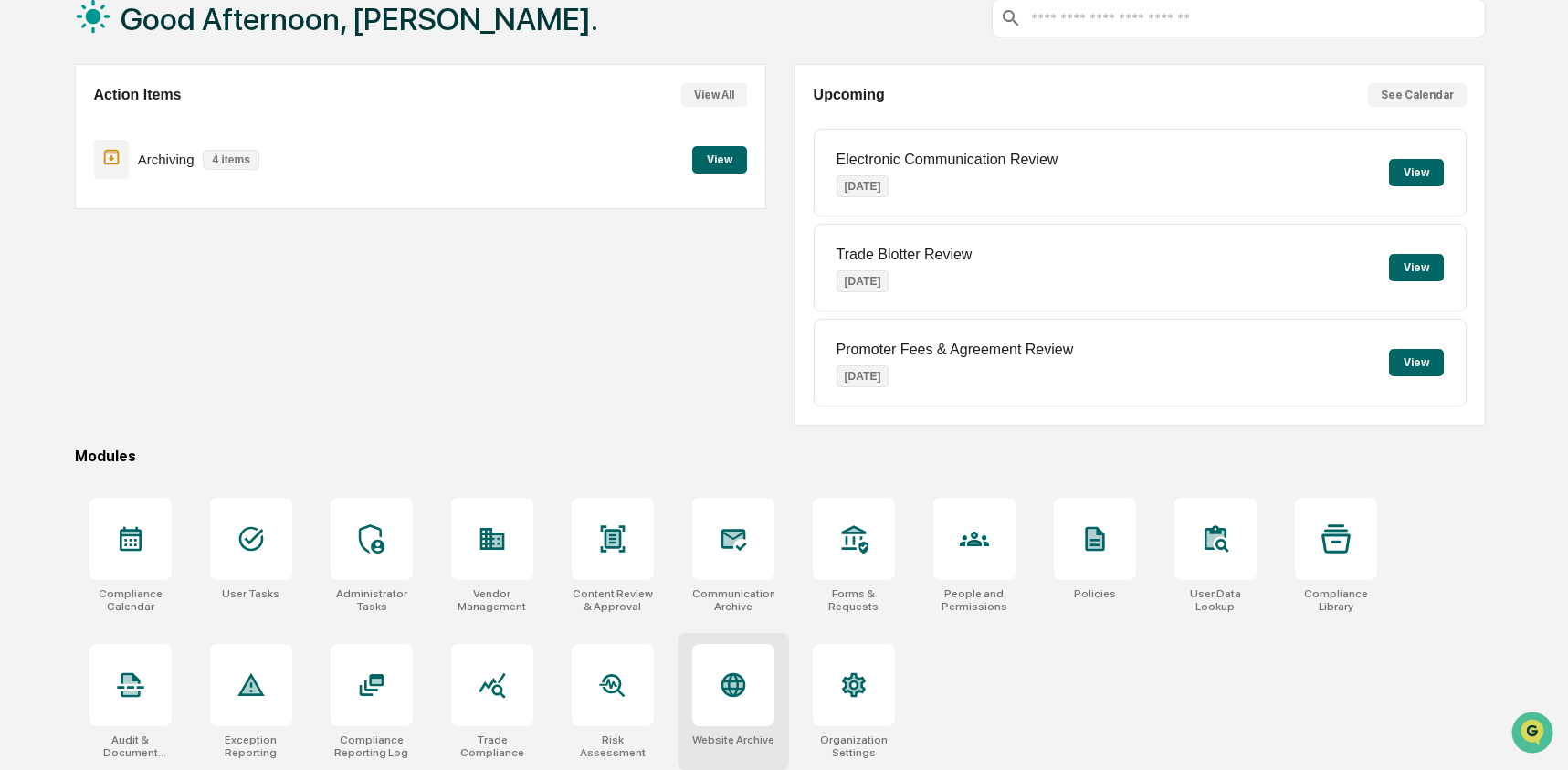
click at [719, 672] on icon at bounding box center [733, 685] width 29 height 29
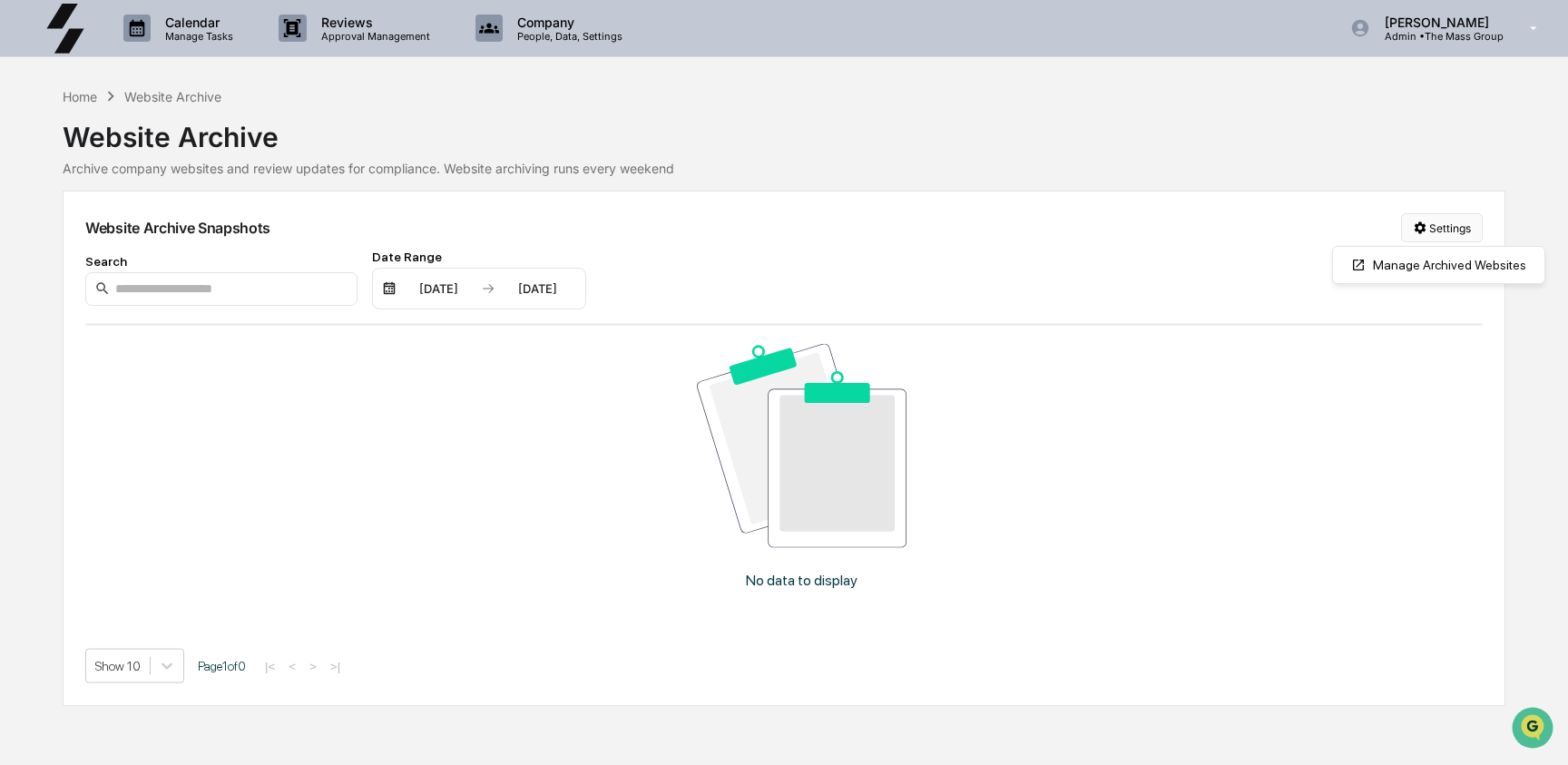
click at [1425, 223] on html "Calendar Manage Tasks Reviews Approval Management Company People, Data, Setting…" at bounding box center [784, 382] width 1568 height 765
click at [1437, 271] on div "Manage Archived Websites" at bounding box center [1438, 265] width 205 height 29
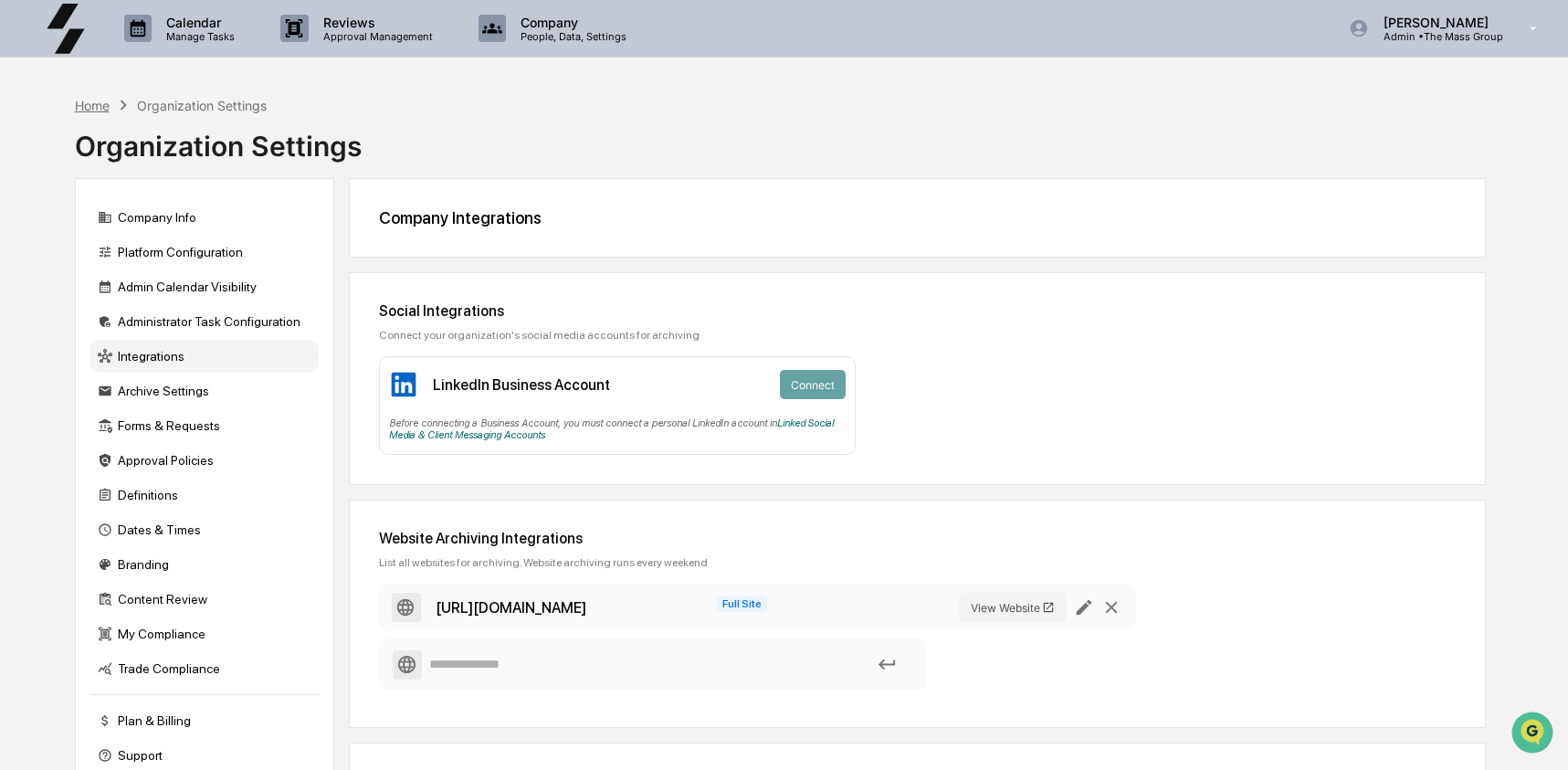
click at [85, 100] on div "Home" at bounding box center [92, 105] width 35 height 15
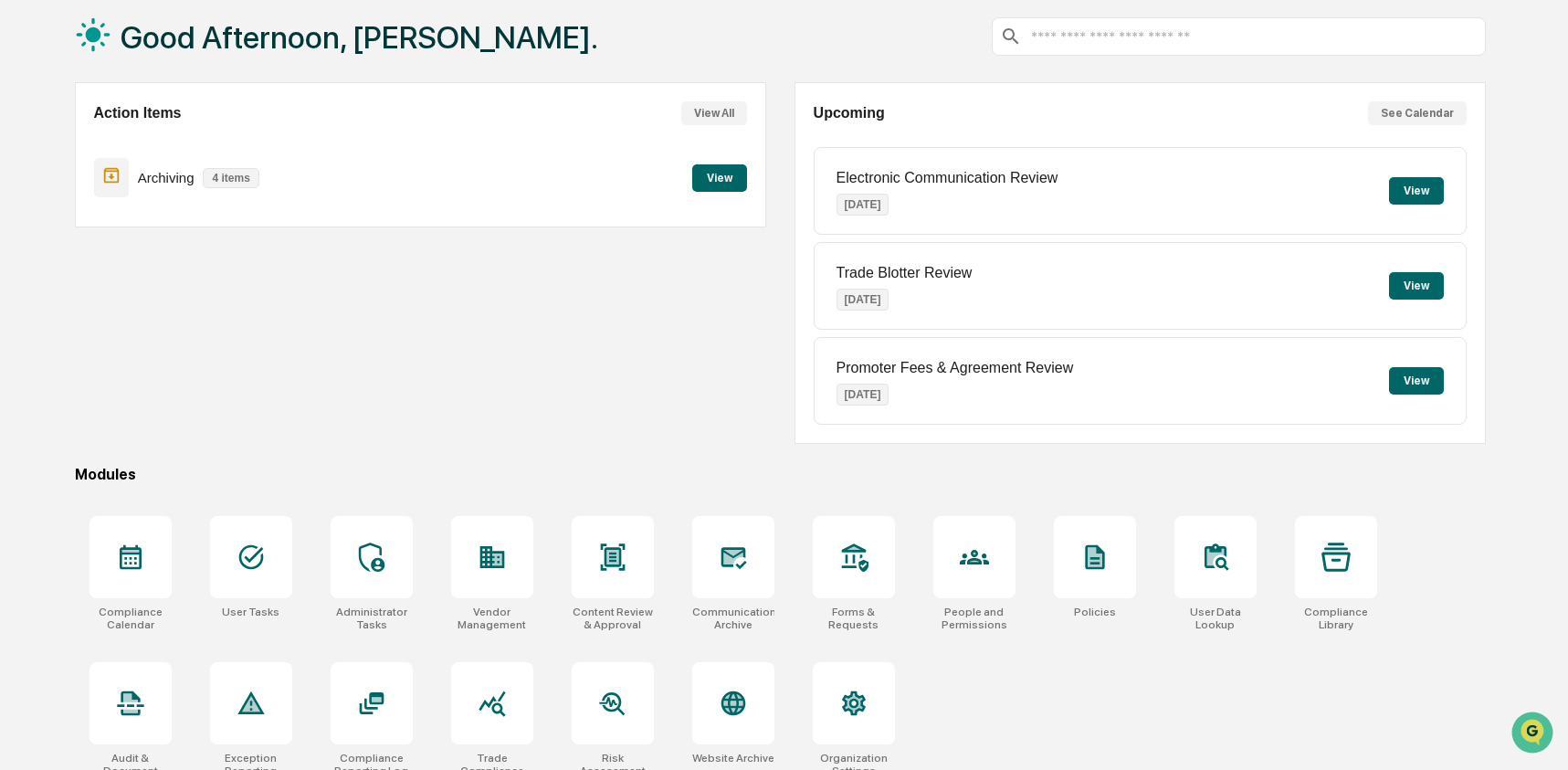
scroll to position [118, 0]
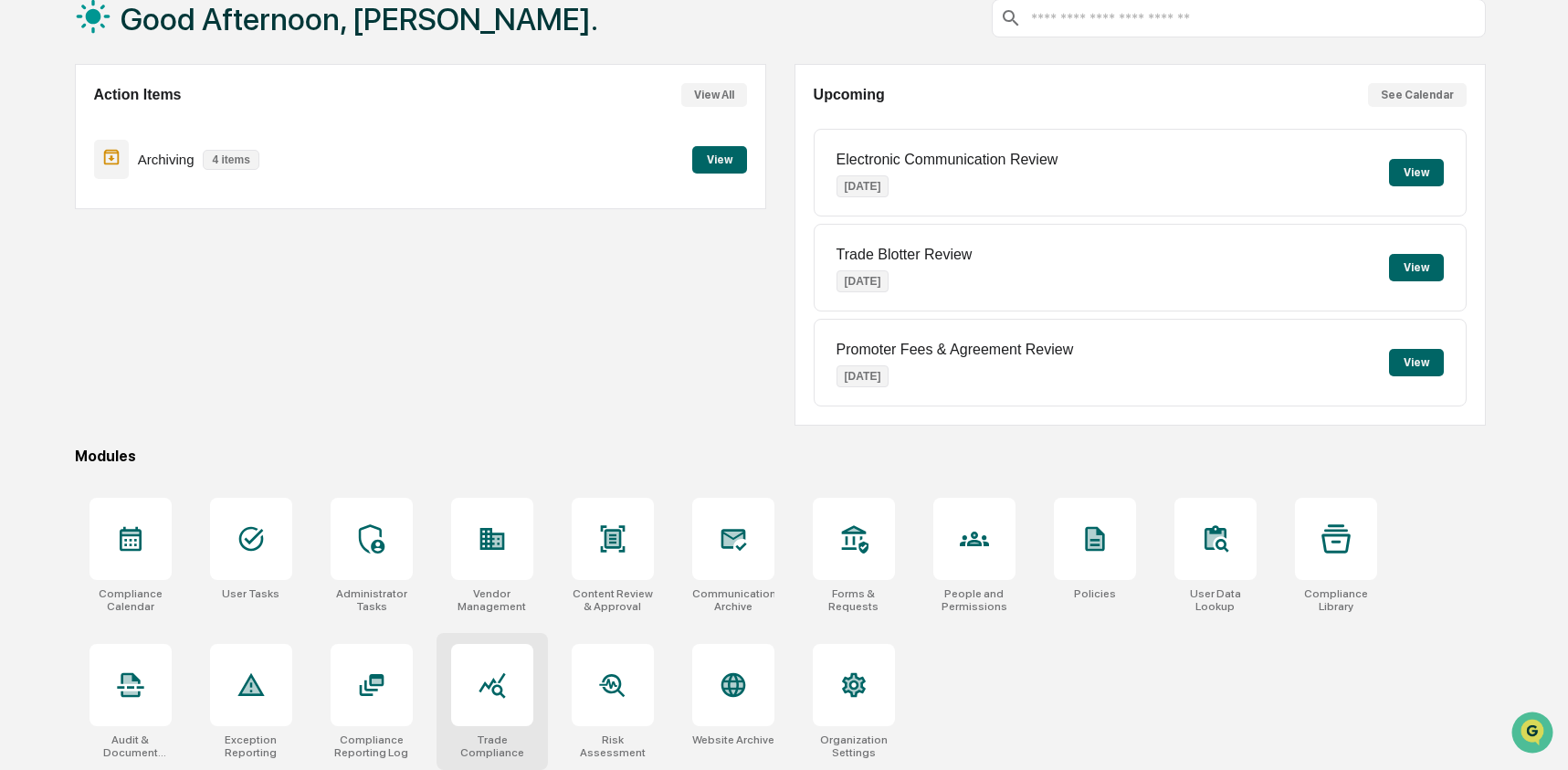
click at [499, 706] on div at bounding box center [492, 684] width 82 height 82
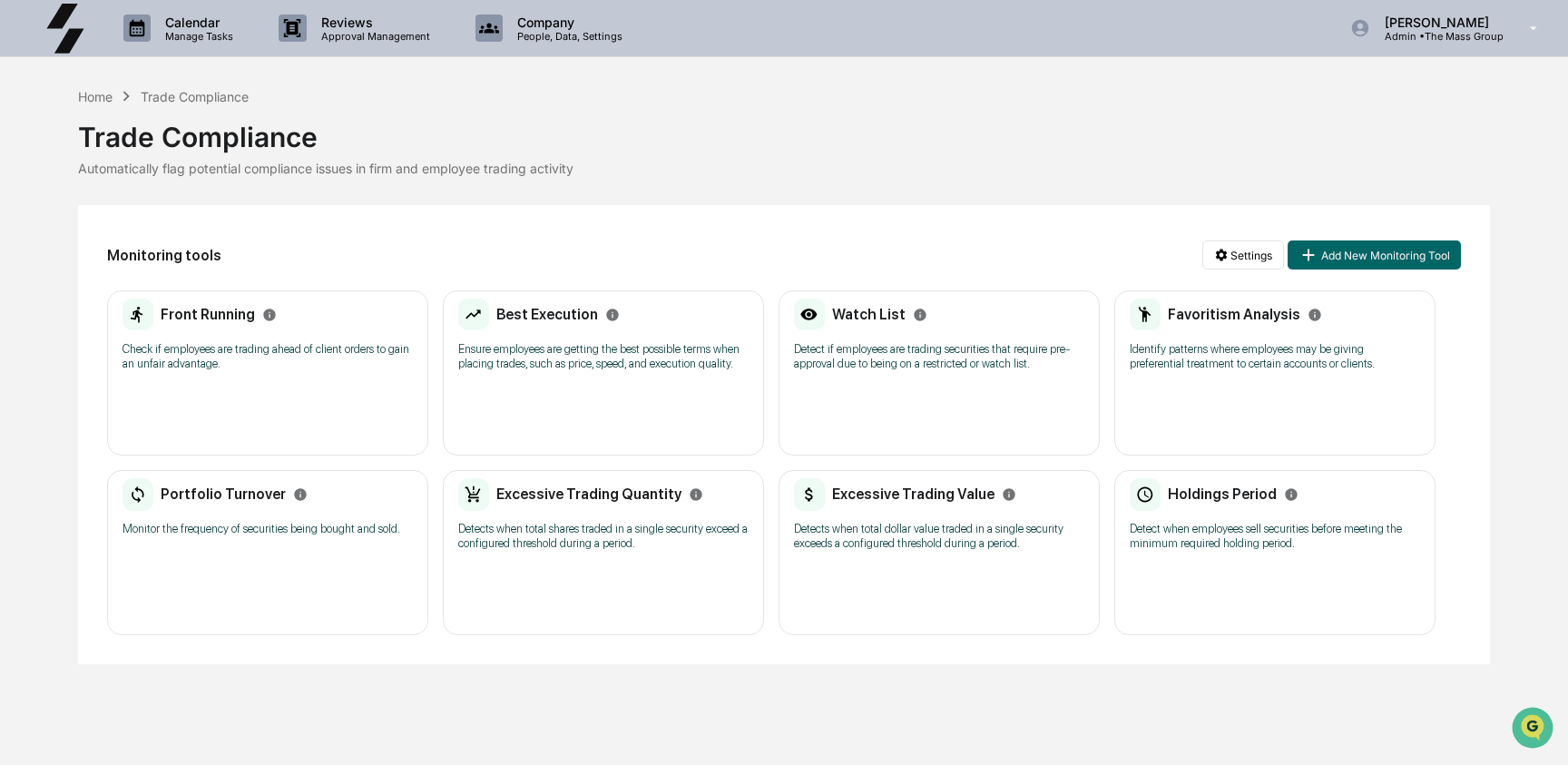
click at [675, 202] on div "Home Trade Compliance Trade Compliance Automatically flag potential compliance …" at bounding box center [783, 375] width 1411 height 578
click at [99, 94] on div "Home" at bounding box center [95, 97] width 35 height 15
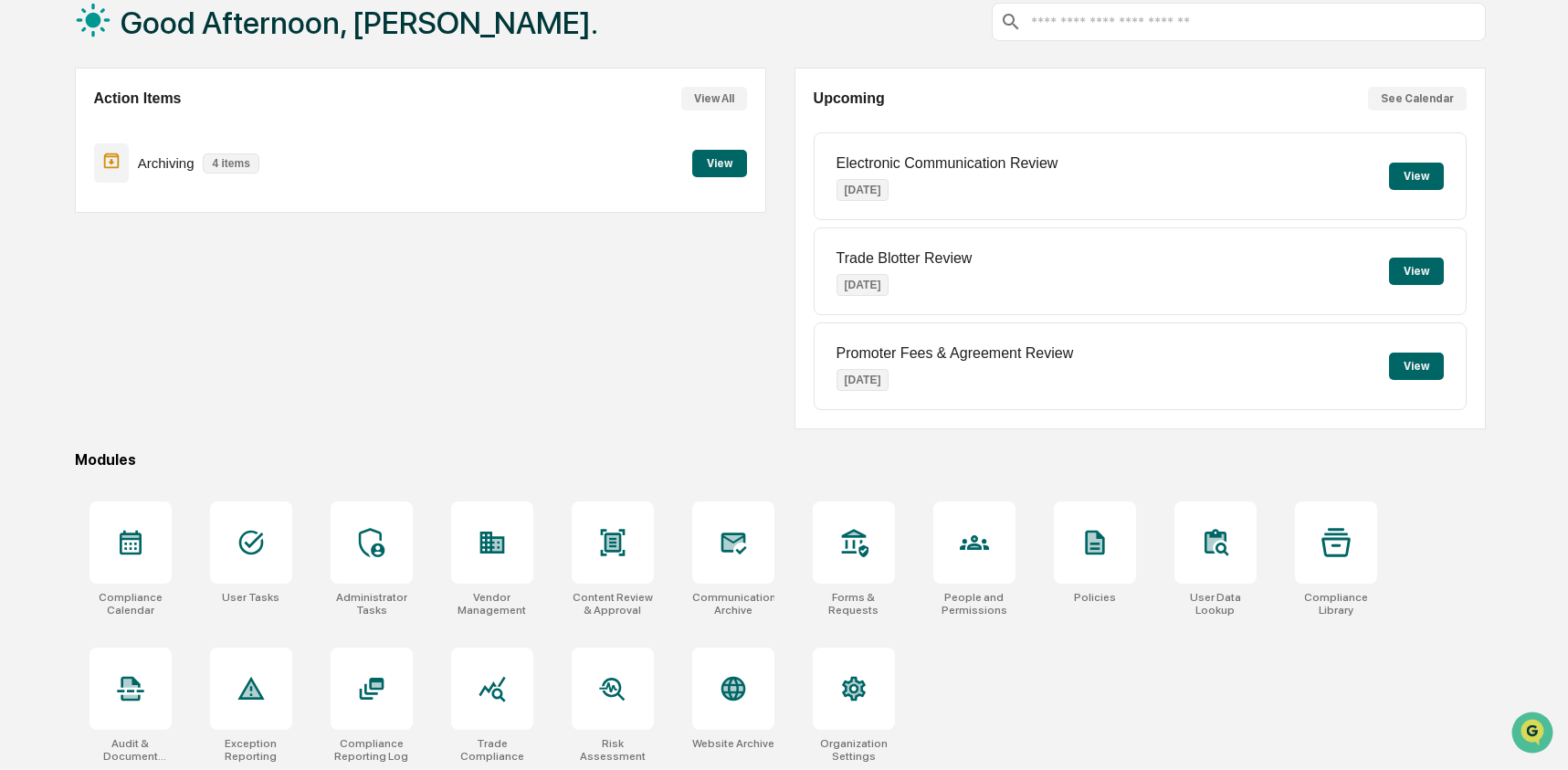
scroll to position [118, 0]
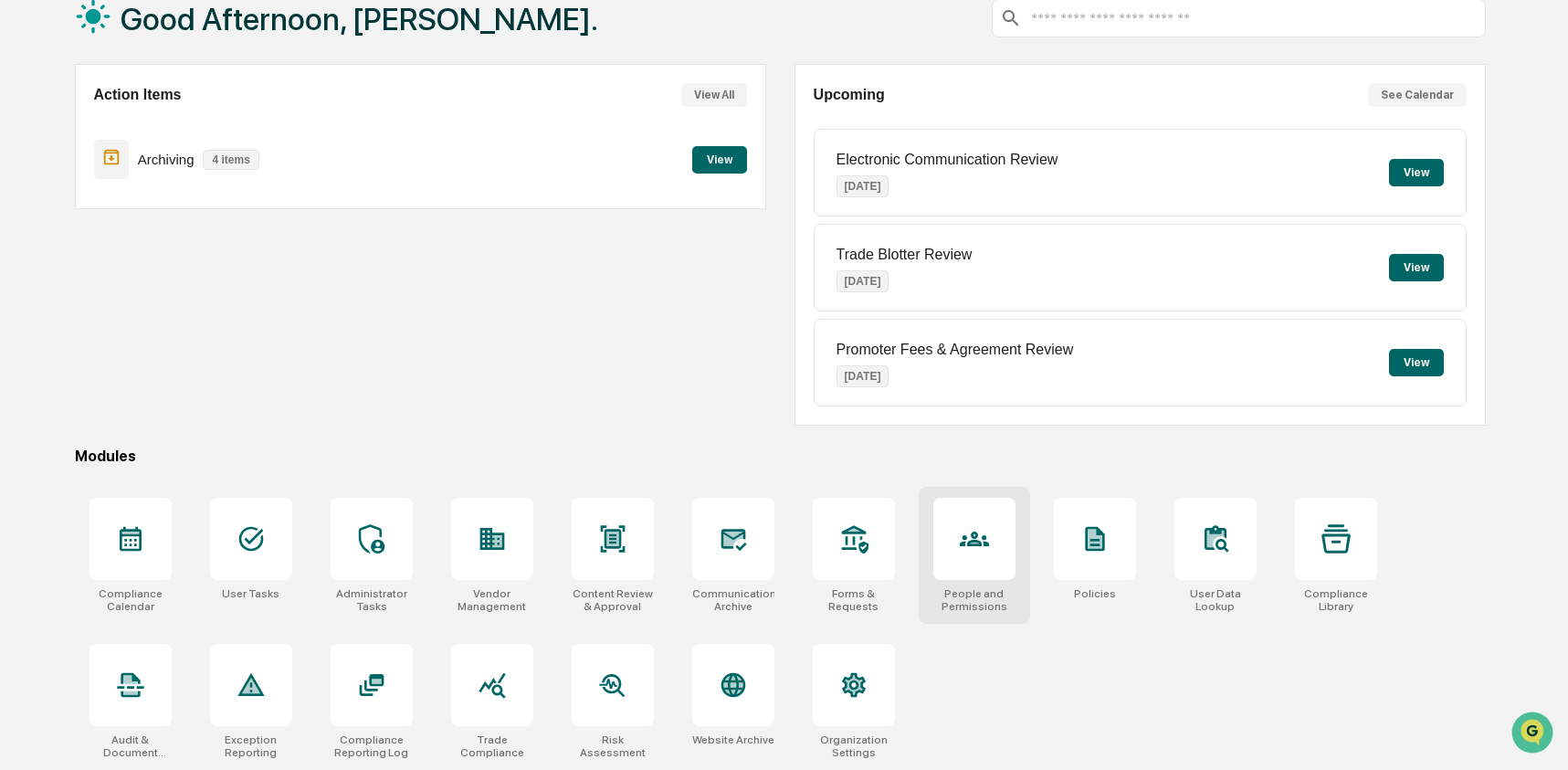
click at [968, 555] on div at bounding box center [974, 538] width 82 height 82
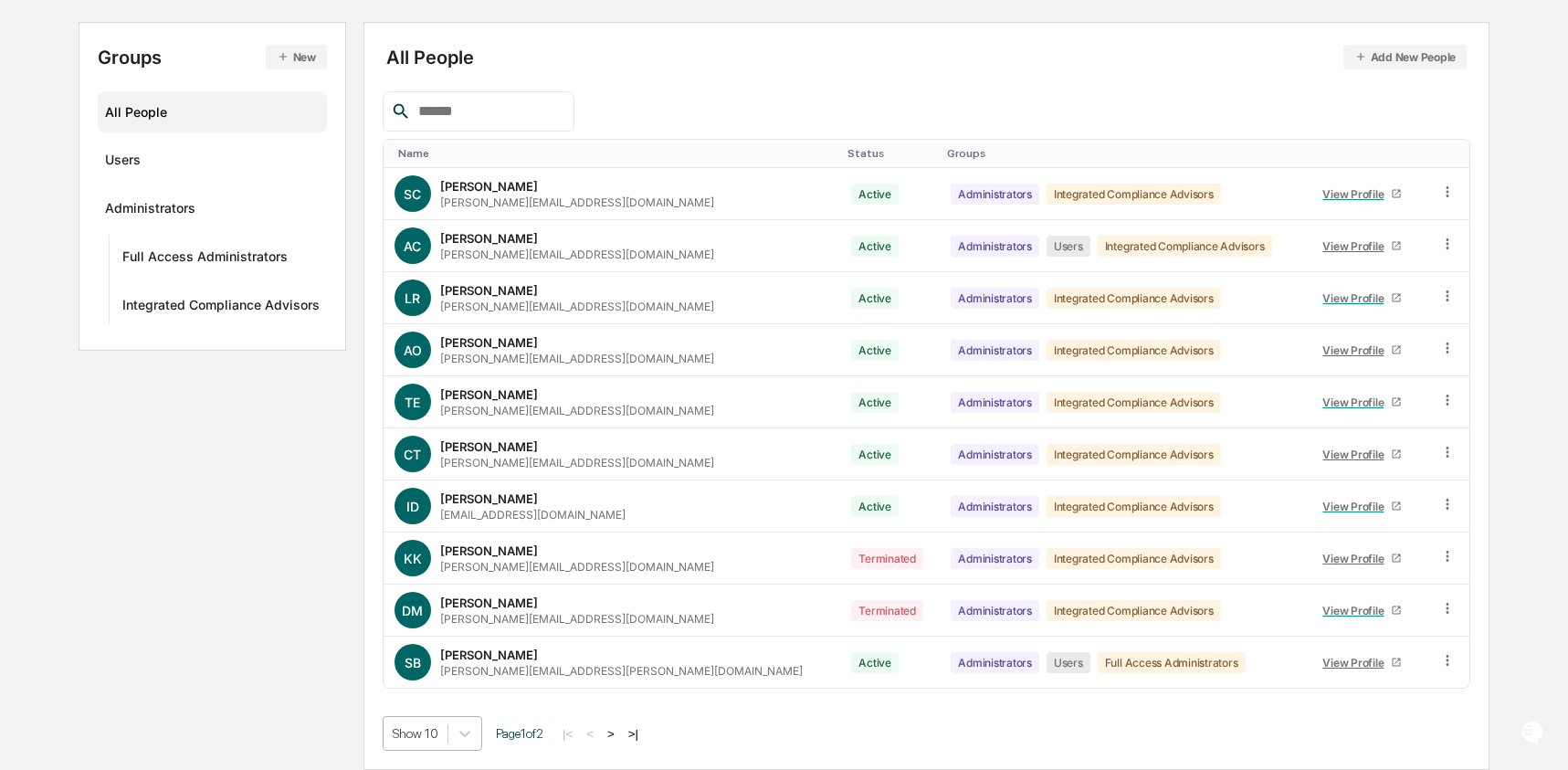
scroll to position [330, 0]
click at [434, 746] on body "Calendar Manage Tasks Reviews Approval Management Company People, Data, Setting…" at bounding box center [784, 293] width 1568 height 954
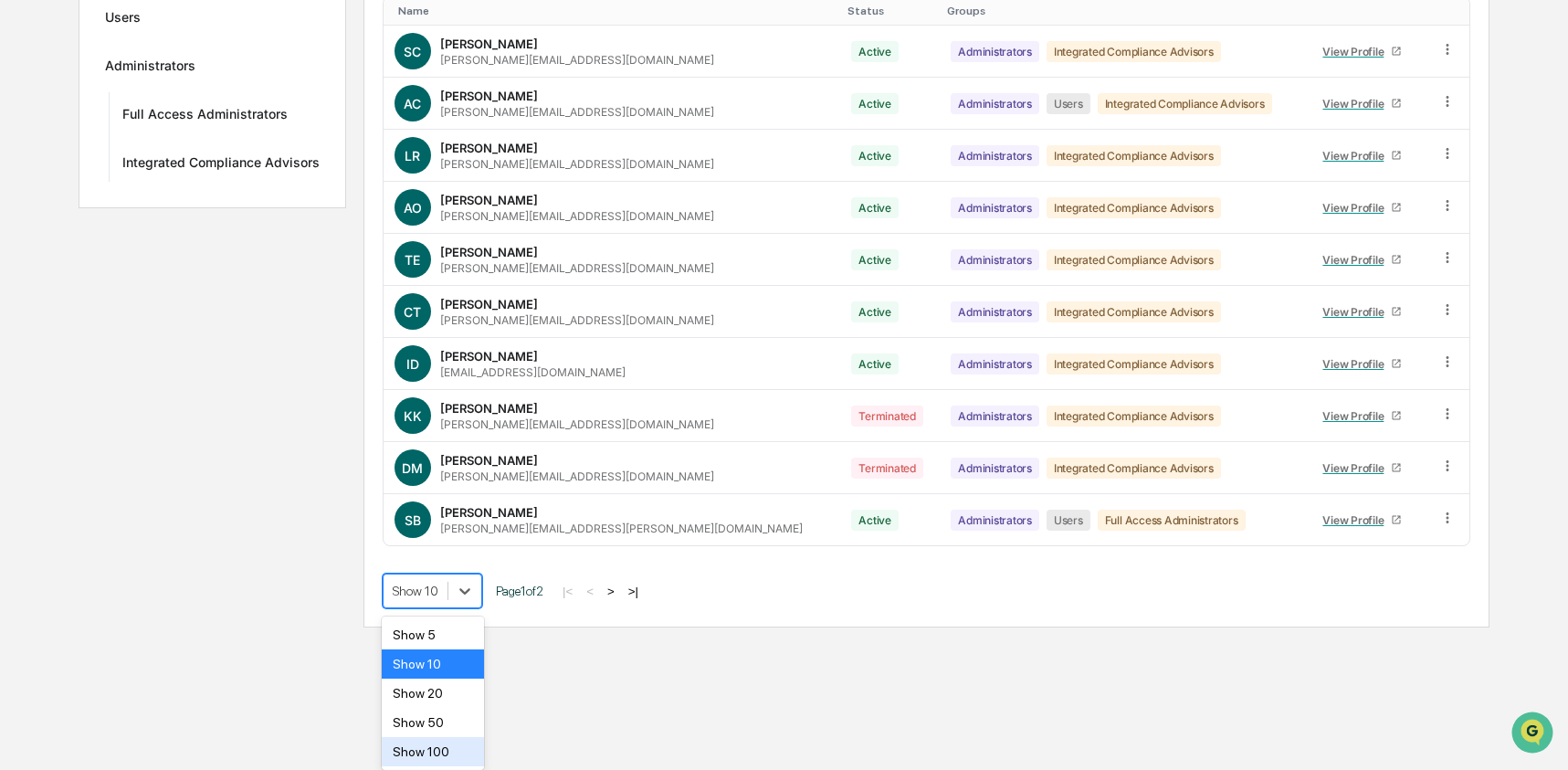
click at [441, 738] on div "Show 100" at bounding box center [433, 752] width 103 height 29
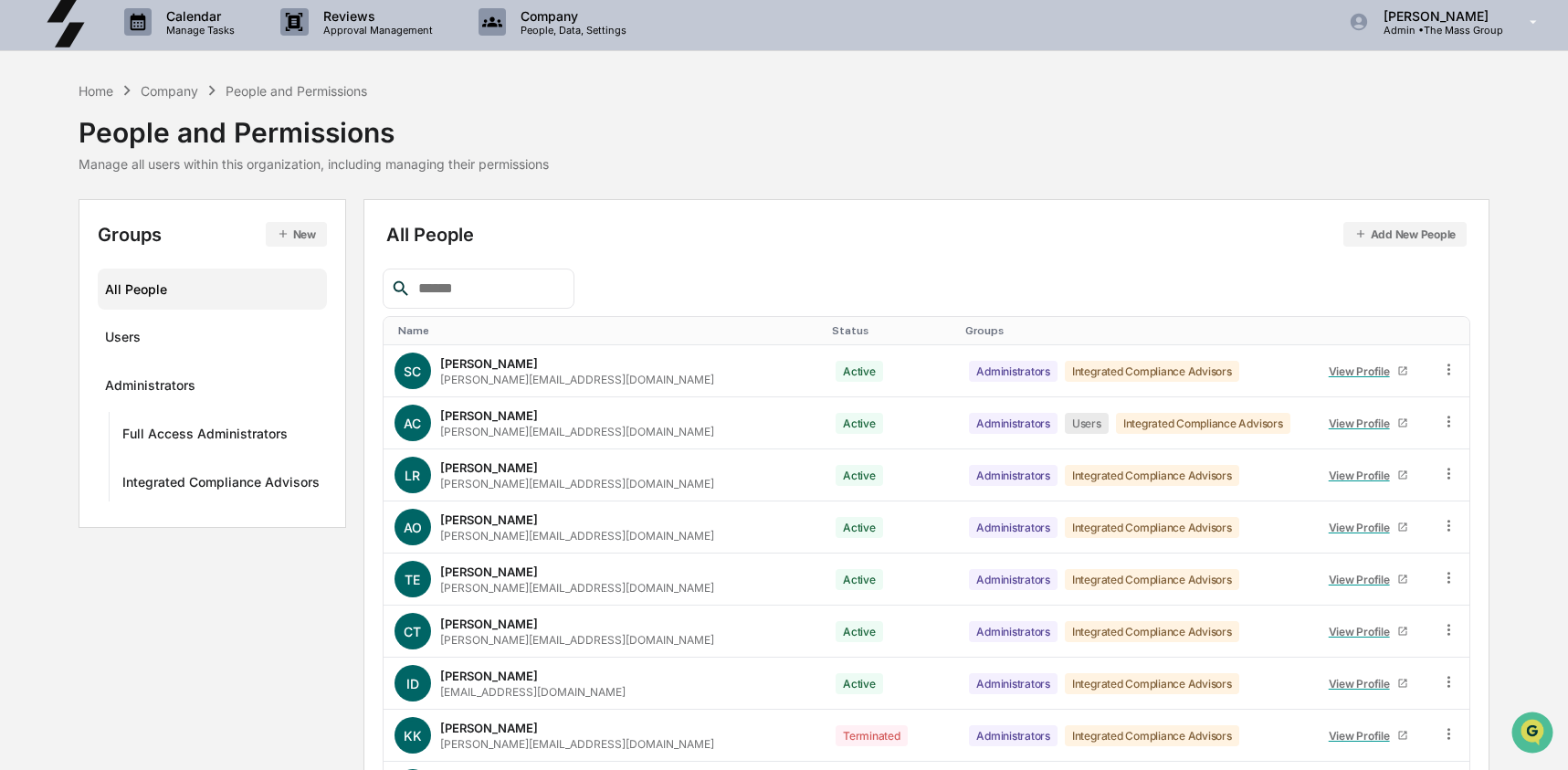
scroll to position [0, 0]
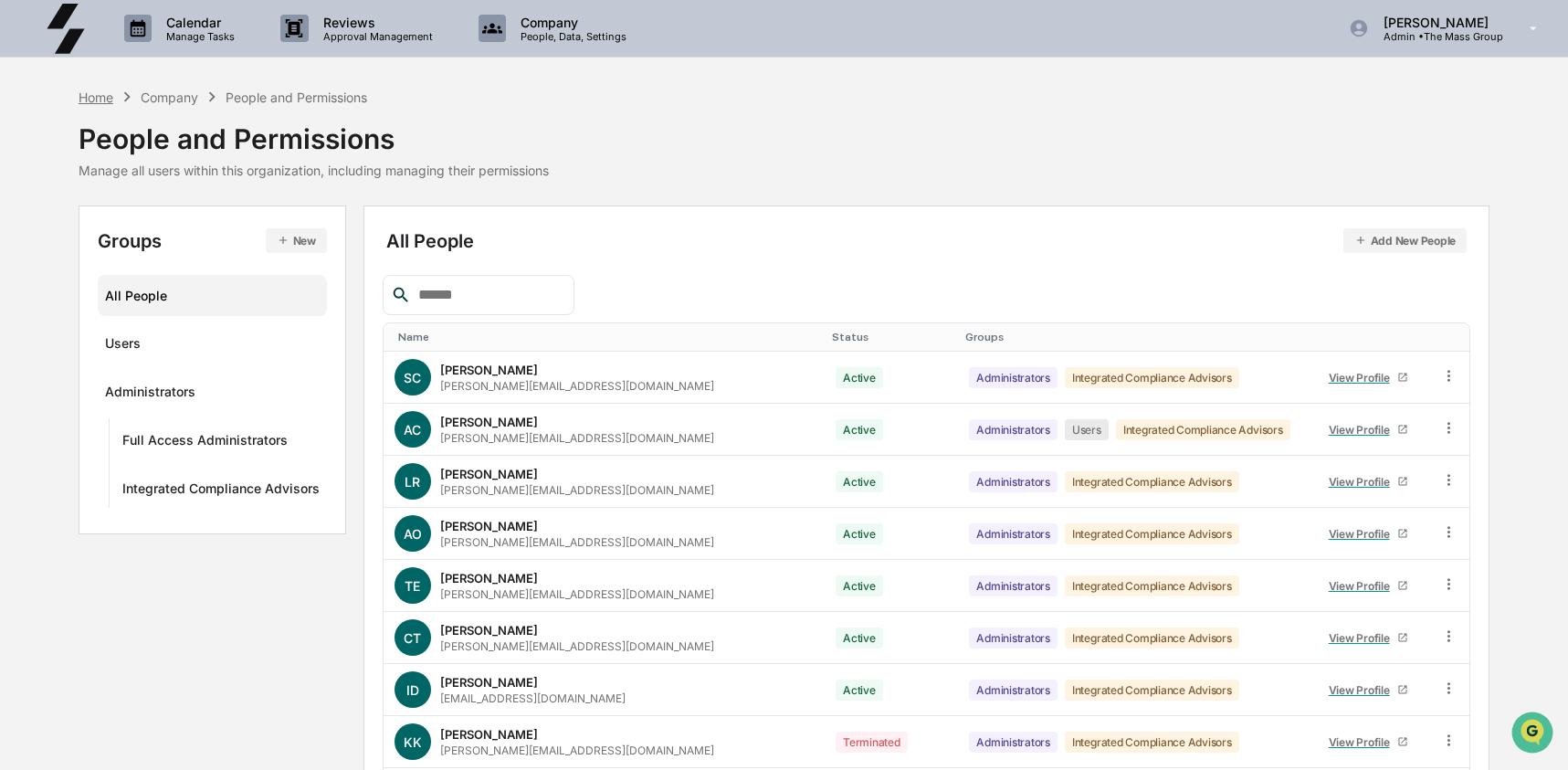
click at [94, 96] on div "Home" at bounding box center [96, 98] width 35 height 15
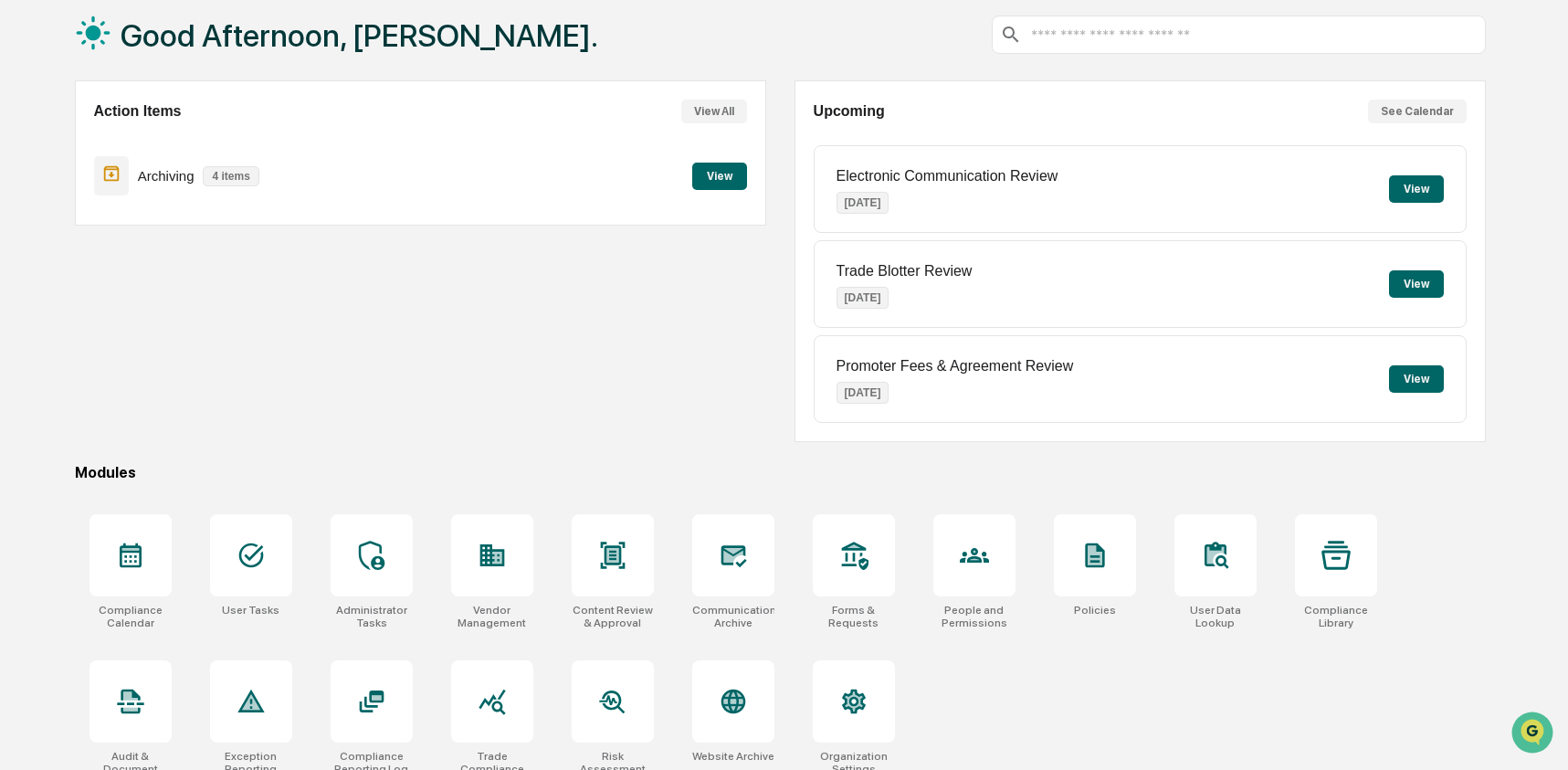
scroll to position [118, 0]
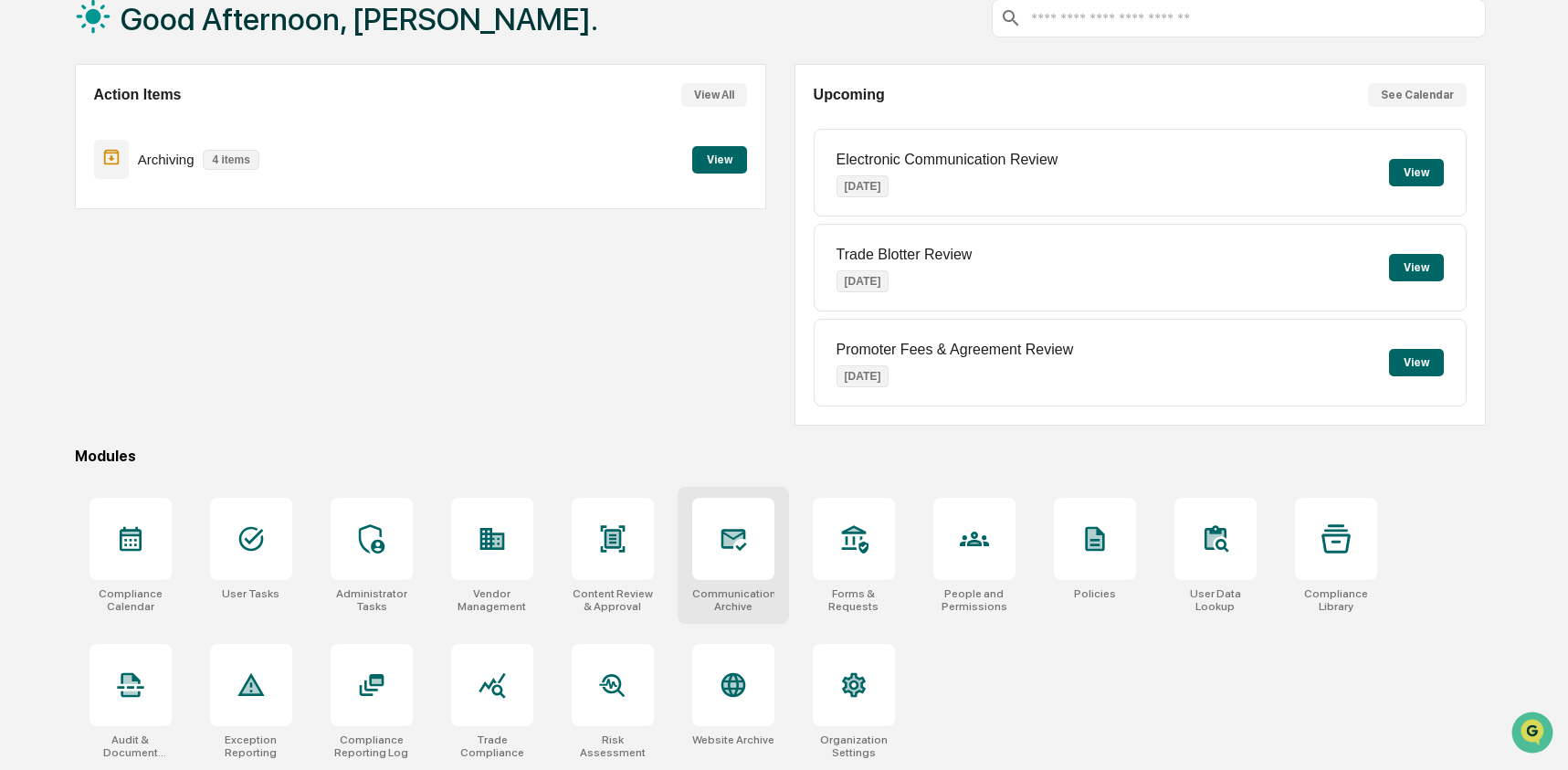
click at [768, 563] on div at bounding box center [732, 538] width 82 height 82
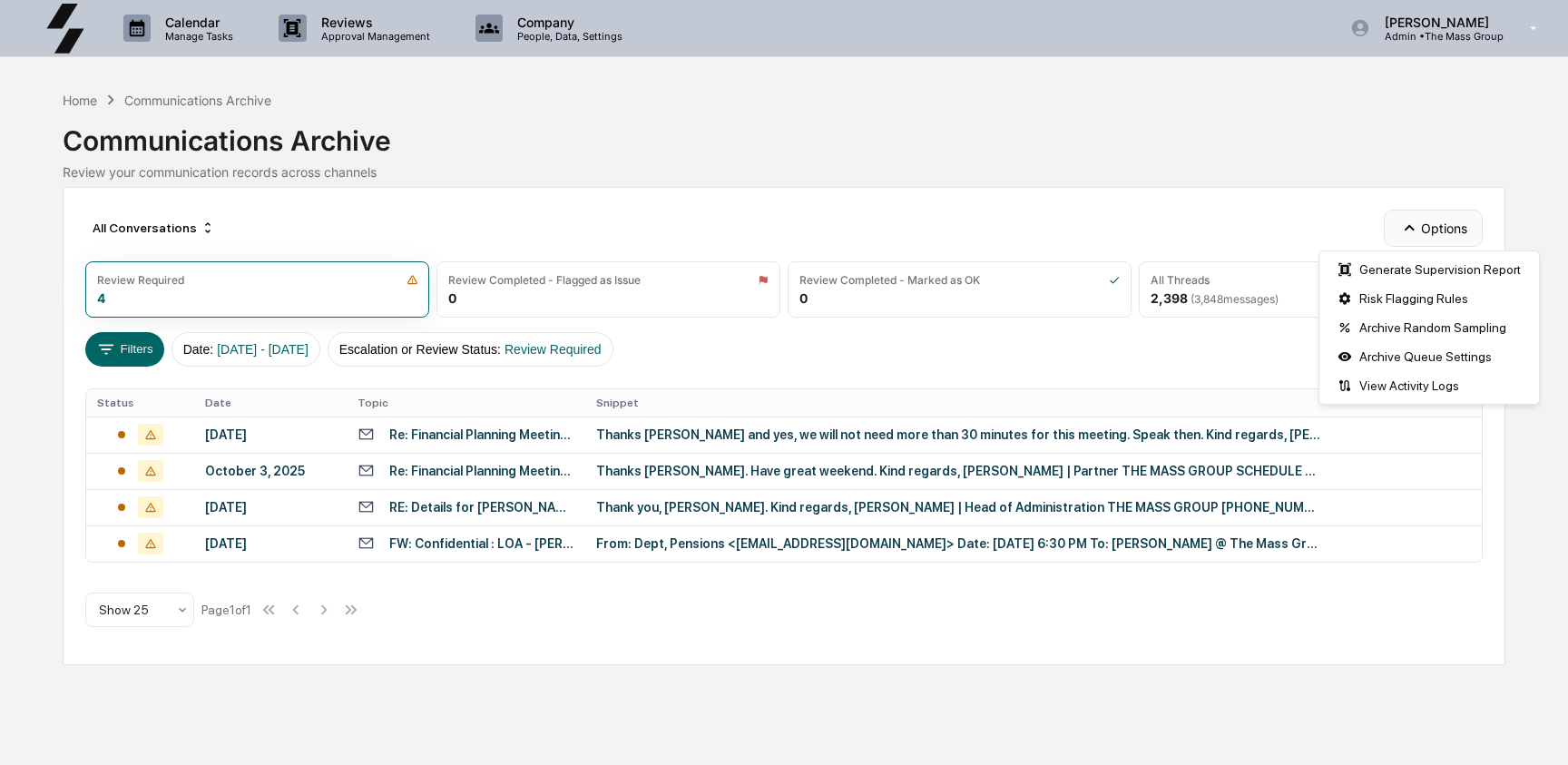
click at [1401, 224] on icon "button" at bounding box center [1409, 227] width 20 height 20
click at [1406, 328] on div "Archive Random Sampling" at bounding box center [1429, 327] width 212 height 29
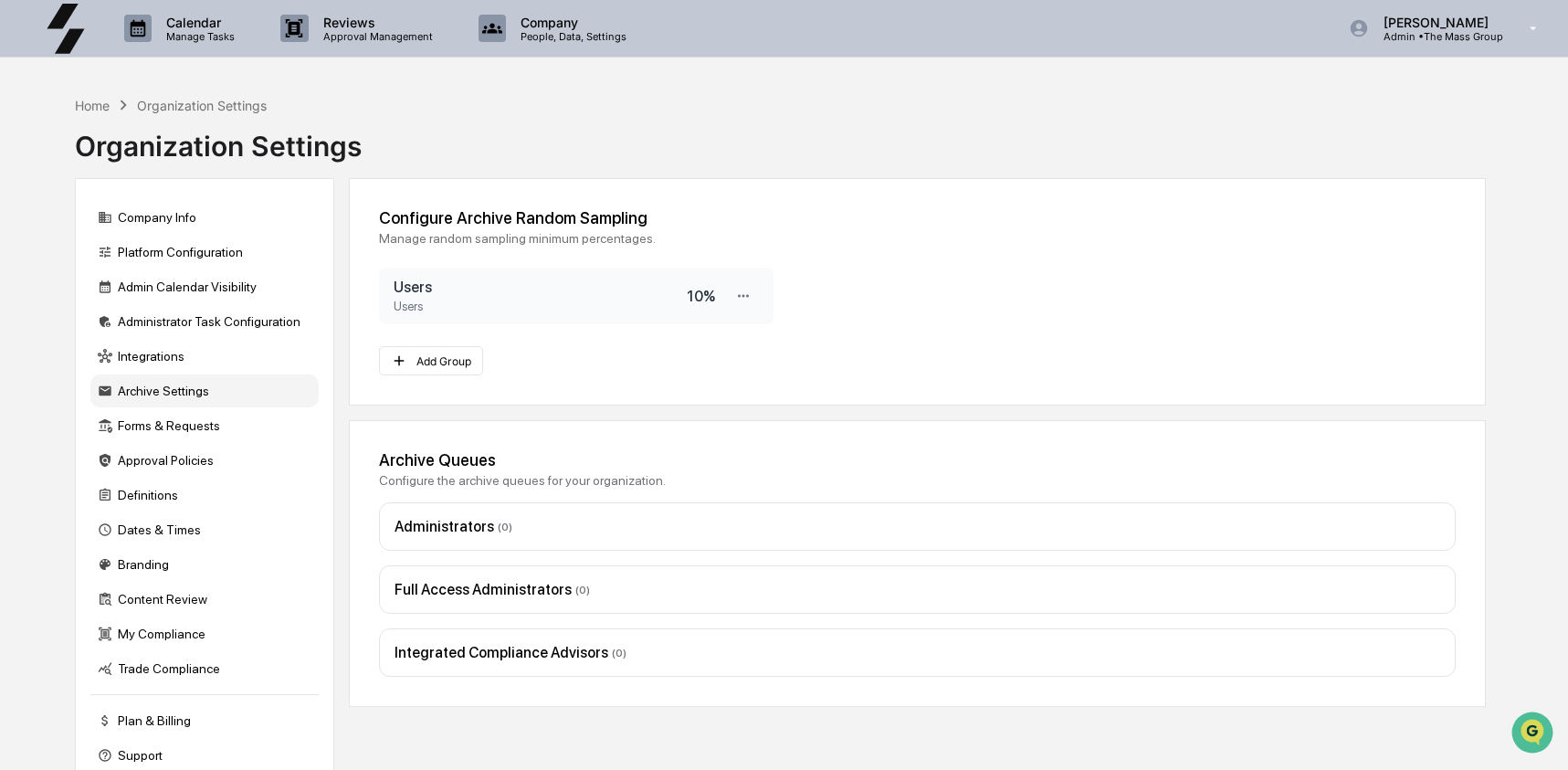
click at [109, 120] on div "Organization Settings" at bounding box center [217, 138] width 287 height 47
click at [78, 108] on div "Home" at bounding box center [92, 105] width 35 height 15
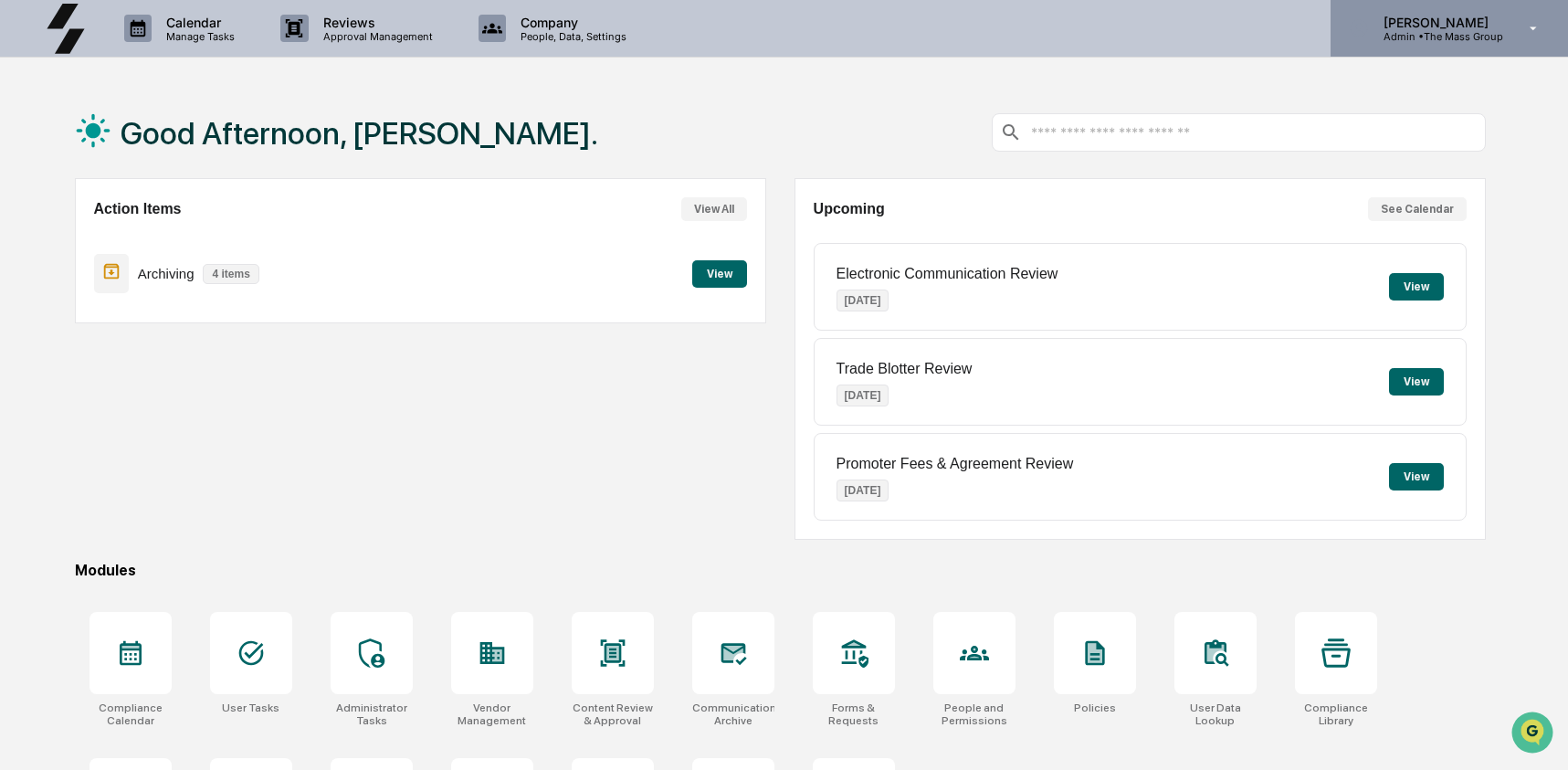
click at [1409, 40] on p "Admin • The Mass Group" at bounding box center [1436, 36] width 134 height 13
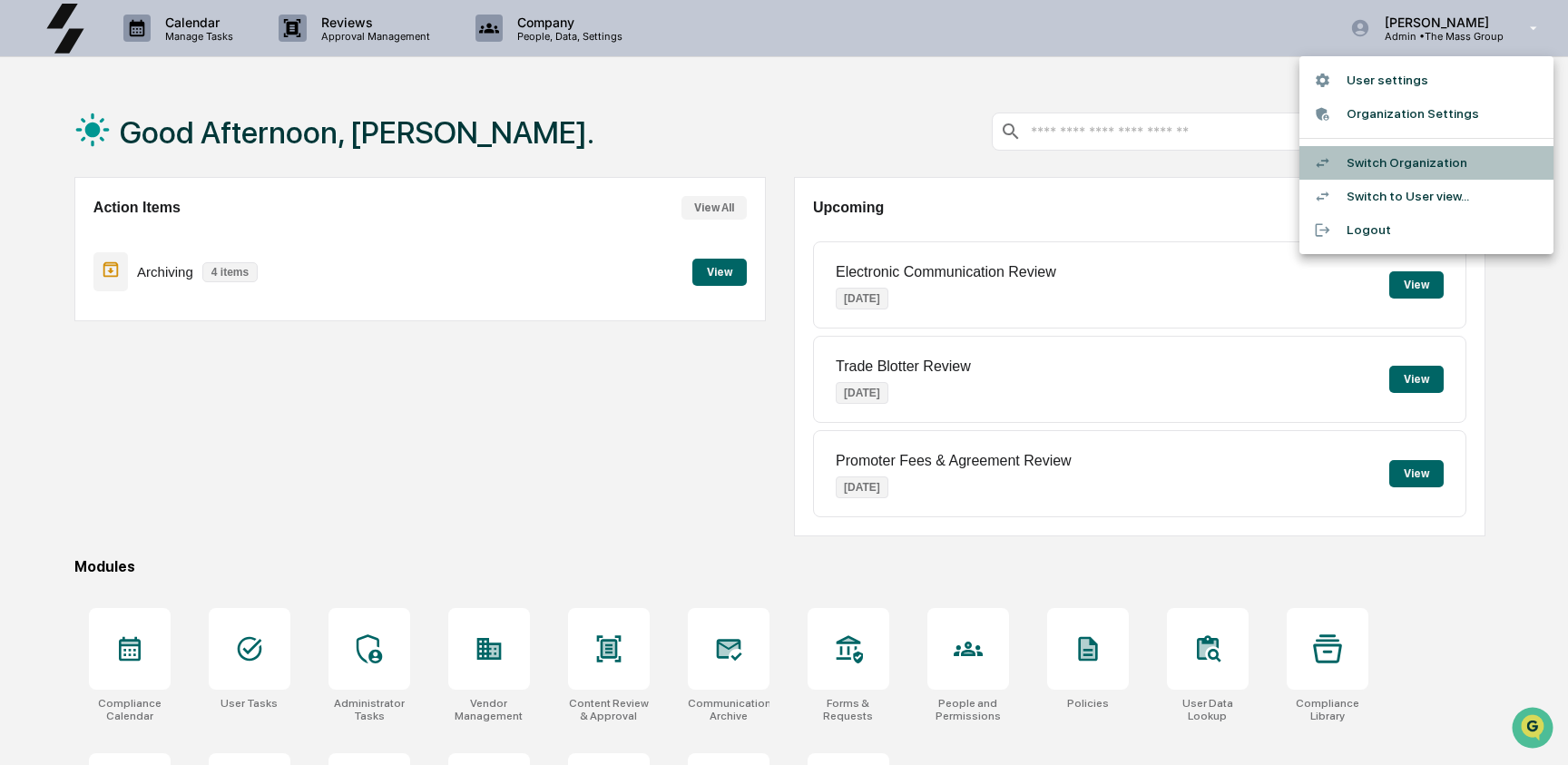
click at [1412, 158] on li "Switch Organization" at bounding box center [1426, 162] width 254 height 34
